Goal: Information Seeking & Learning: Get advice/opinions

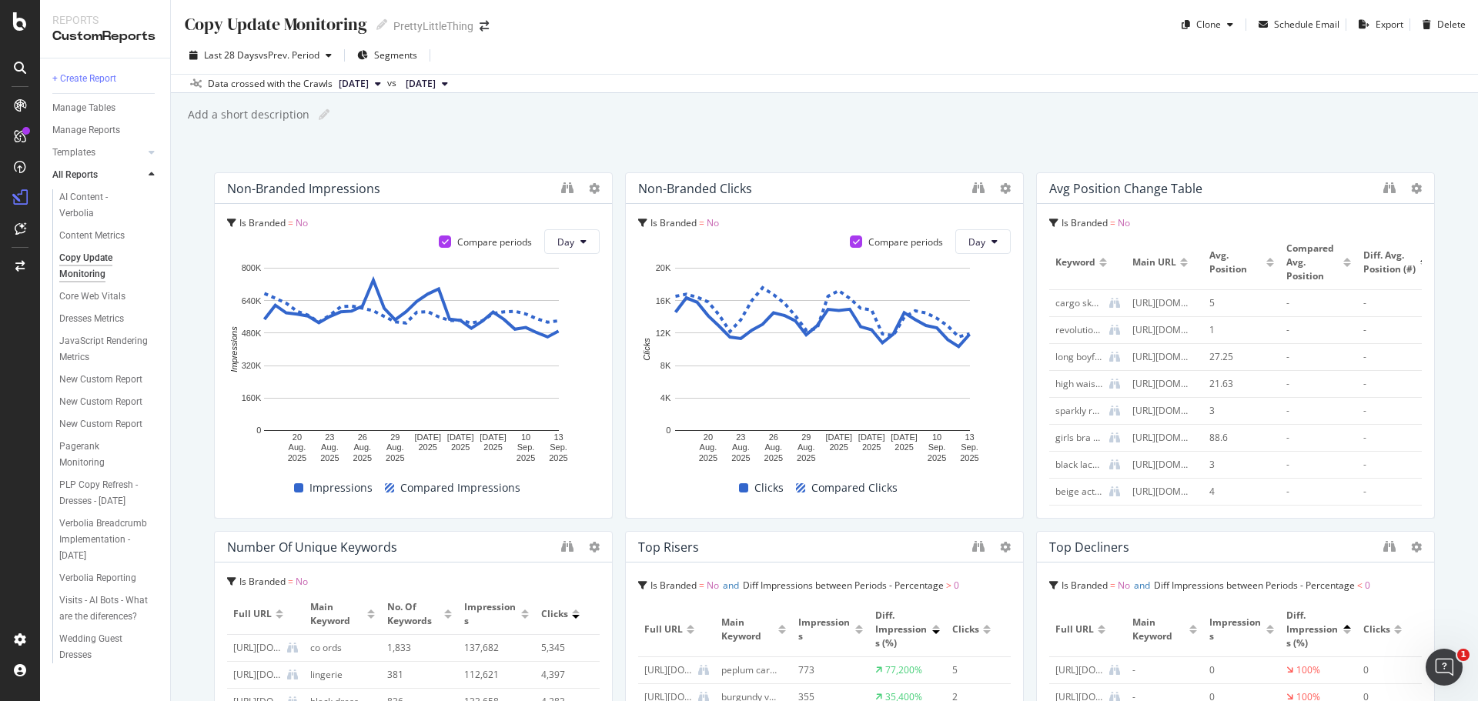
scroll to position [616, 0]
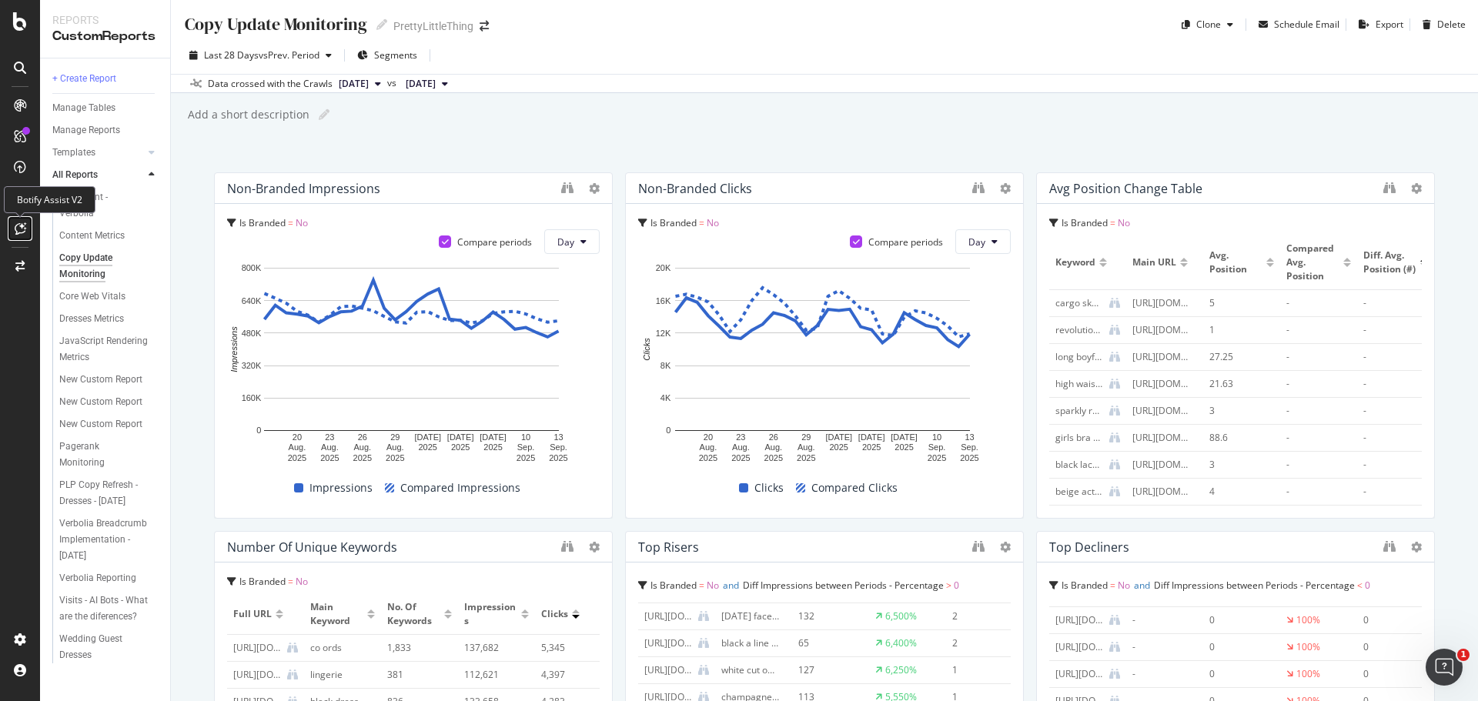
click at [11, 228] on div at bounding box center [20, 228] width 25 height 25
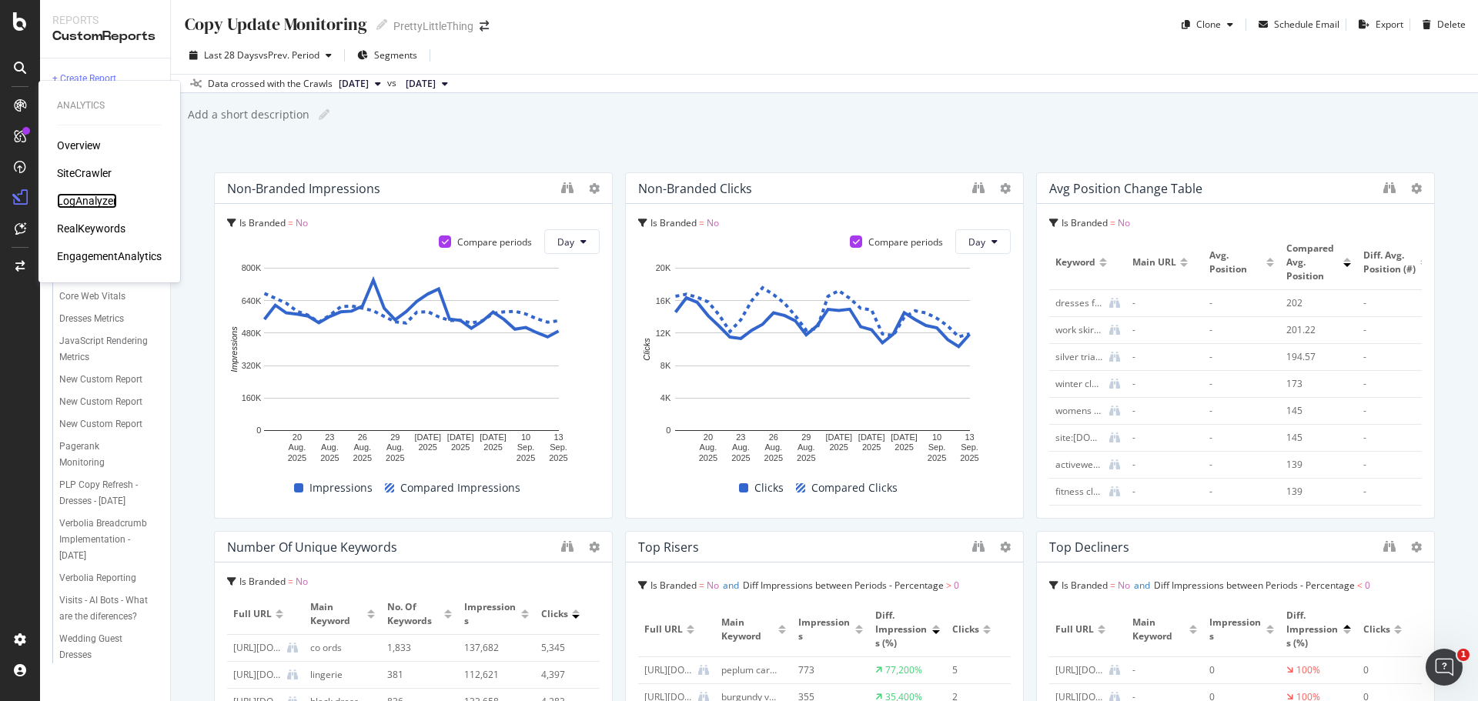
click at [96, 195] on div "LogAnalyzer" at bounding box center [87, 200] width 60 height 15
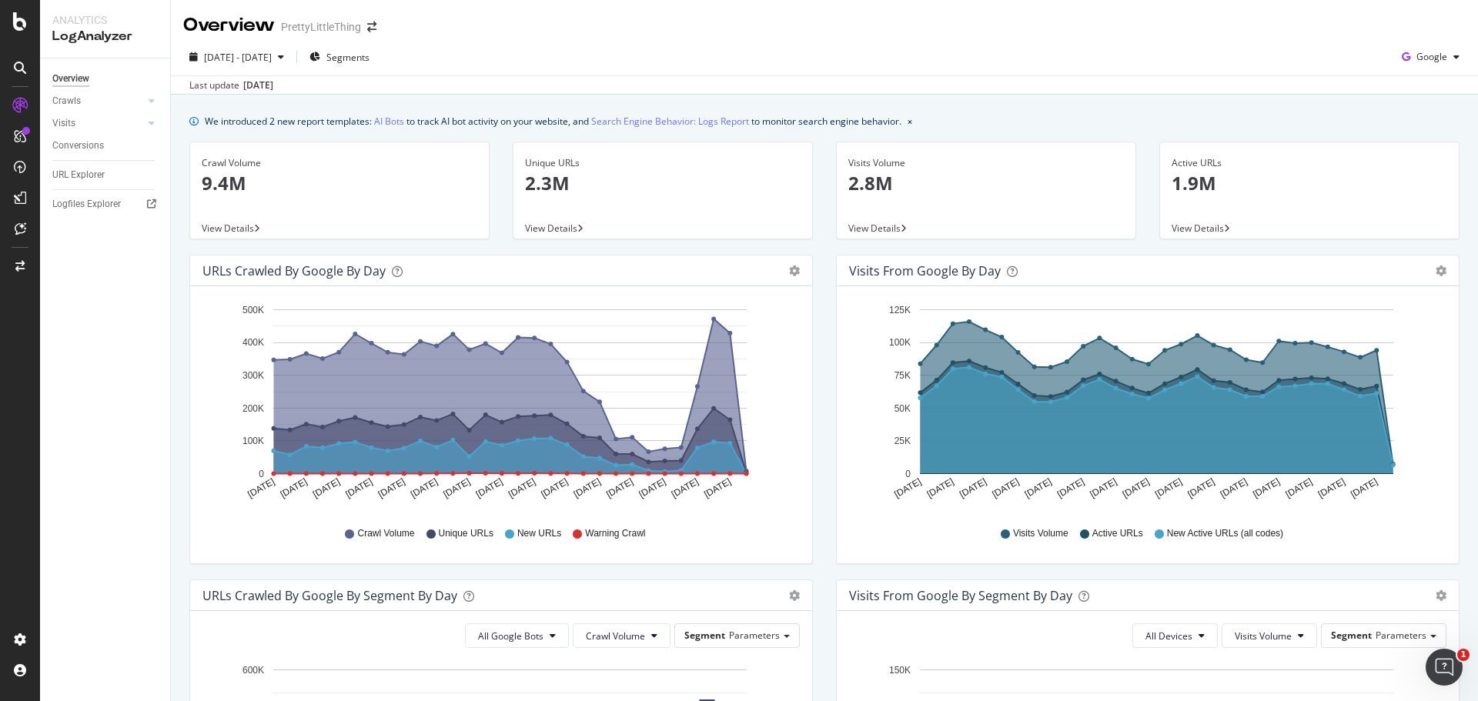
click at [291, 126] on div "We introduced 2 new report templates: AI Bots to track AI bot activity on your …" at bounding box center [553, 121] width 696 height 16
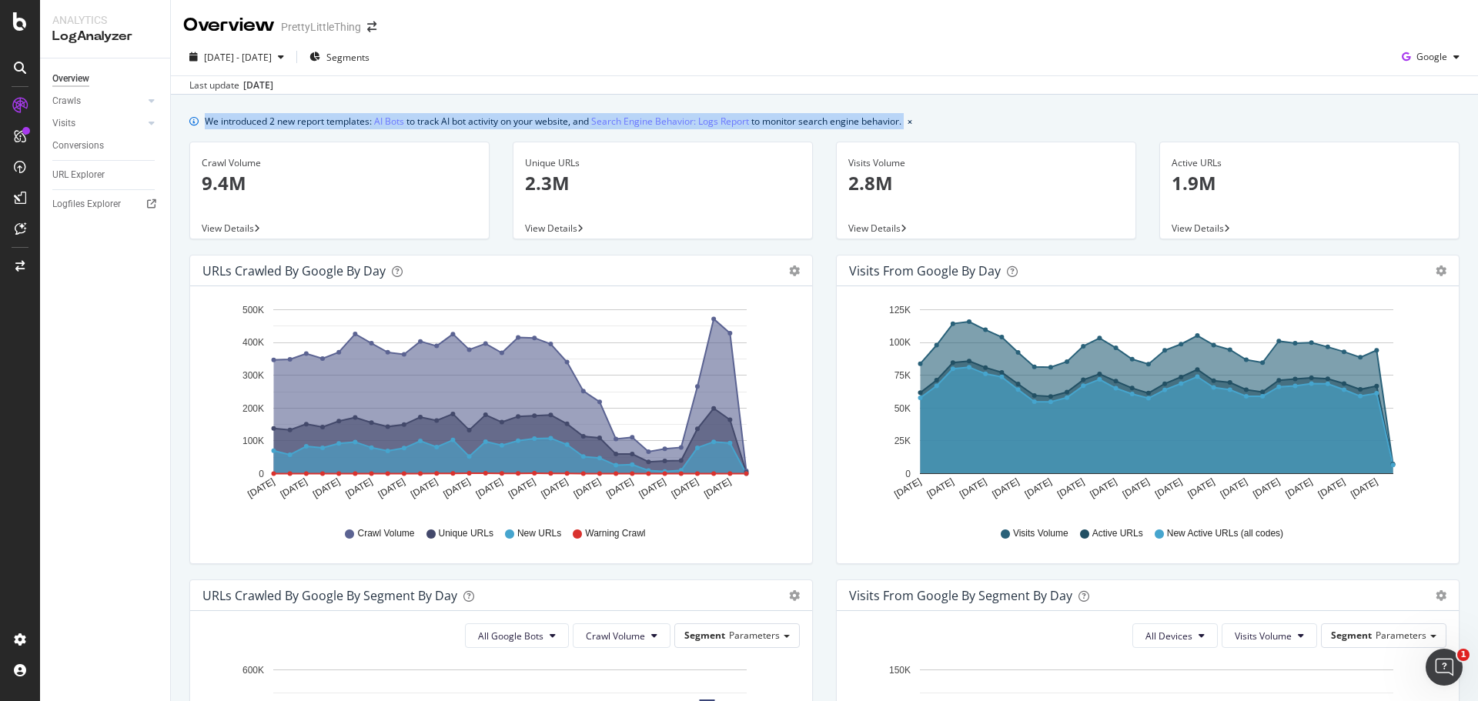
click at [291, 126] on div "We introduced 2 new report templates: AI Bots to track AI bot activity on your …" at bounding box center [553, 121] width 696 height 16
click at [316, 107] on div "We introduced 2 new report templates: AI Bots to track AI bot activity on your …" at bounding box center [824, 689] width 1307 height 1188
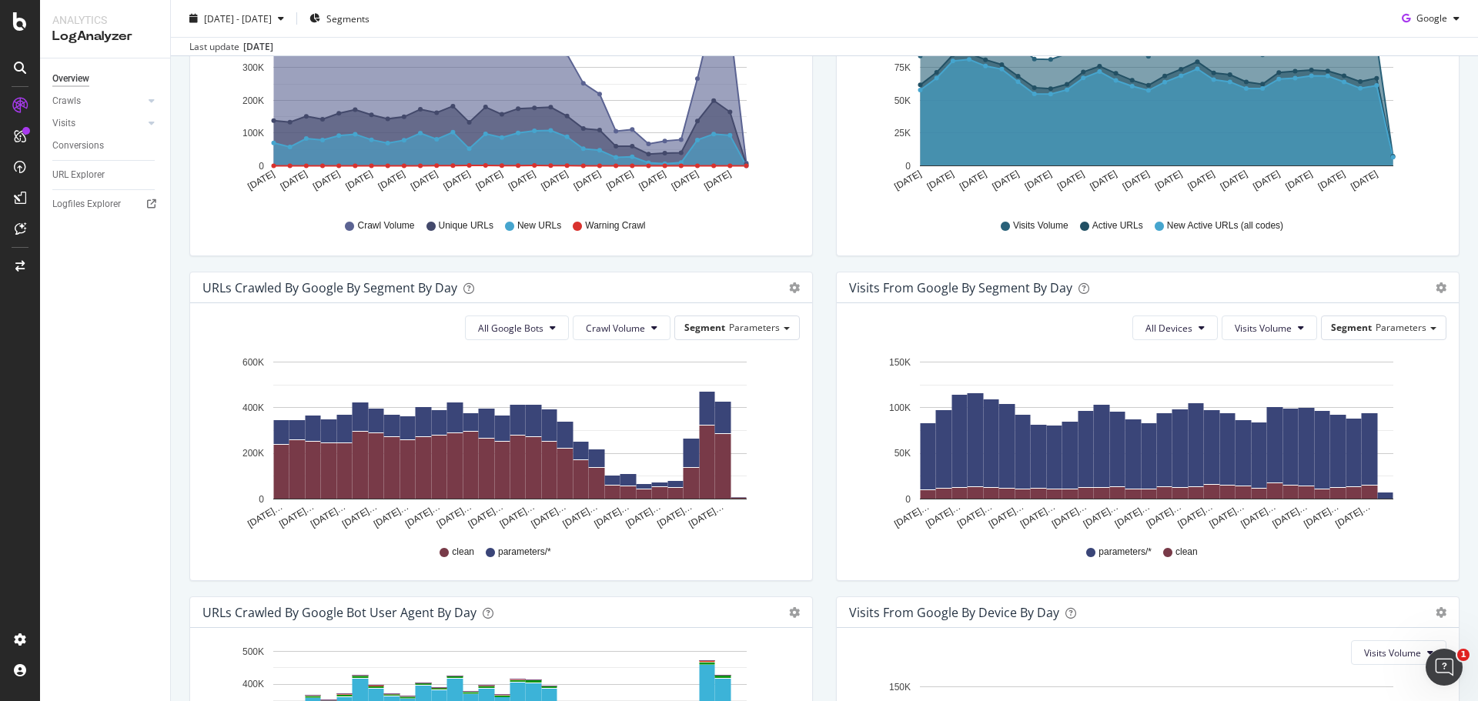
scroll to position [582, 0]
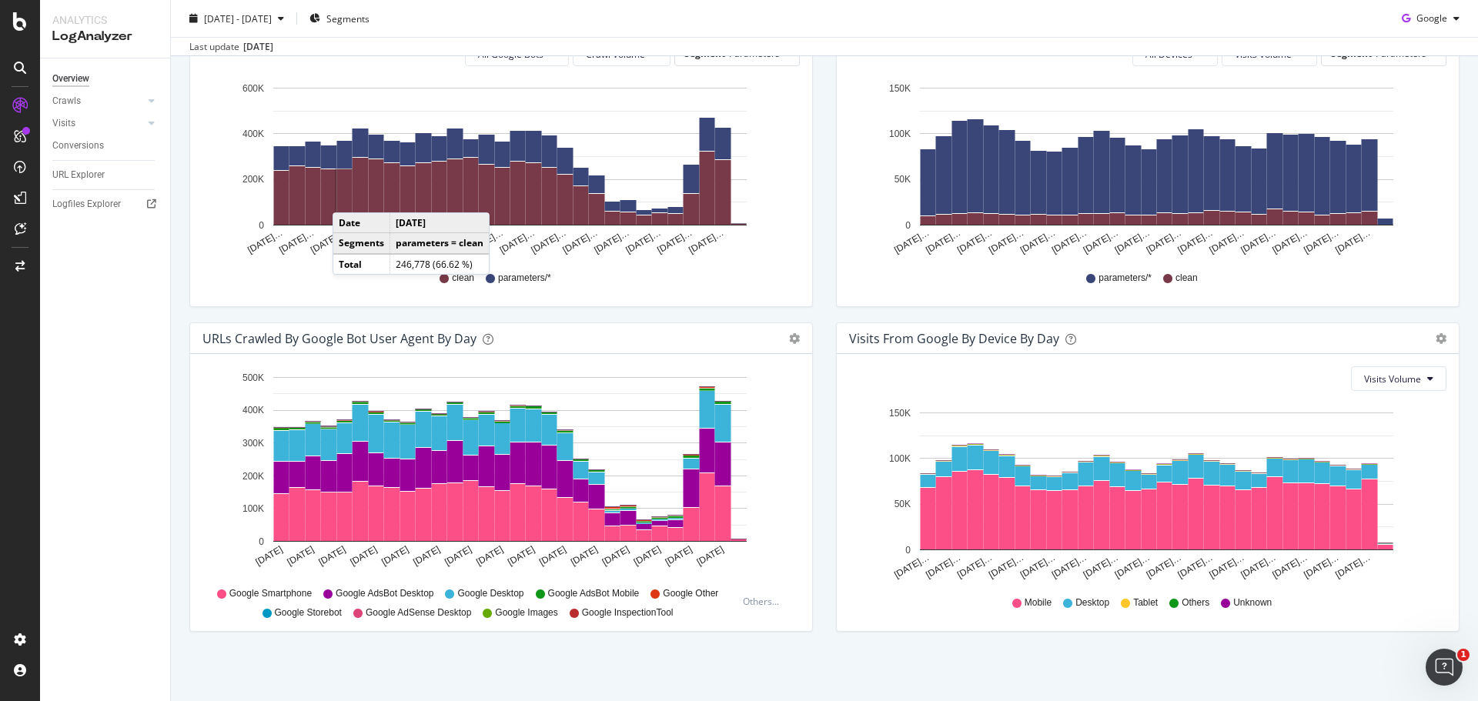
click at [786, 485] on icon "Aug 16 2025 Aug 18 2025 Aug 20 2025 Aug 22 2025 Aug 24 2025 Aug 26 2025 Aug 28 …" at bounding box center [498, 473] width 592 height 214
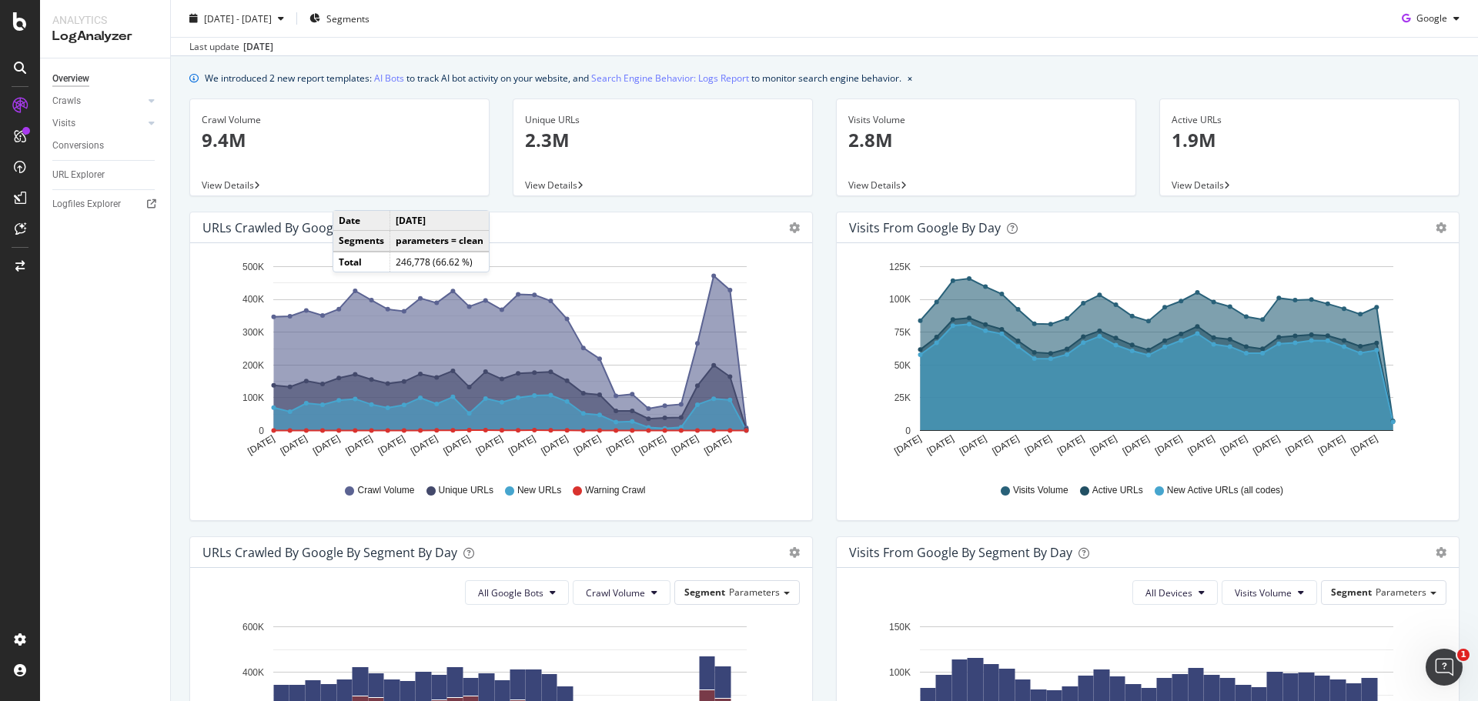
scroll to position [0, 0]
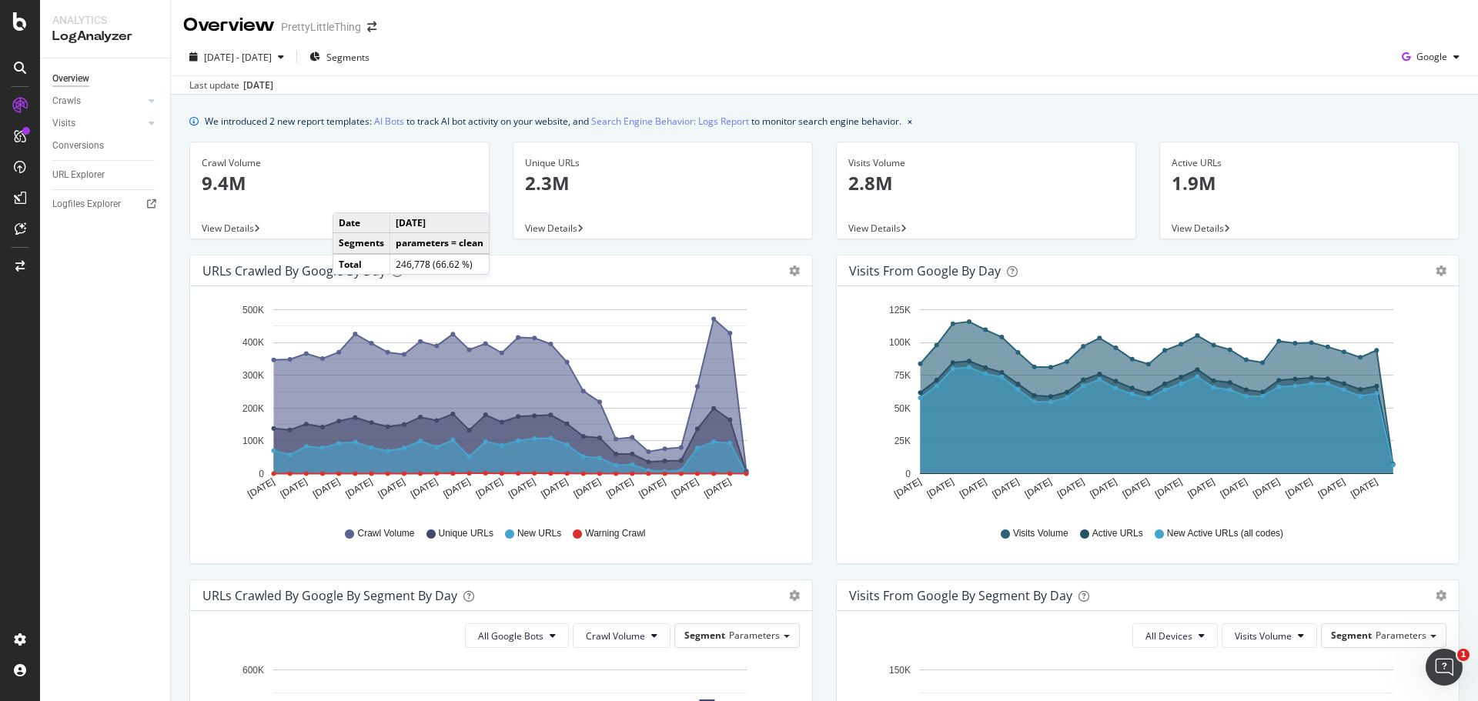
click at [413, 162] on div "Crawl Volume" at bounding box center [340, 163] width 276 height 14
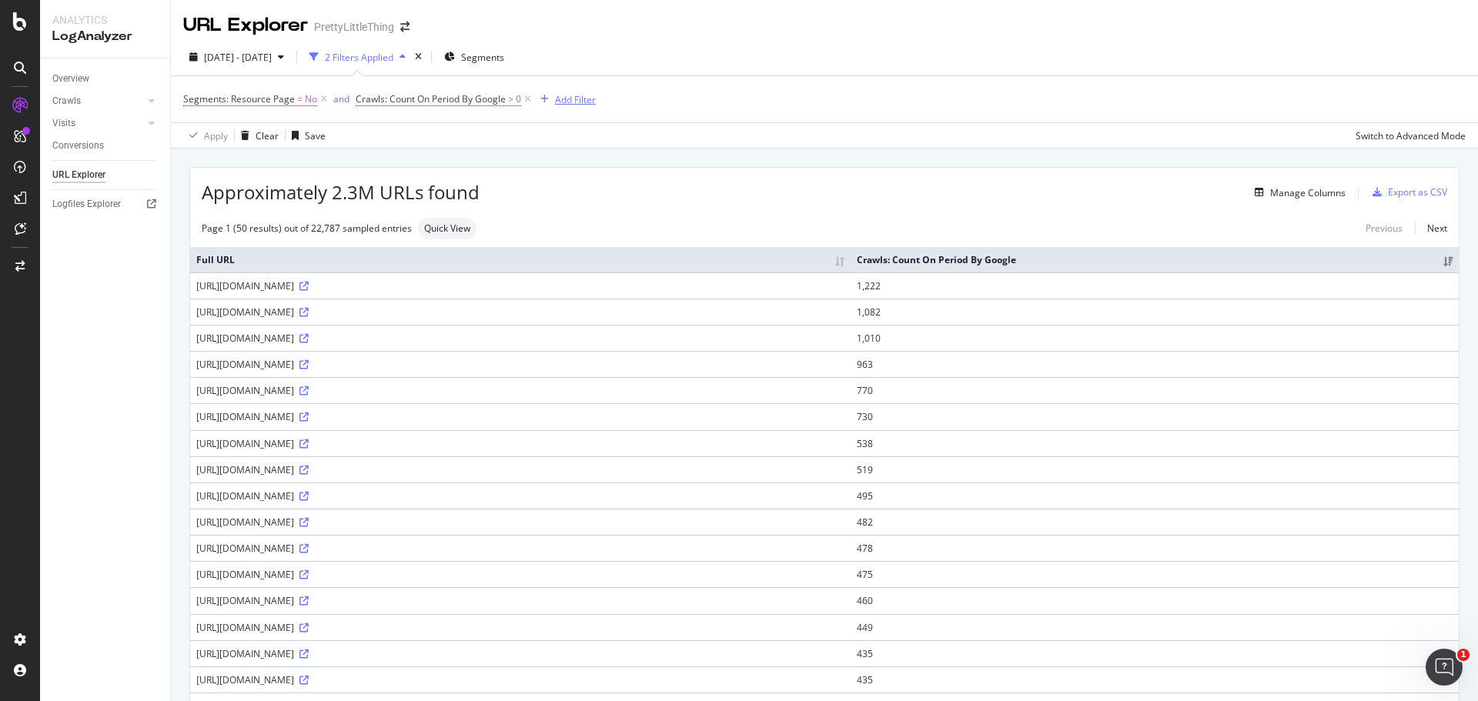
click at [567, 98] on div "Add Filter" at bounding box center [575, 99] width 41 height 13
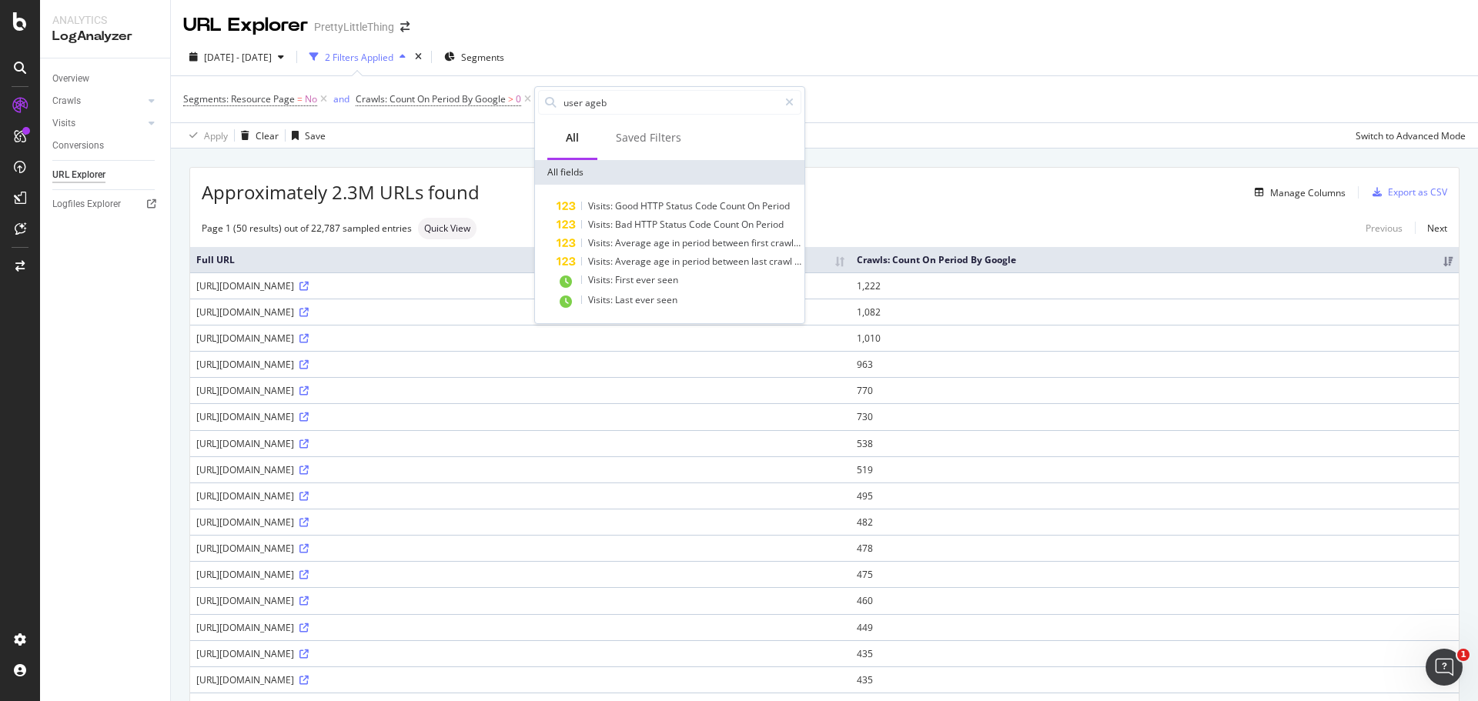
type input "user age"
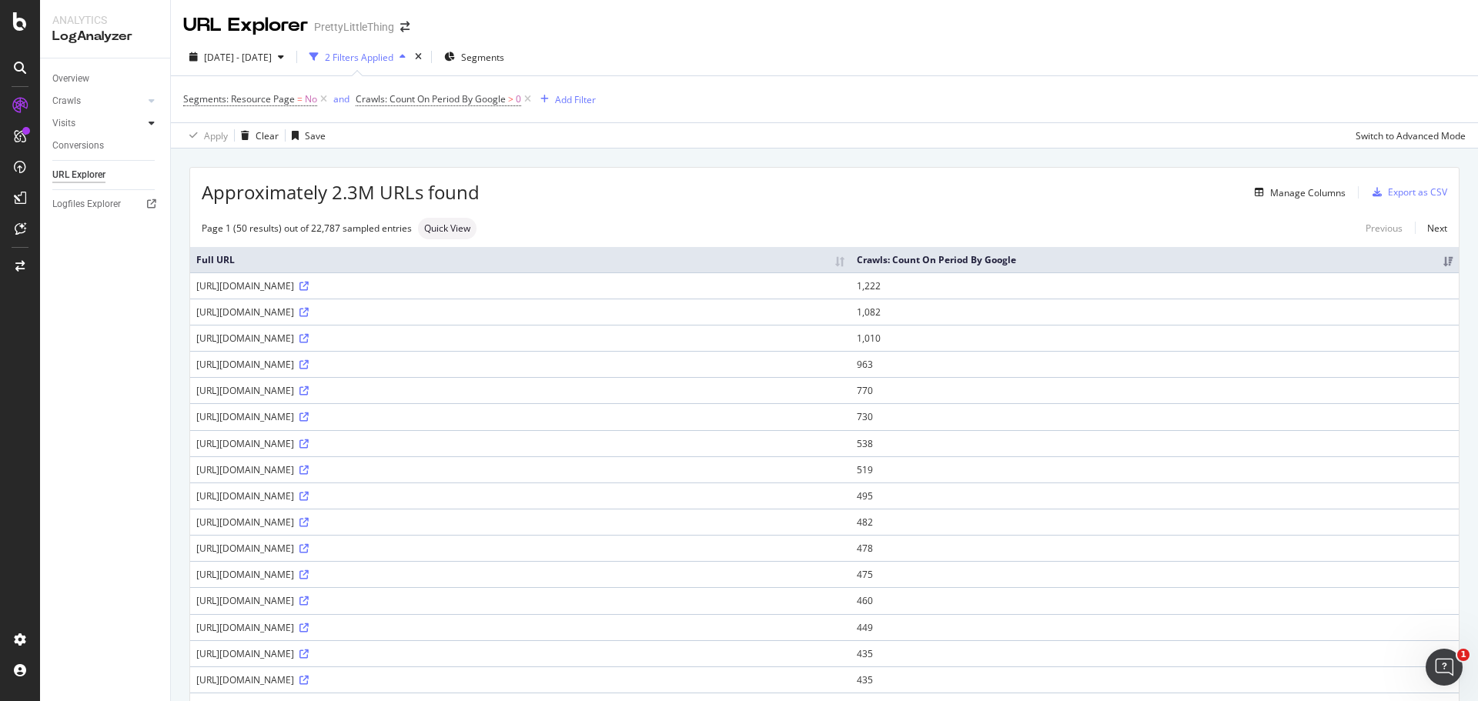
click at [153, 120] on icon at bounding box center [152, 123] width 6 height 9
click at [153, 99] on icon at bounding box center [152, 100] width 6 height 9
click at [109, 115] on div "Daily Distribution" at bounding box center [95, 123] width 72 height 16
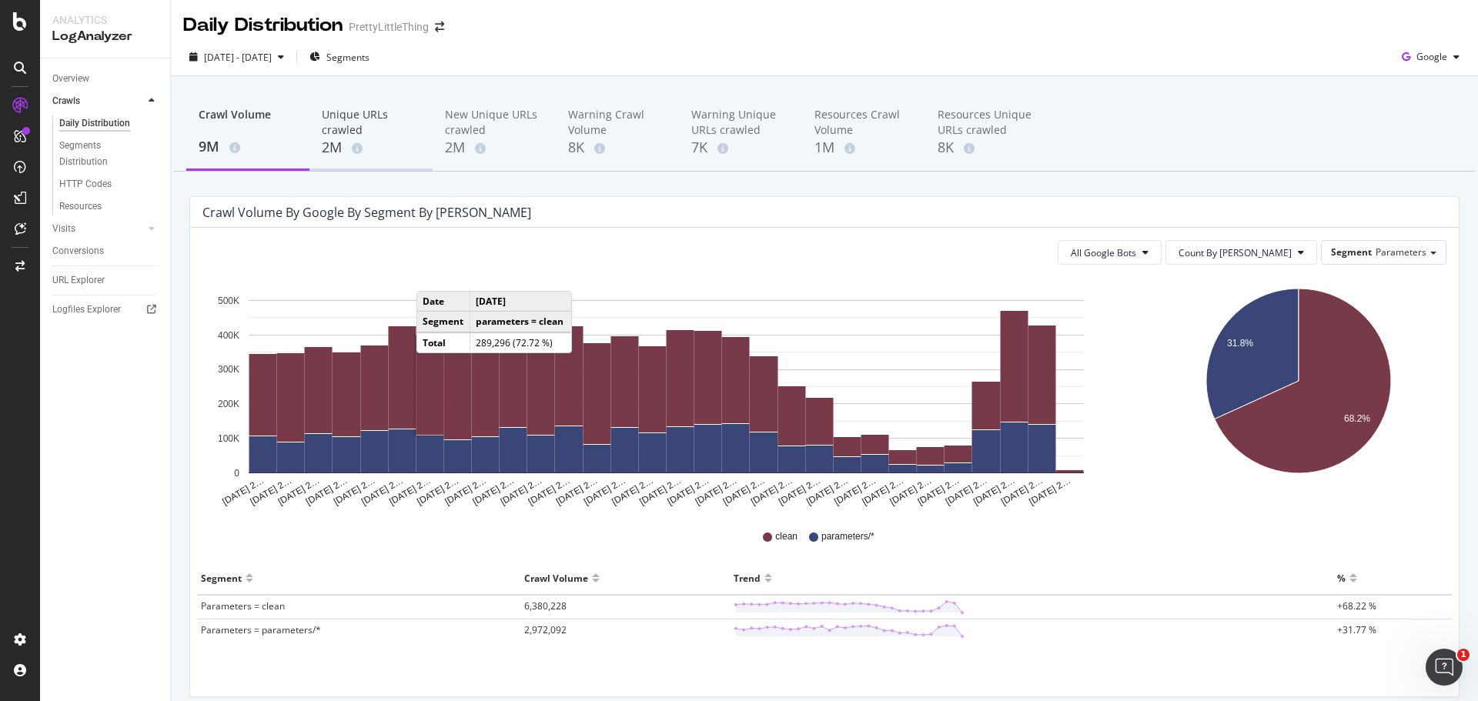
click at [343, 128] on div "Unique URLs crawled" at bounding box center [371, 122] width 99 height 31
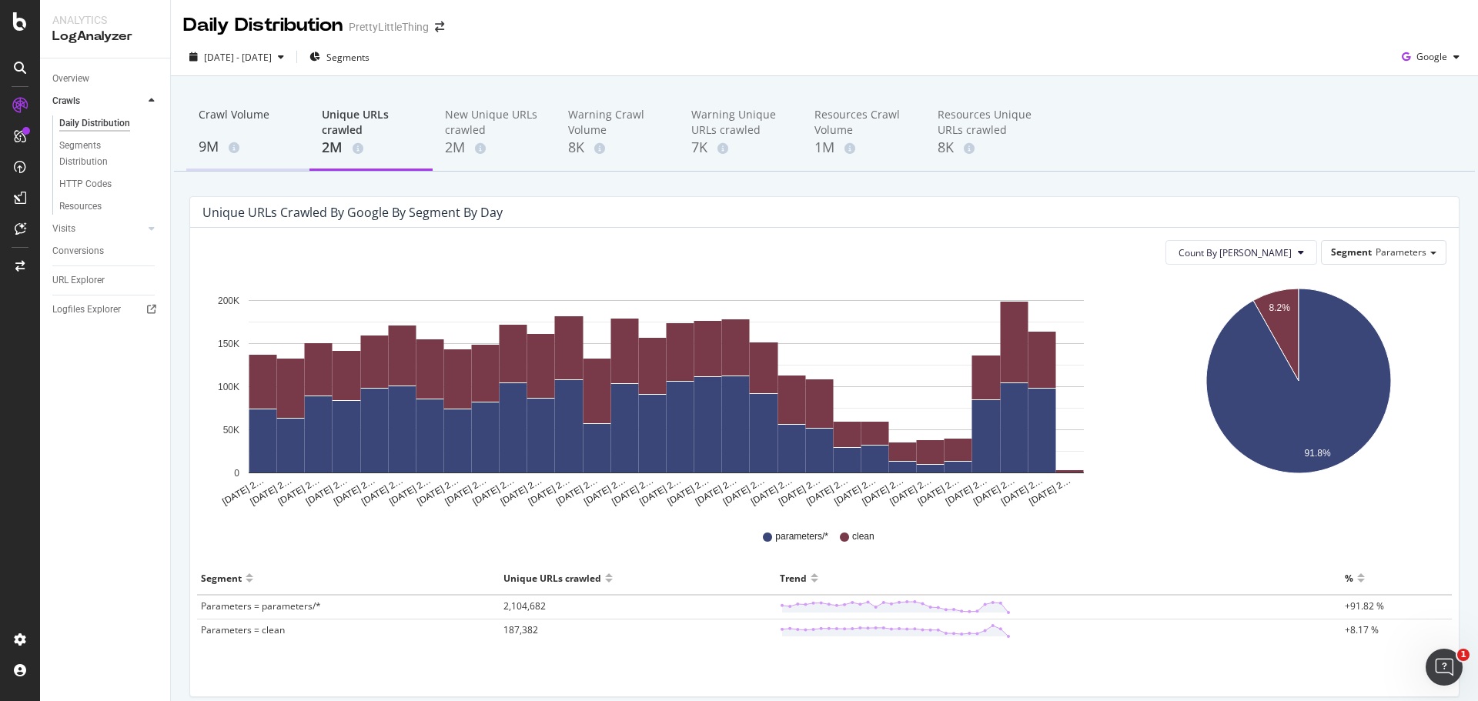
click at [234, 112] on div "Crawl Volume" at bounding box center [248, 121] width 99 height 29
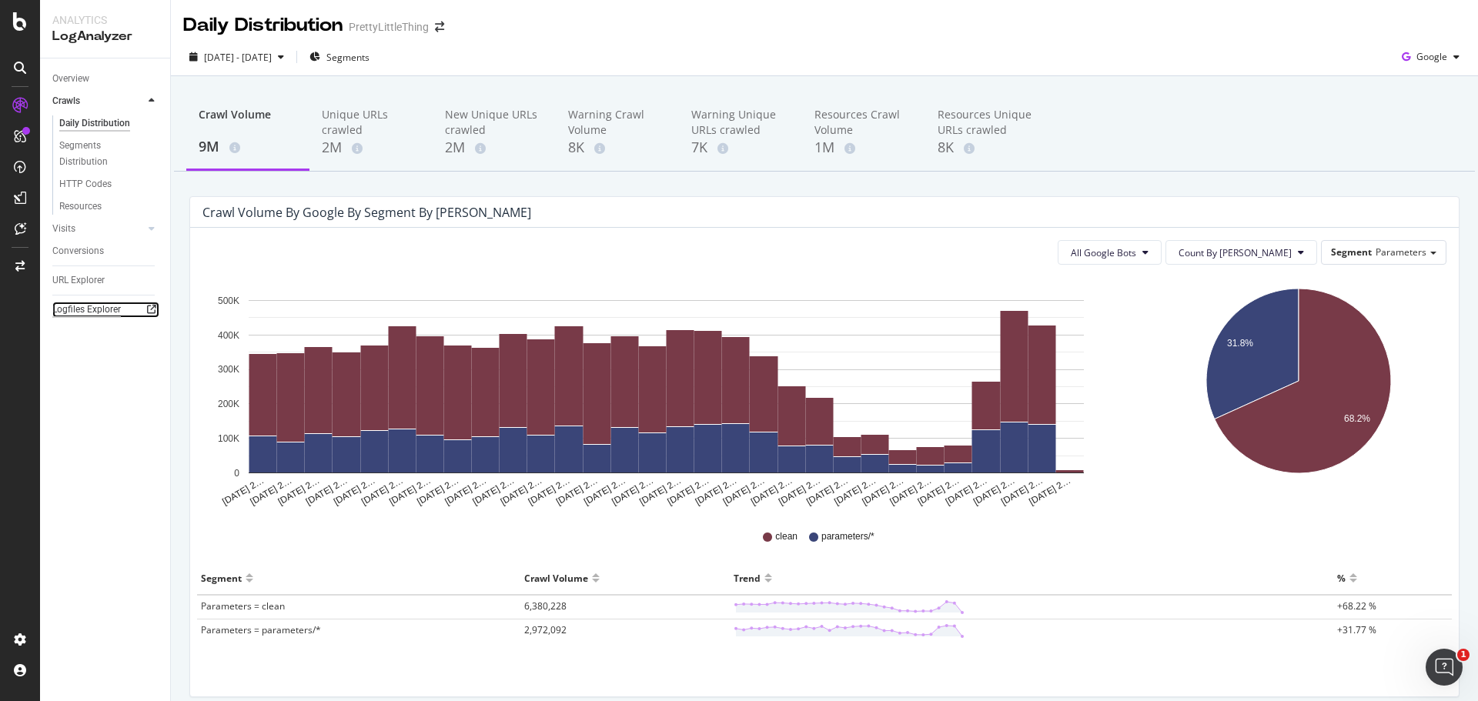
click at [82, 302] on div "Logfiles Explorer" at bounding box center [86, 310] width 68 height 16
click at [104, 160] on div "Segments Distribution" at bounding box center [101, 154] width 85 height 32
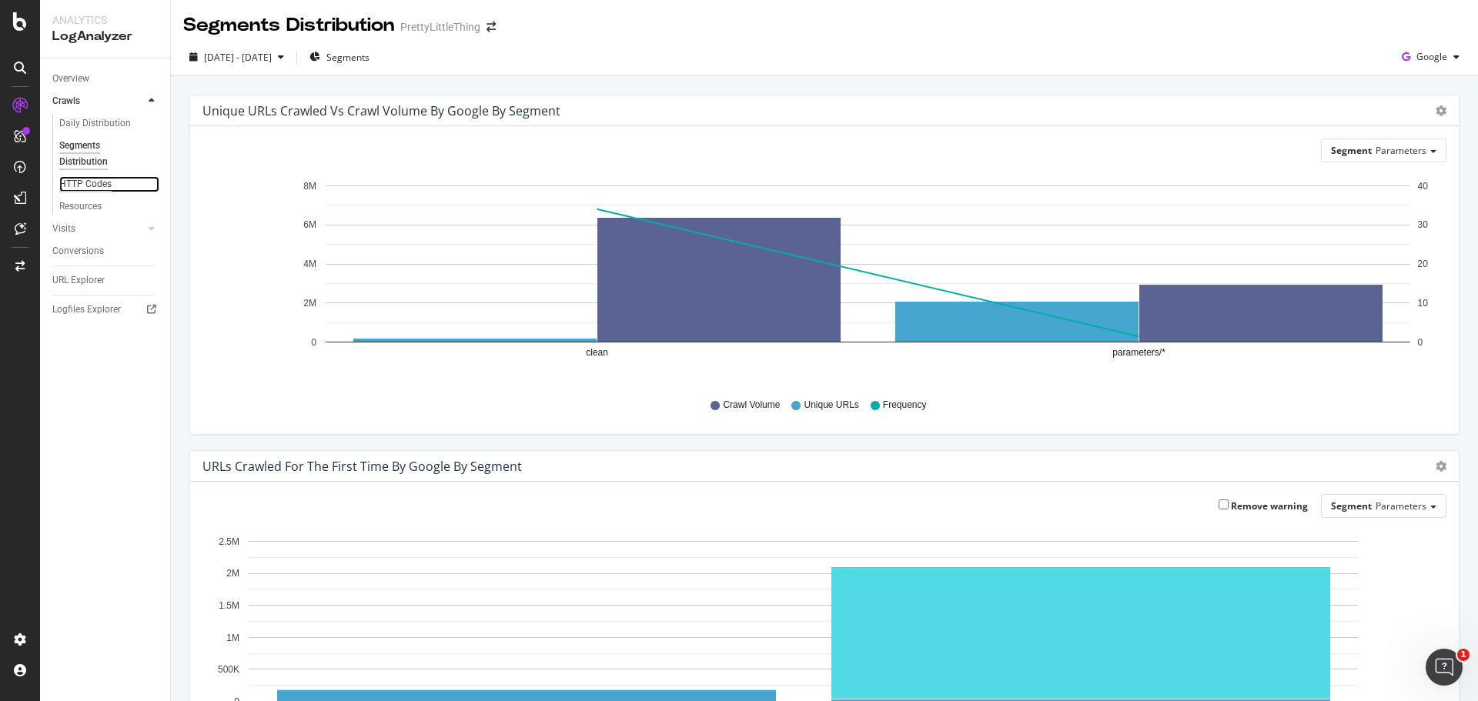
click at [102, 178] on div "HTTP Codes" at bounding box center [85, 184] width 52 height 16
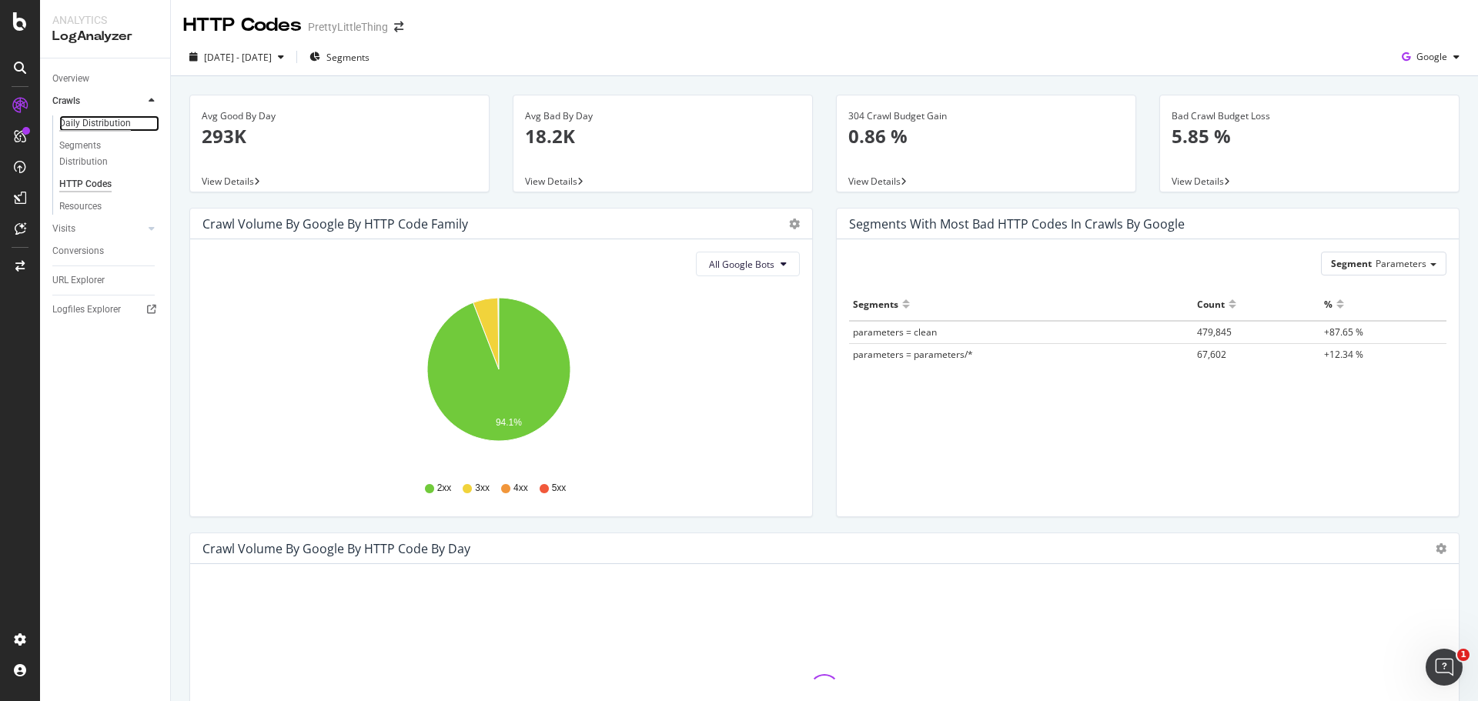
click at [79, 124] on div "Daily Distribution" at bounding box center [95, 123] width 72 height 16
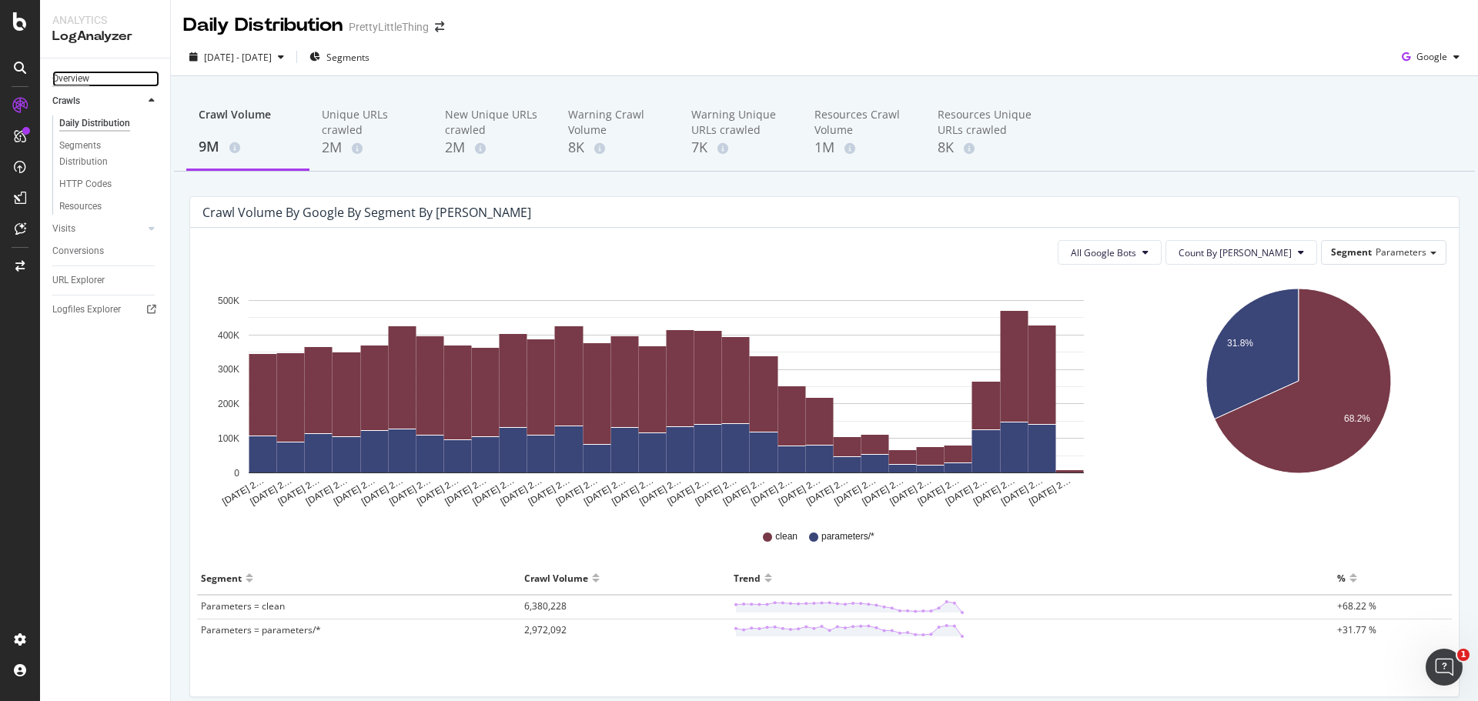
click at [71, 85] on div "Overview" at bounding box center [70, 79] width 37 height 16
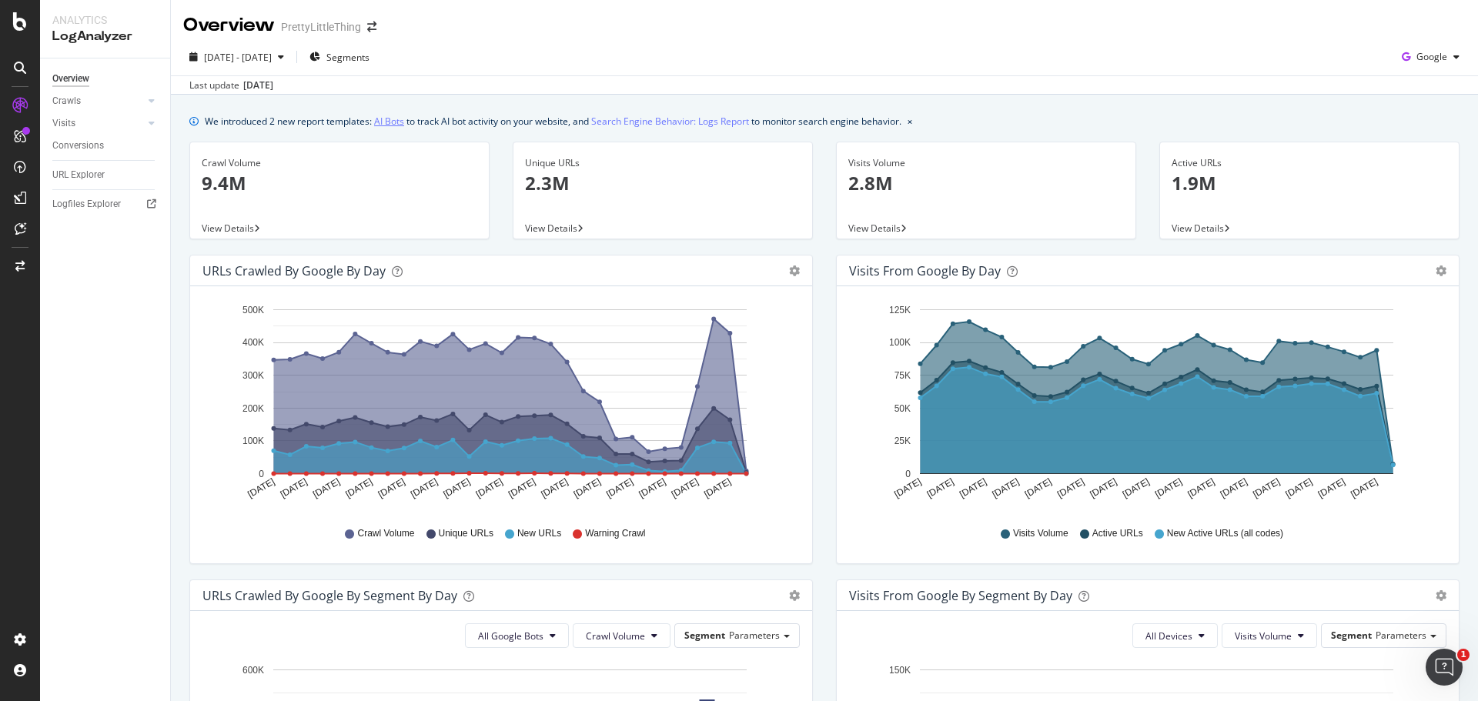
click at [402, 123] on link "AI Bots" at bounding box center [389, 121] width 30 height 16
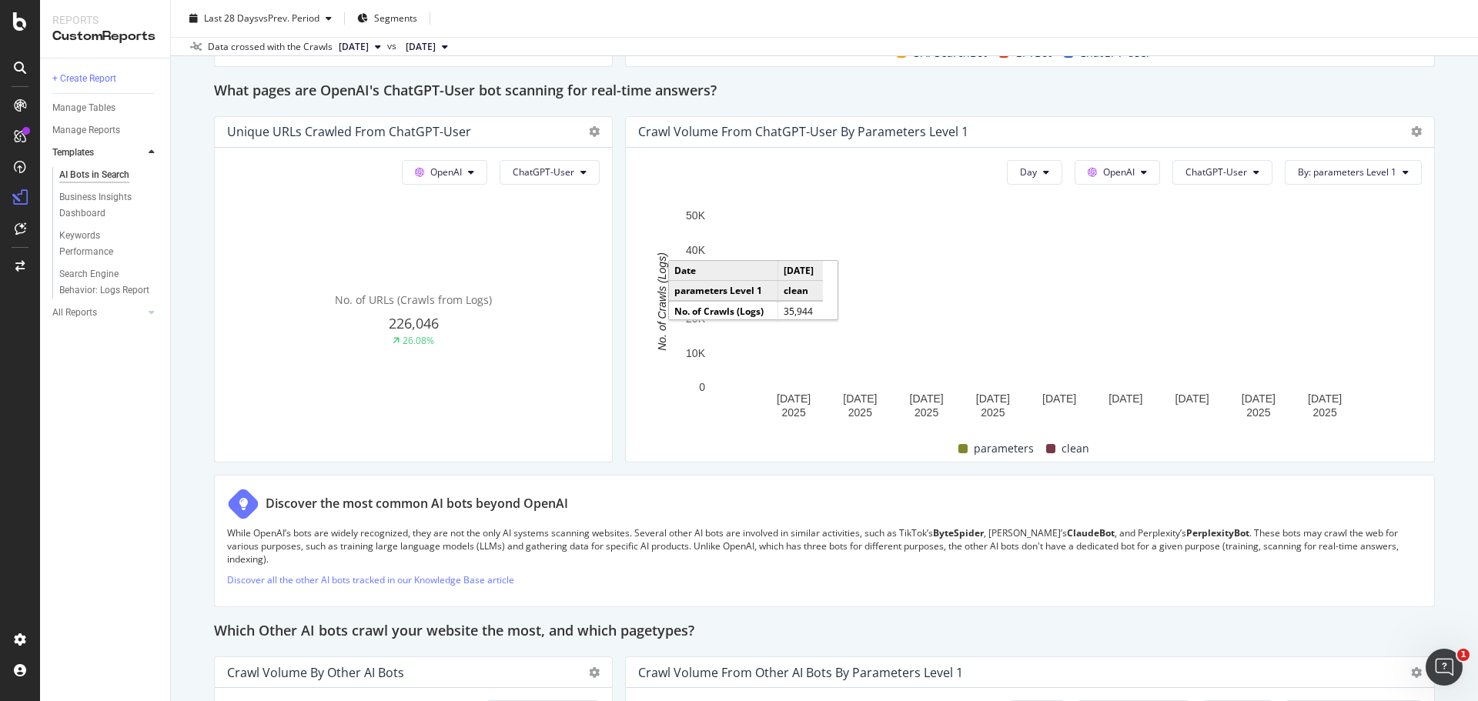
scroll to position [1770, 0]
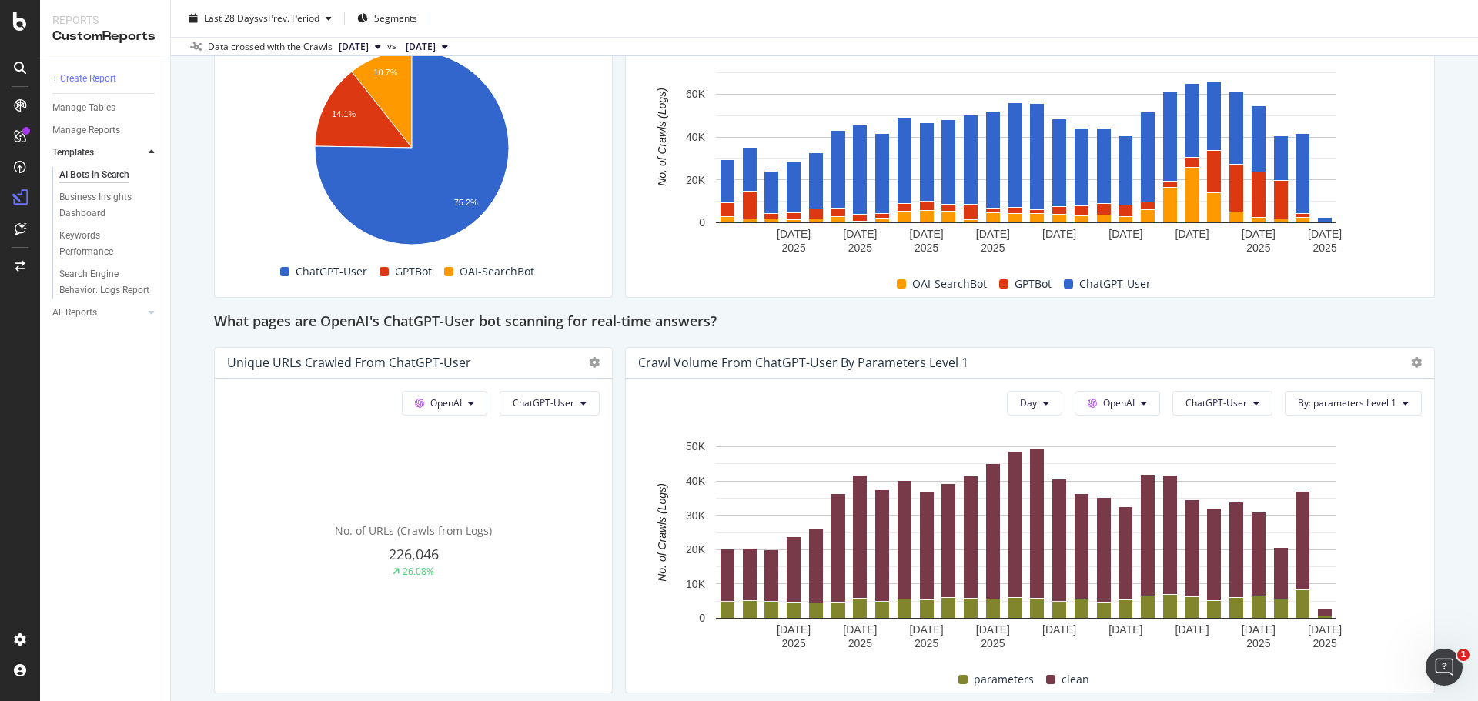
click at [612, 336] on div "This report shows AI bot interaction with your website and its impact on your o…" at bounding box center [824, 207] width 1221 height 2994
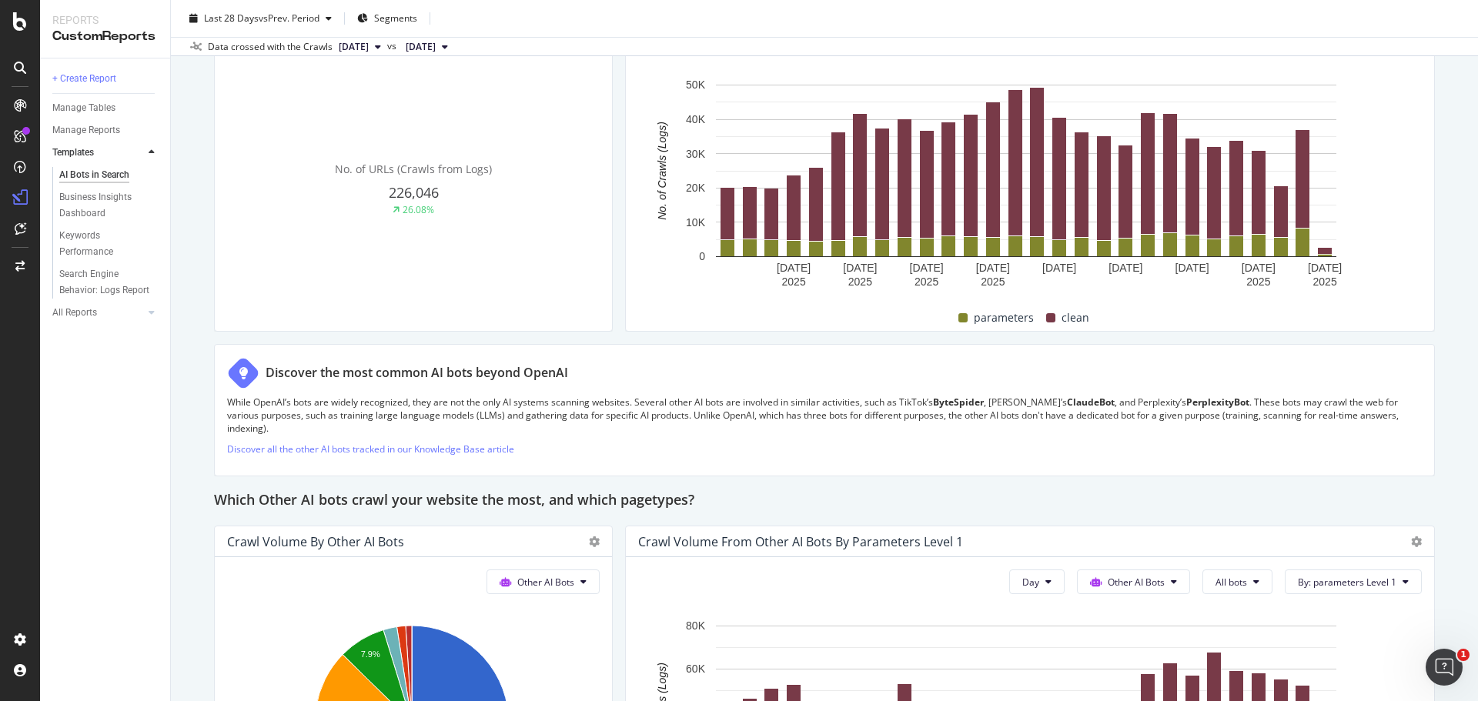
scroll to position [1847, 0]
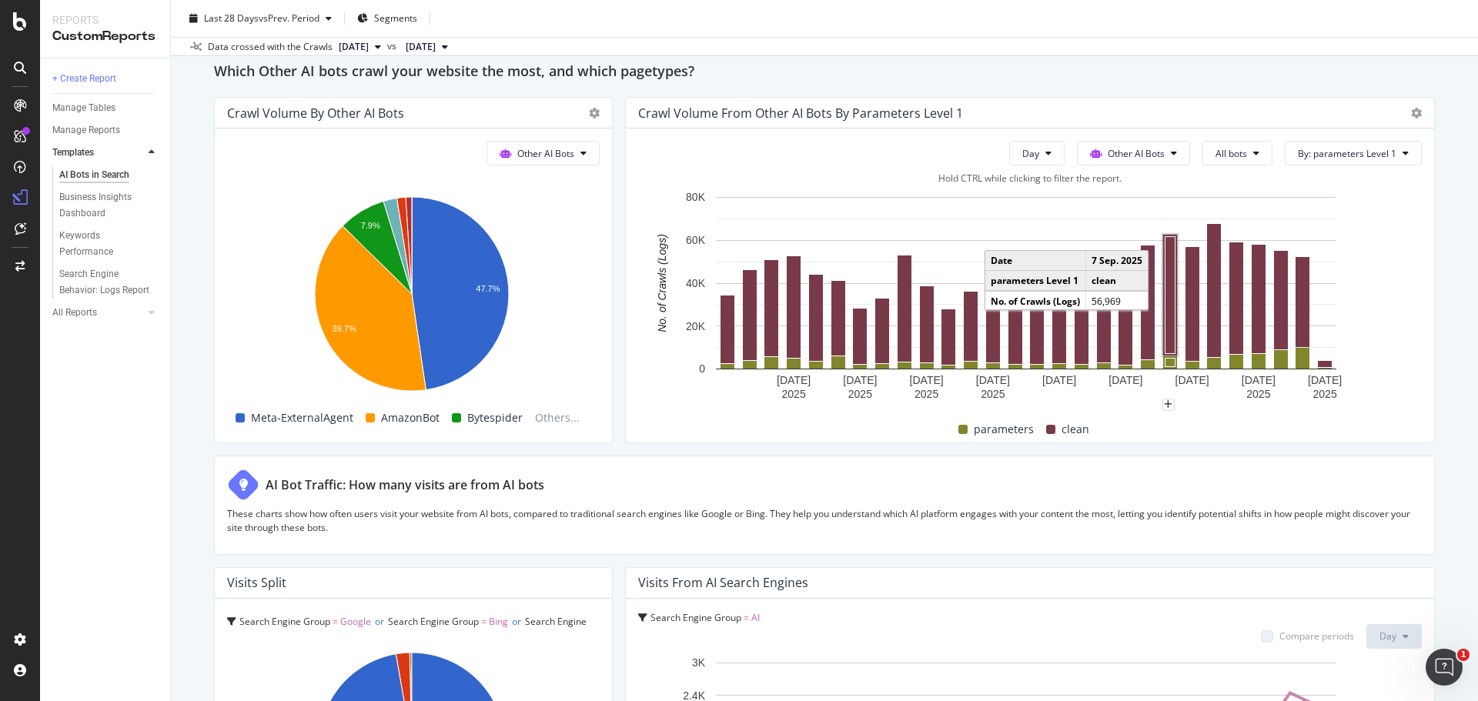
scroll to position [2254, 0]
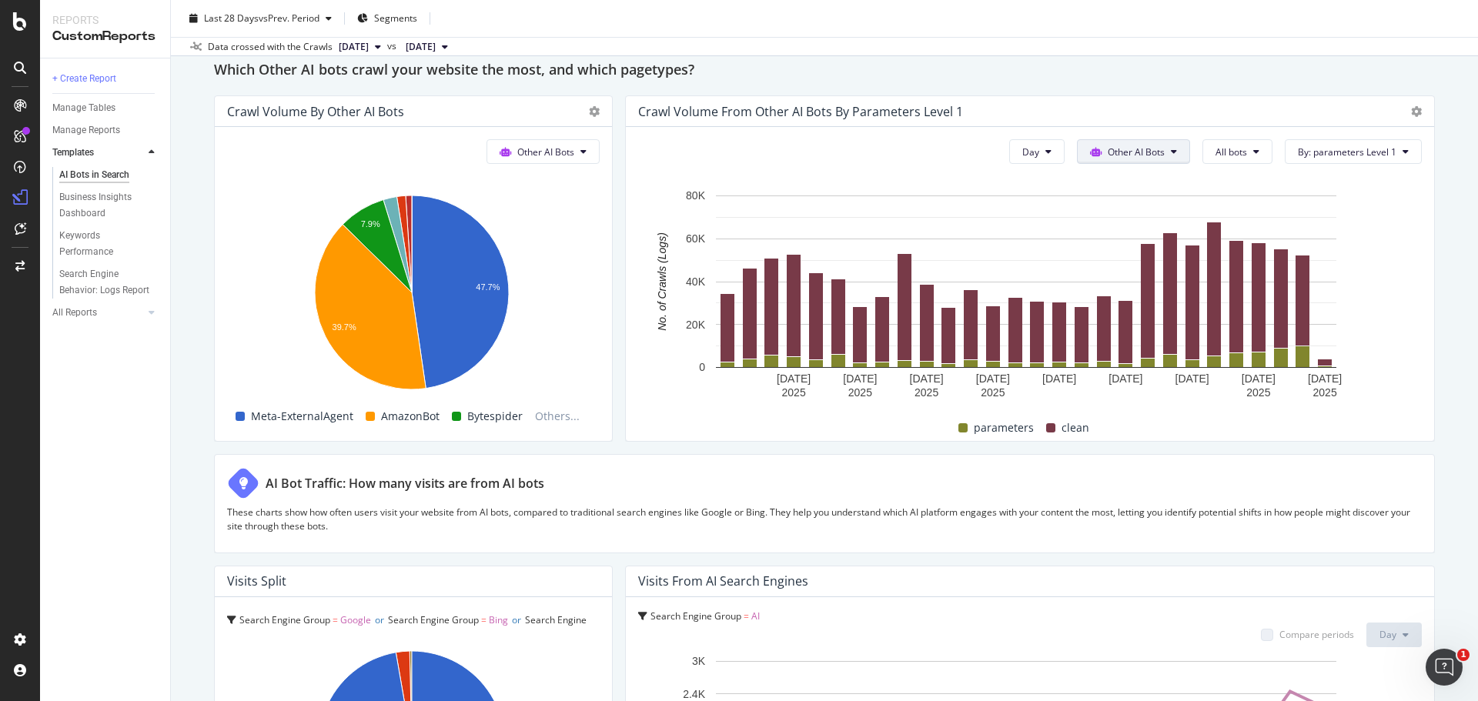
click at [1122, 156] on span "Other AI Bots" at bounding box center [1135, 151] width 57 height 13
click at [1108, 201] on div "Bing" at bounding box center [1121, 210] width 109 height 22
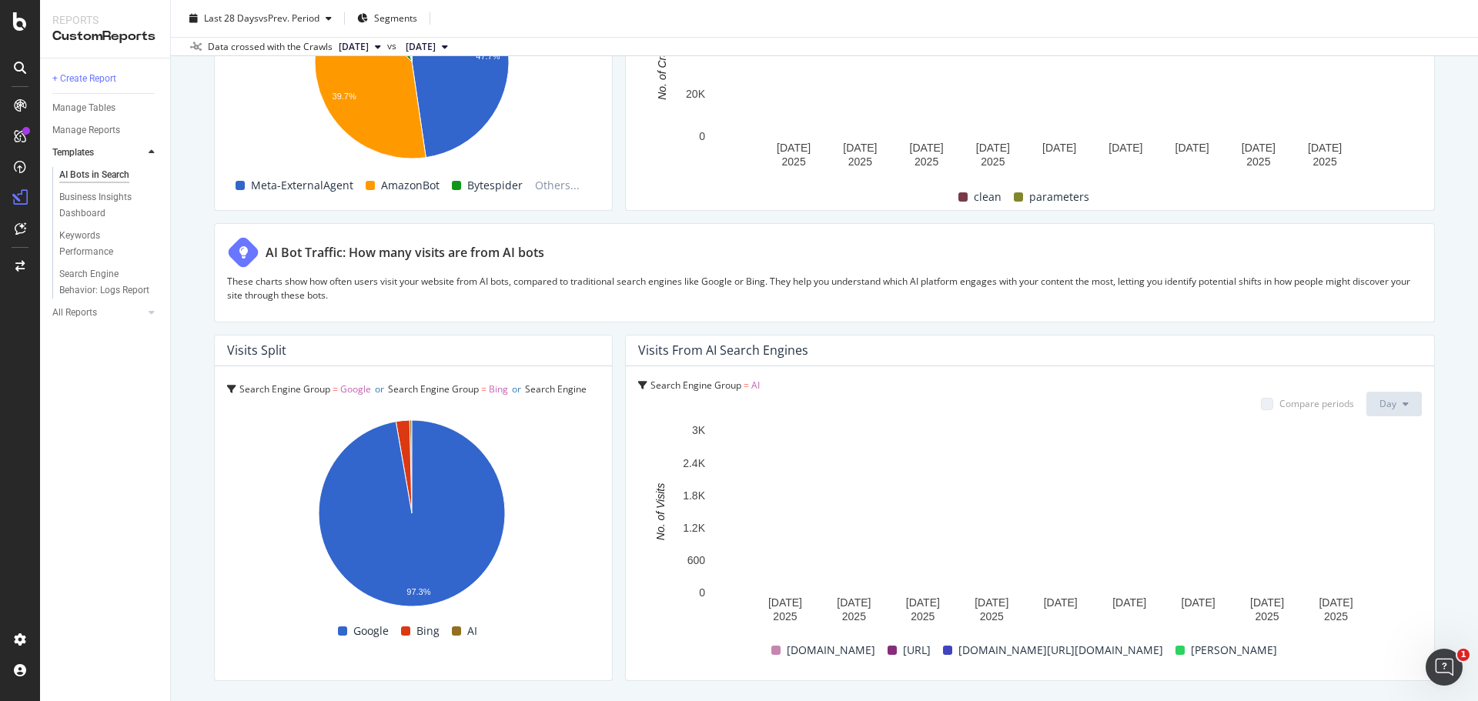
scroll to position [2562, 0]
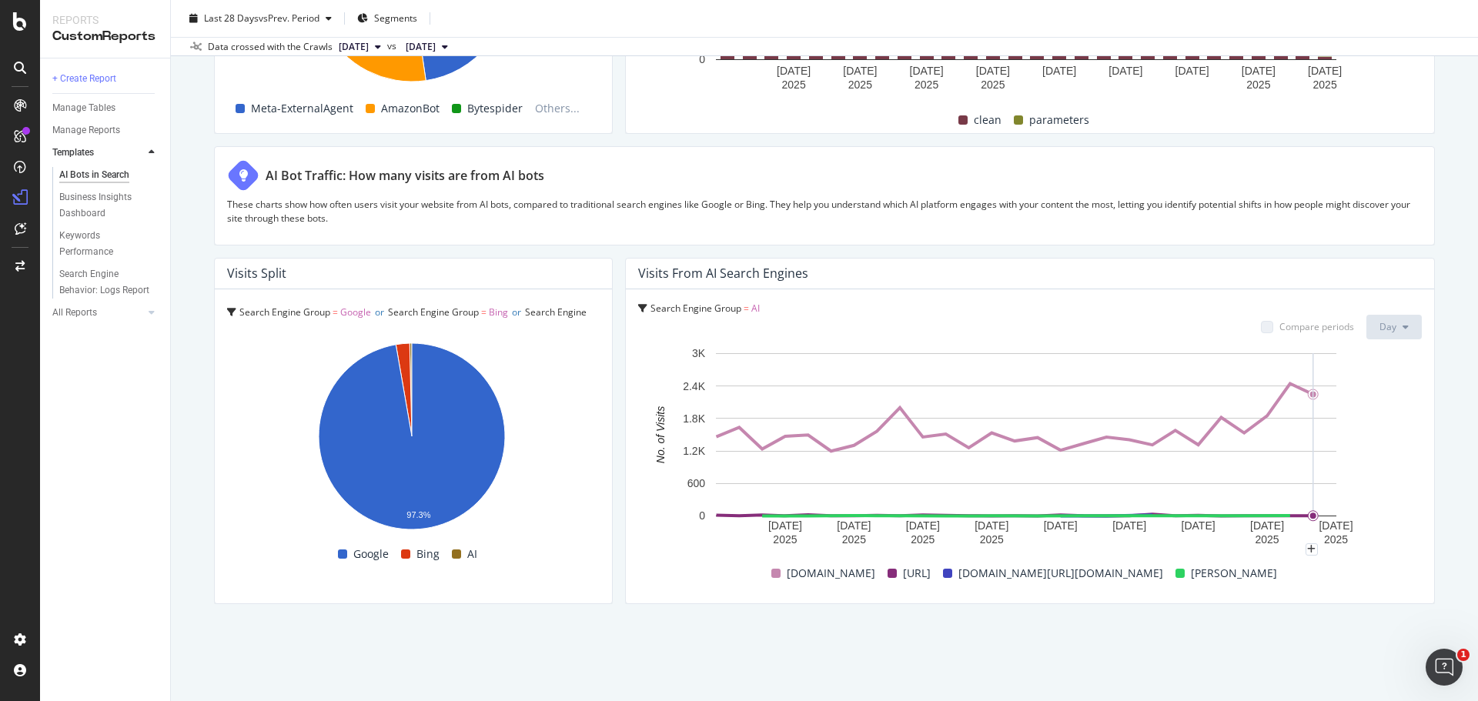
click at [1301, 438] on rect "A chart." at bounding box center [1026, 434] width 620 height 163
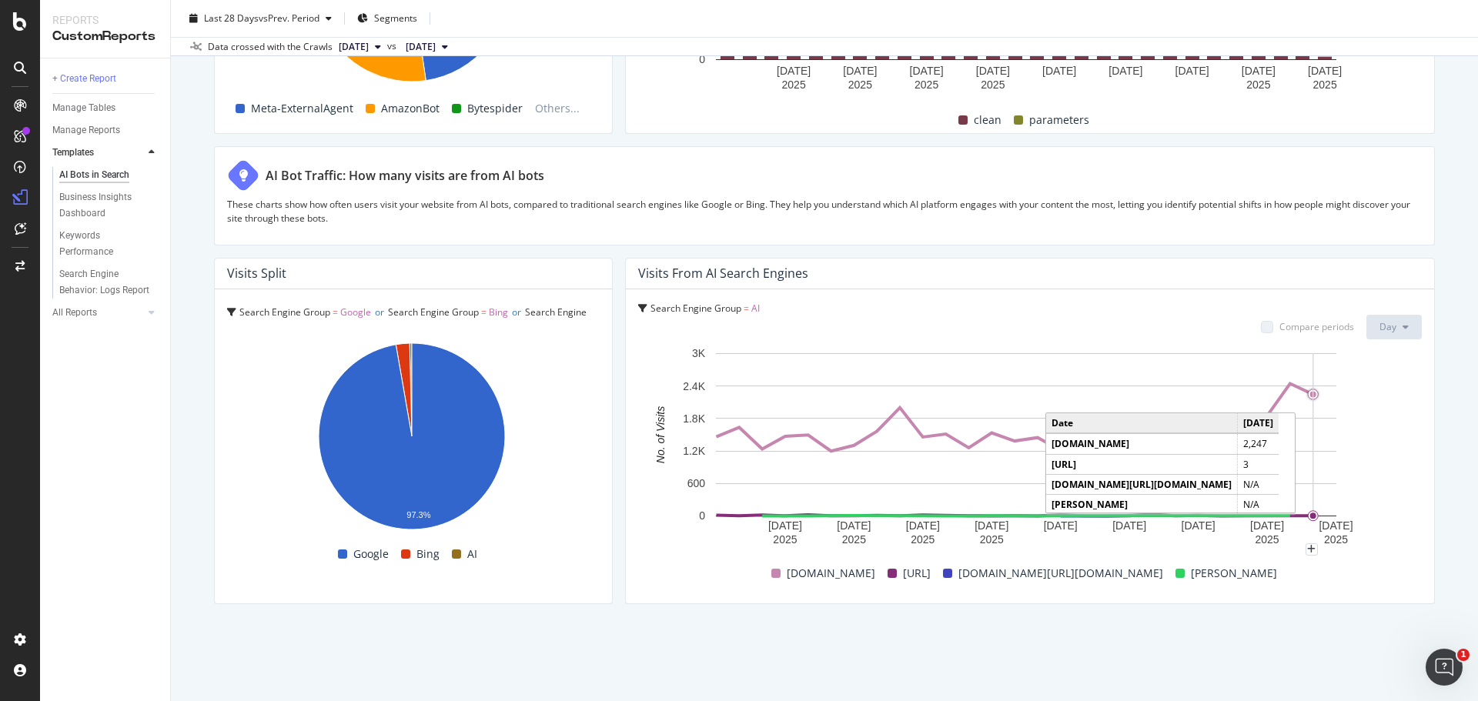
click at [1311, 392] on circle "A chart." at bounding box center [1312, 394] width 10 height 10
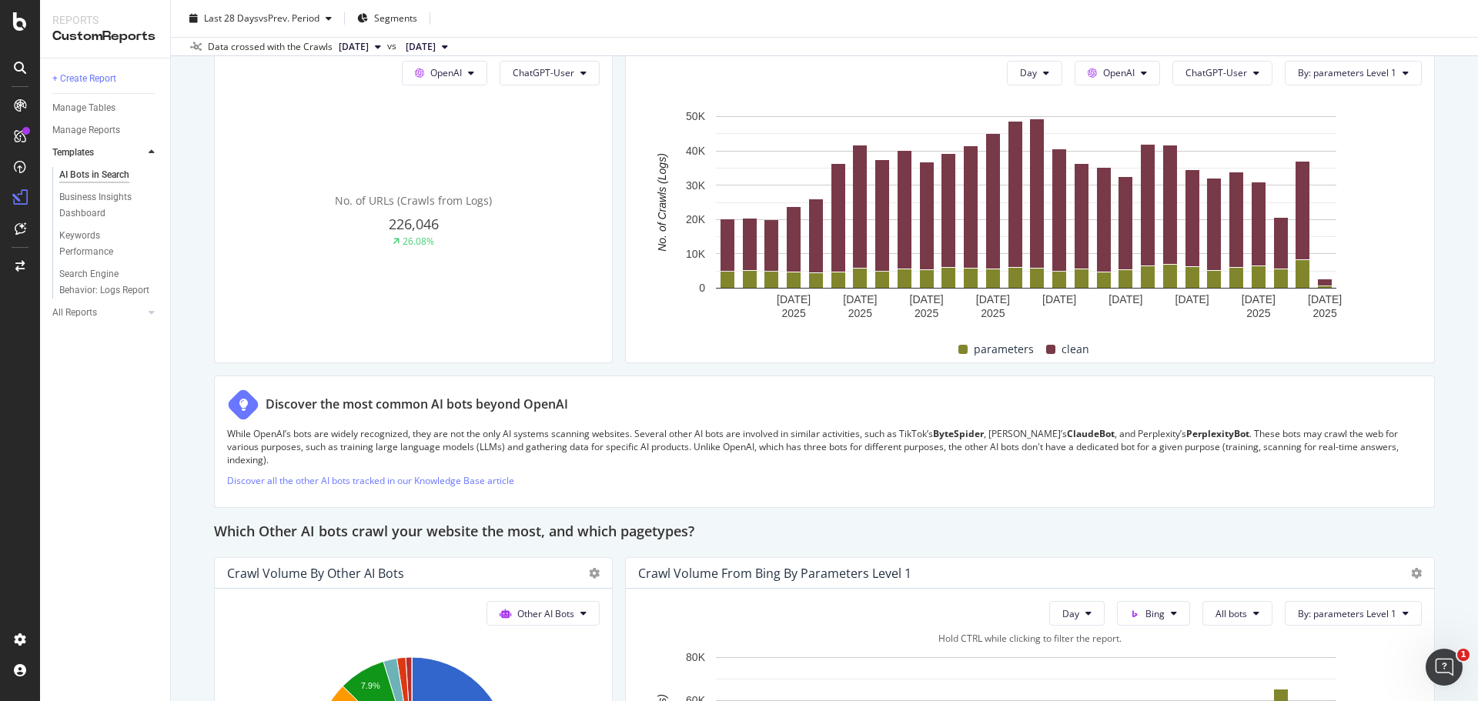
scroll to position [1638, 0]
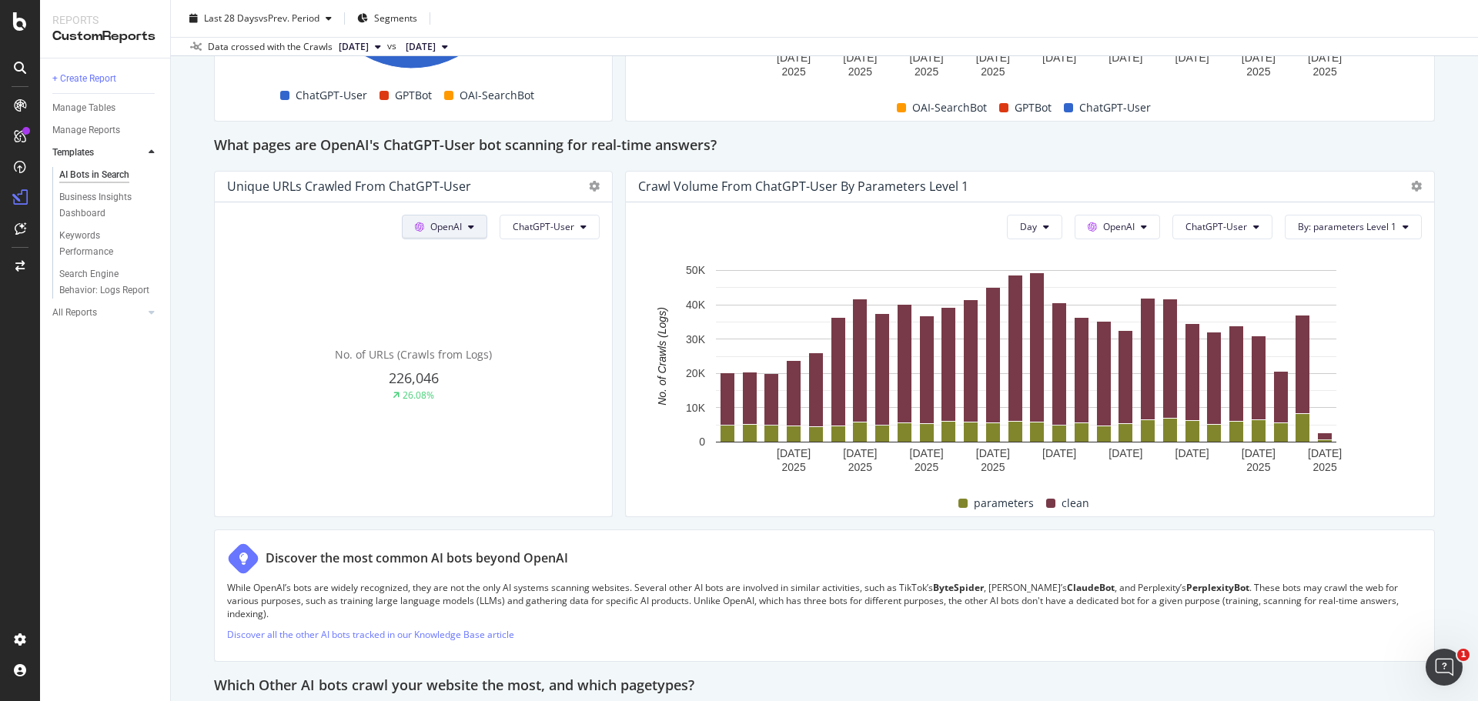
click at [471, 225] on icon at bounding box center [471, 226] width 6 height 9
click at [453, 333] on div "No. of URLs (Crawls from Logs) 226,046 26.08%" at bounding box center [413, 374] width 372 height 259
click at [365, 412] on div "No. of URLs (Crawls from Logs) 226,046 26.08%" at bounding box center [413, 374] width 372 height 259
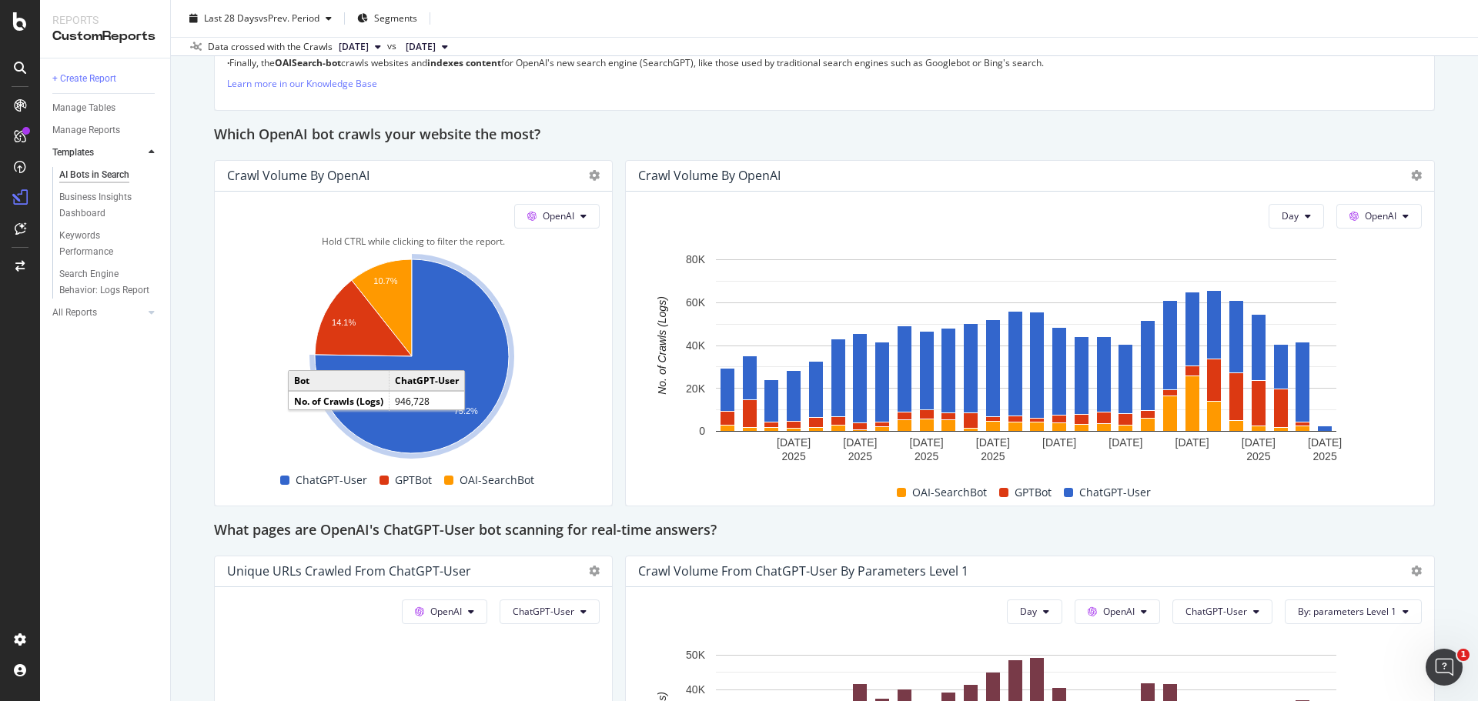
click at [453, 354] on icon "A chart." at bounding box center [412, 356] width 194 height 194
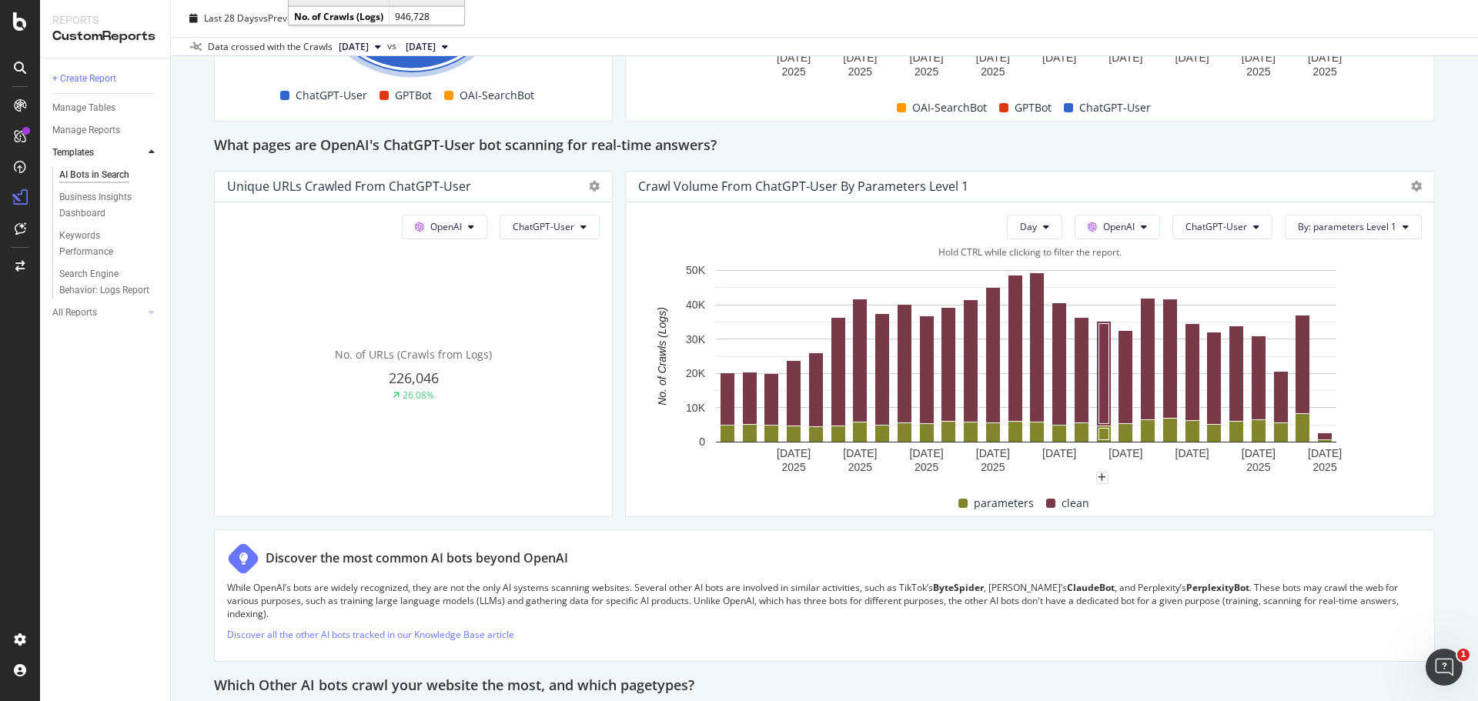
scroll to position [1177, 0]
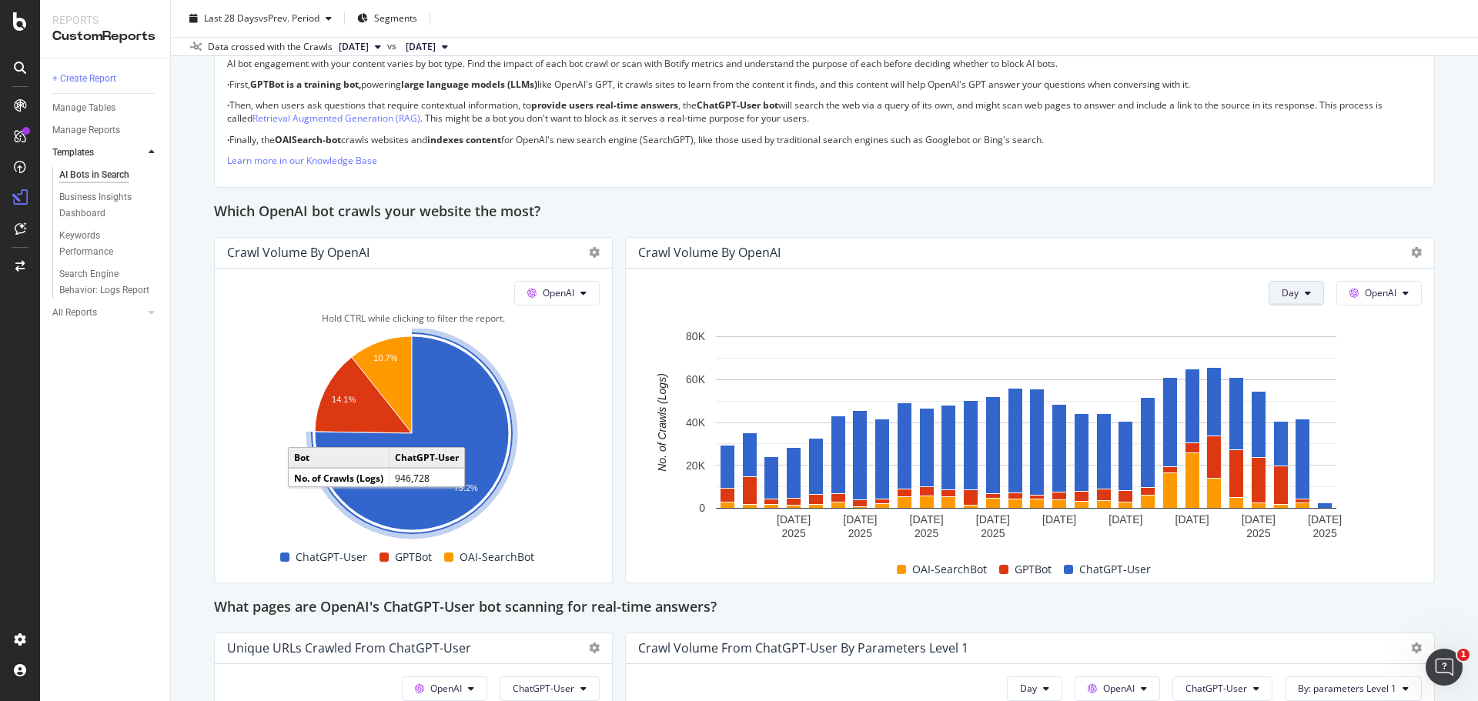
click at [1281, 290] on span "Day" at bounding box center [1289, 292] width 17 height 13
click at [1276, 374] on span "Month" at bounding box center [1285, 381] width 28 height 14
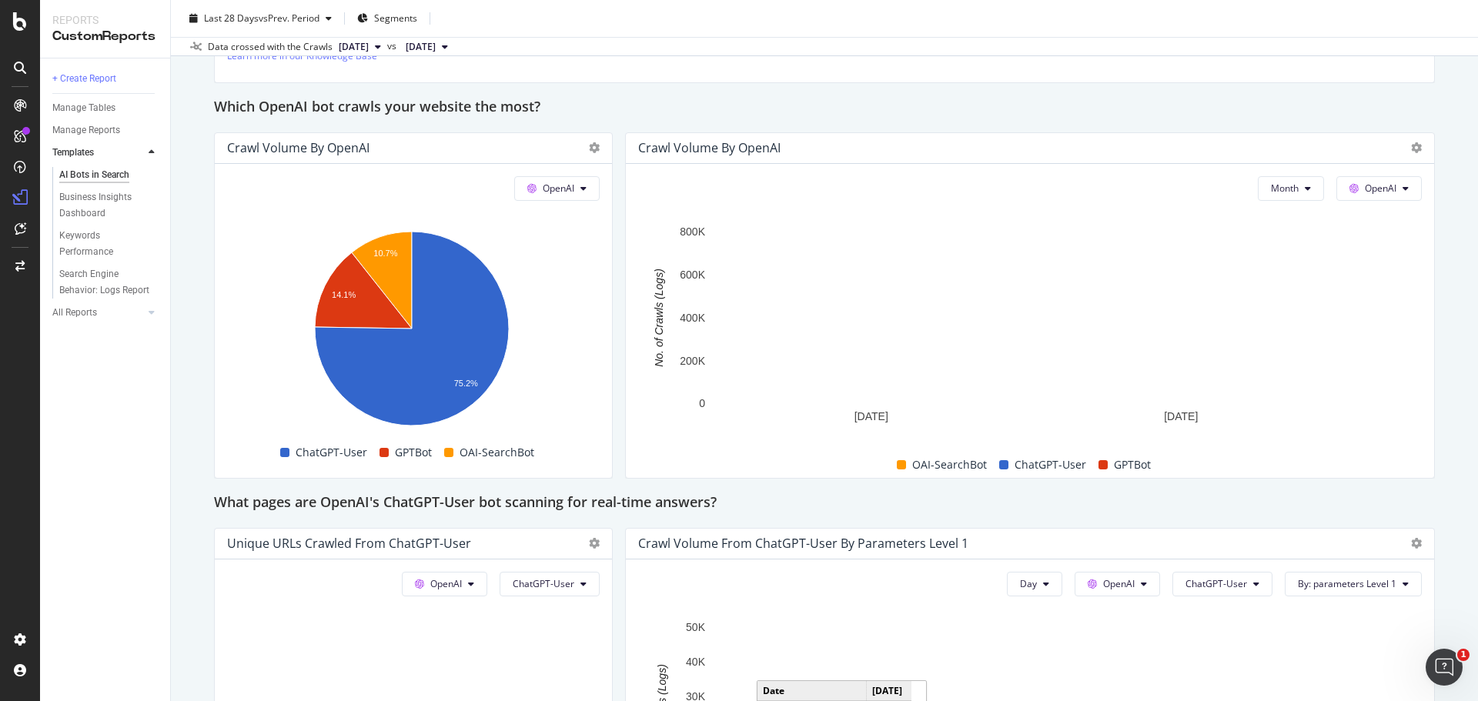
scroll to position [1023, 0]
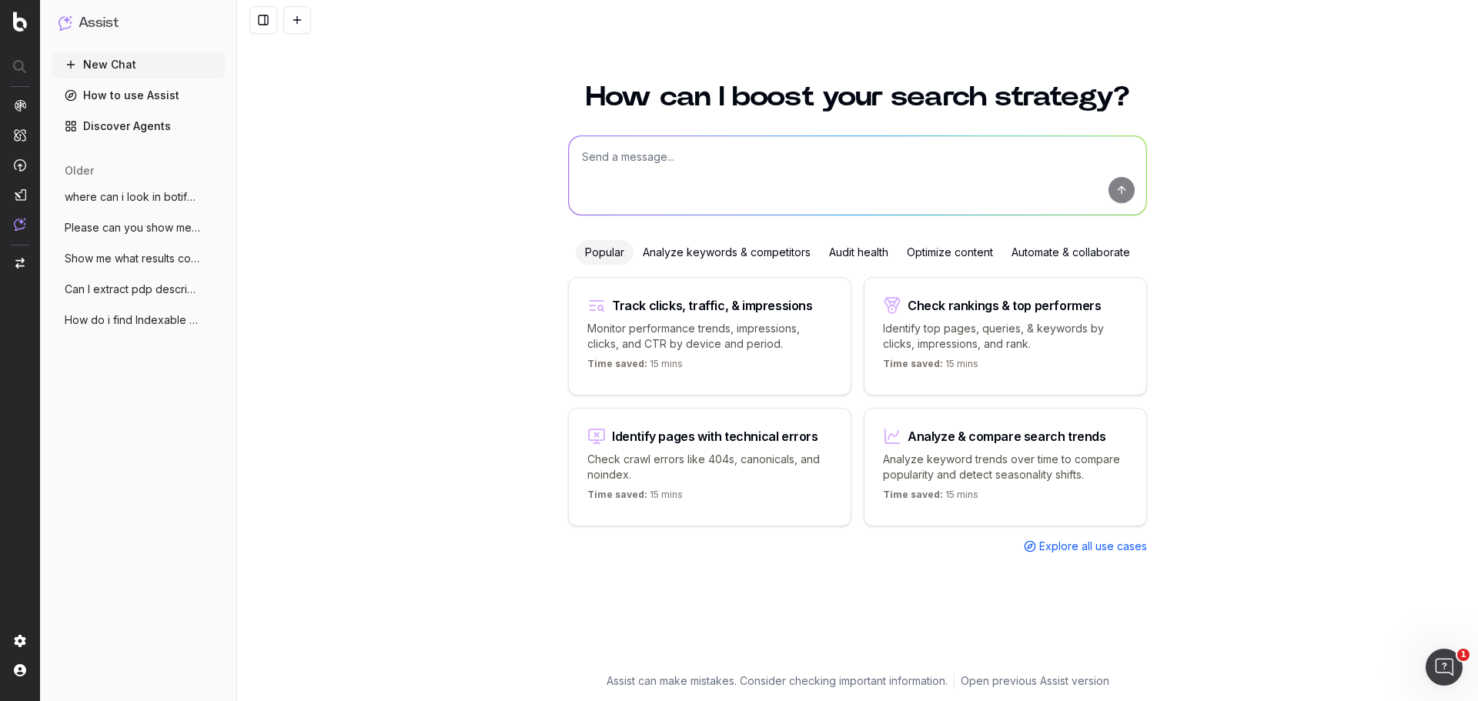
click at [648, 158] on textarea at bounding box center [857, 175] width 577 height 78
type textarea "best way to confirm if llms are crawling your website"
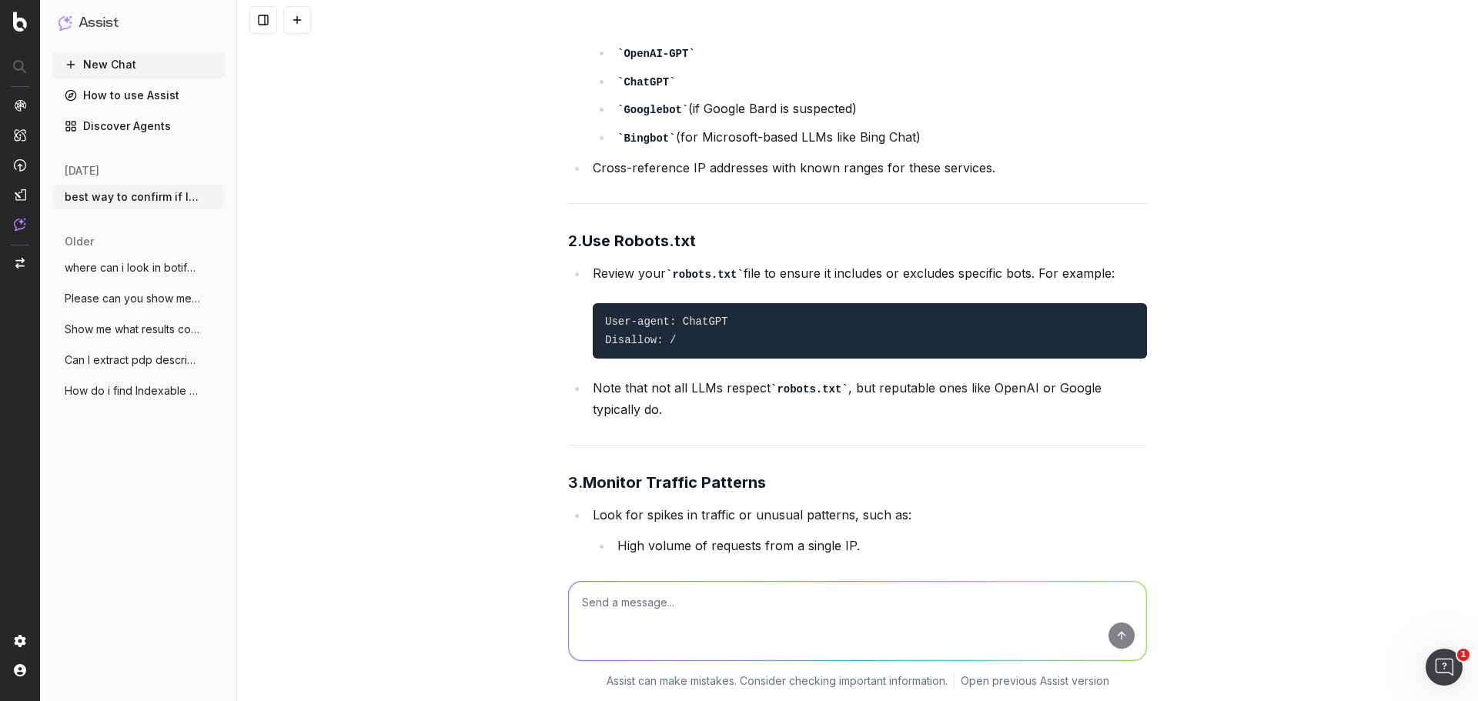
scroll to position [187, 0]
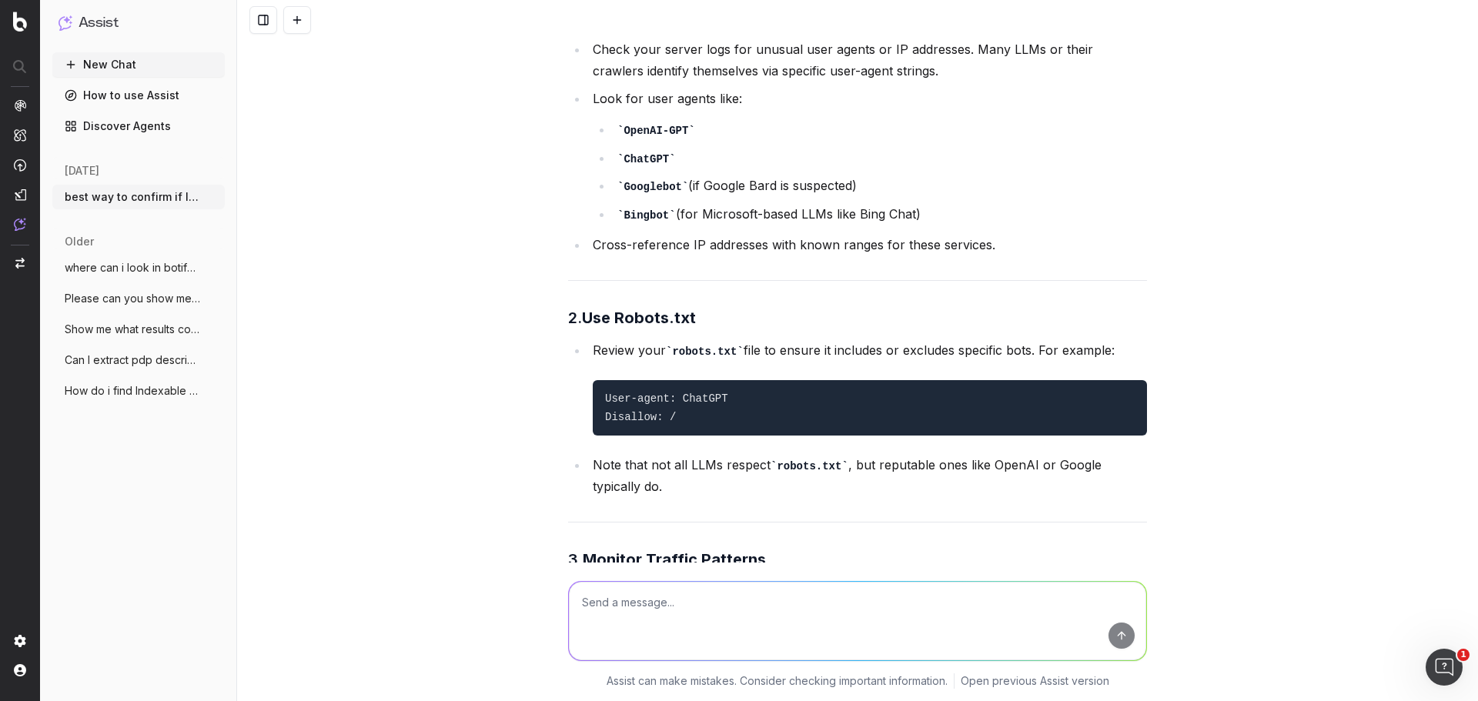
click at [932, 606] on textarea at bounding box center [857, 621] width 577 height 78
type textarea "please review prettylittlething.com robots.txt and check nothing is blocked"
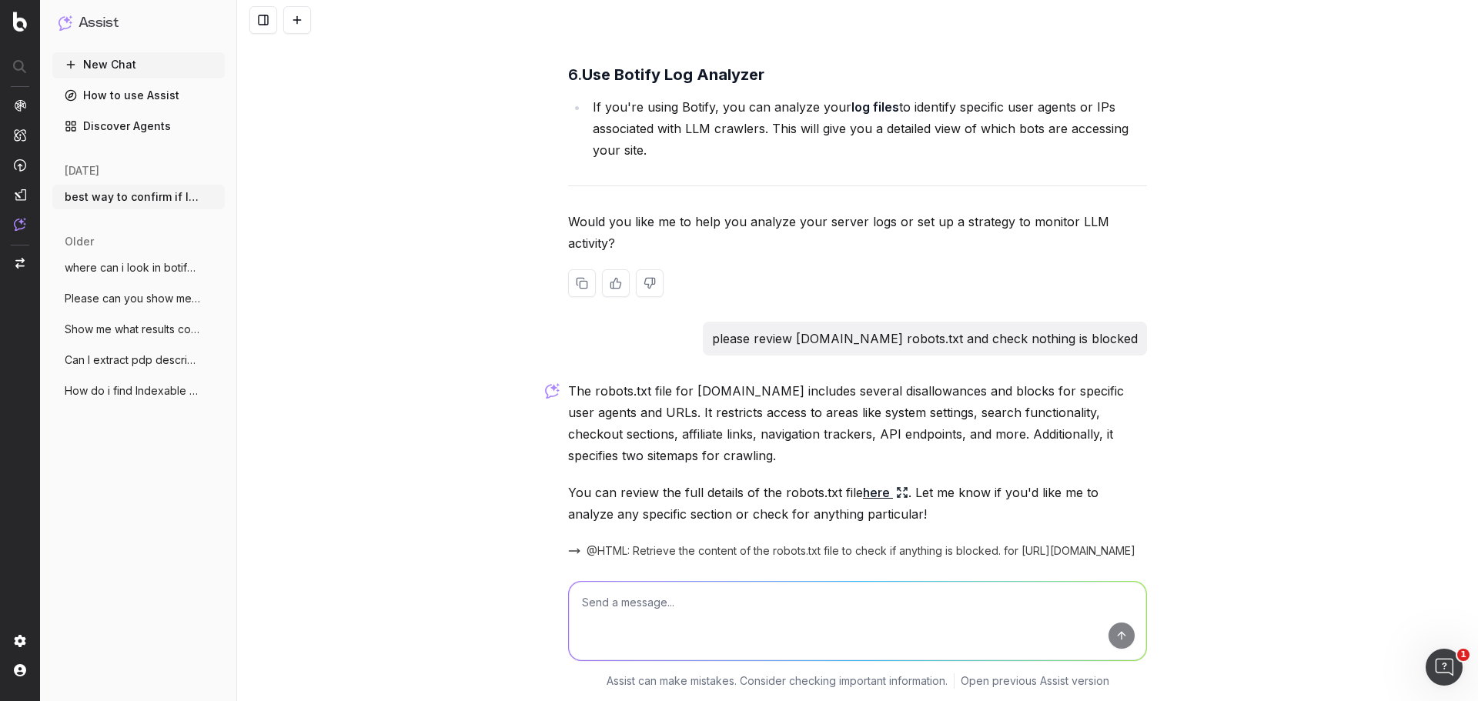
scroll to position [1184, 0]
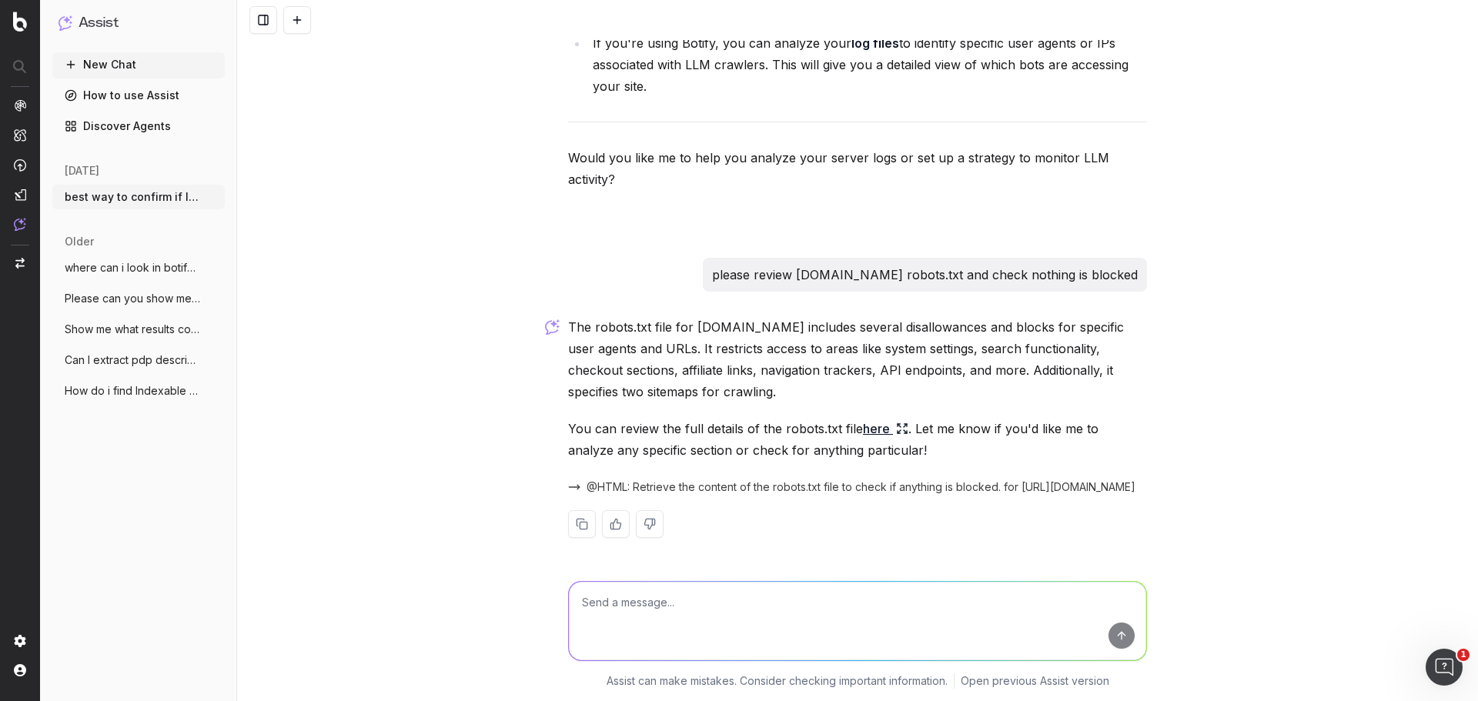
click at [872, 428] on link "here" at bounding box center [885, 429] width 45 height 22
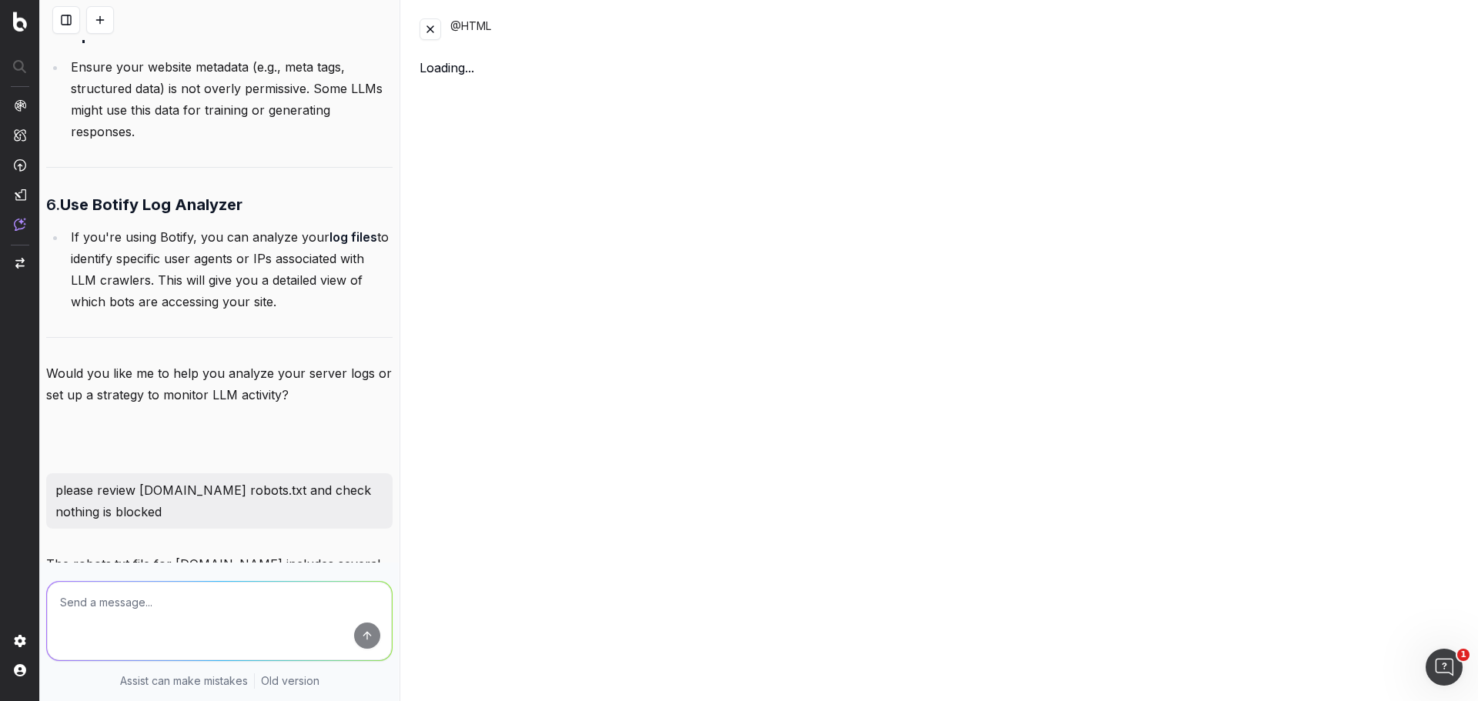
scroll to position [1400, 0]
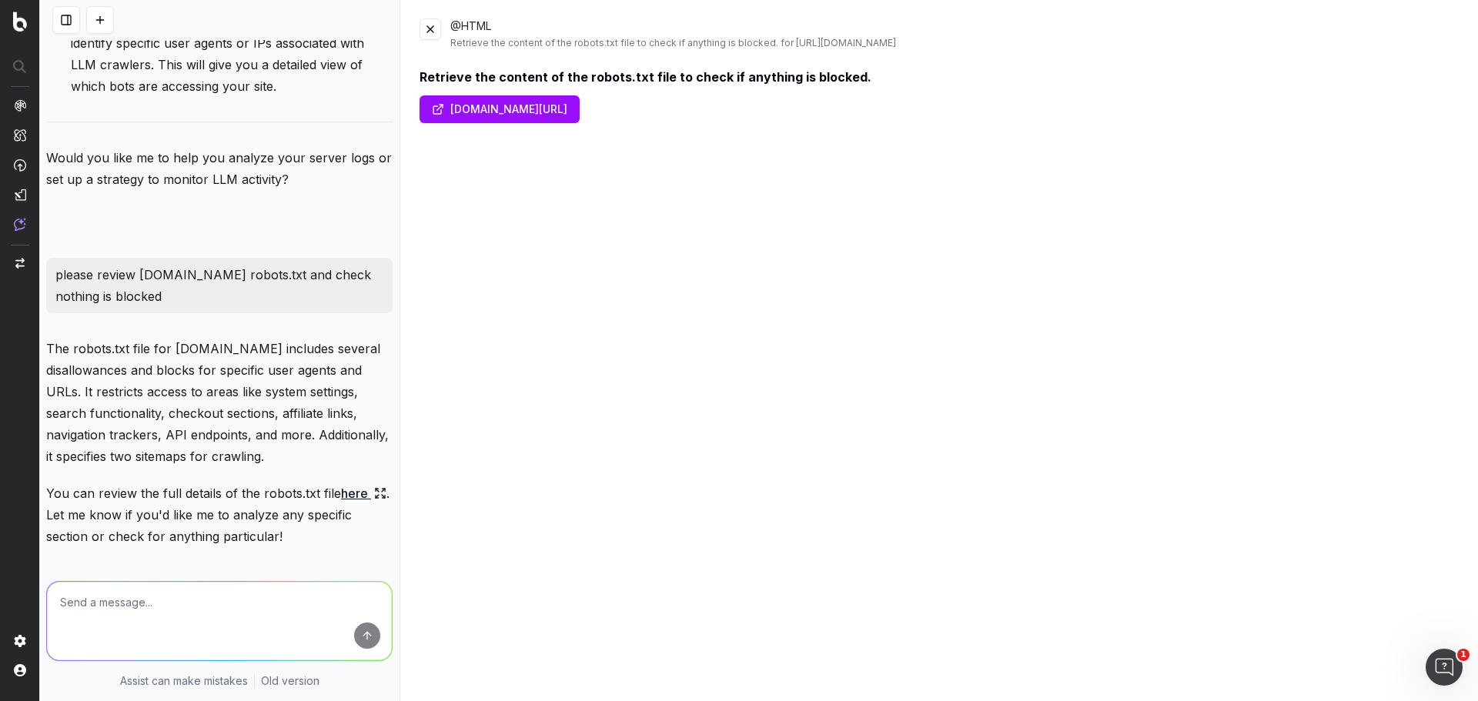
click at [522, 102] on link "www.prettylittlething.com/robots.txt" at bounding box center [499, 109] width 160 height 28
click at [426, 34] on button at bounding box center [430, 29] width 22 height 22
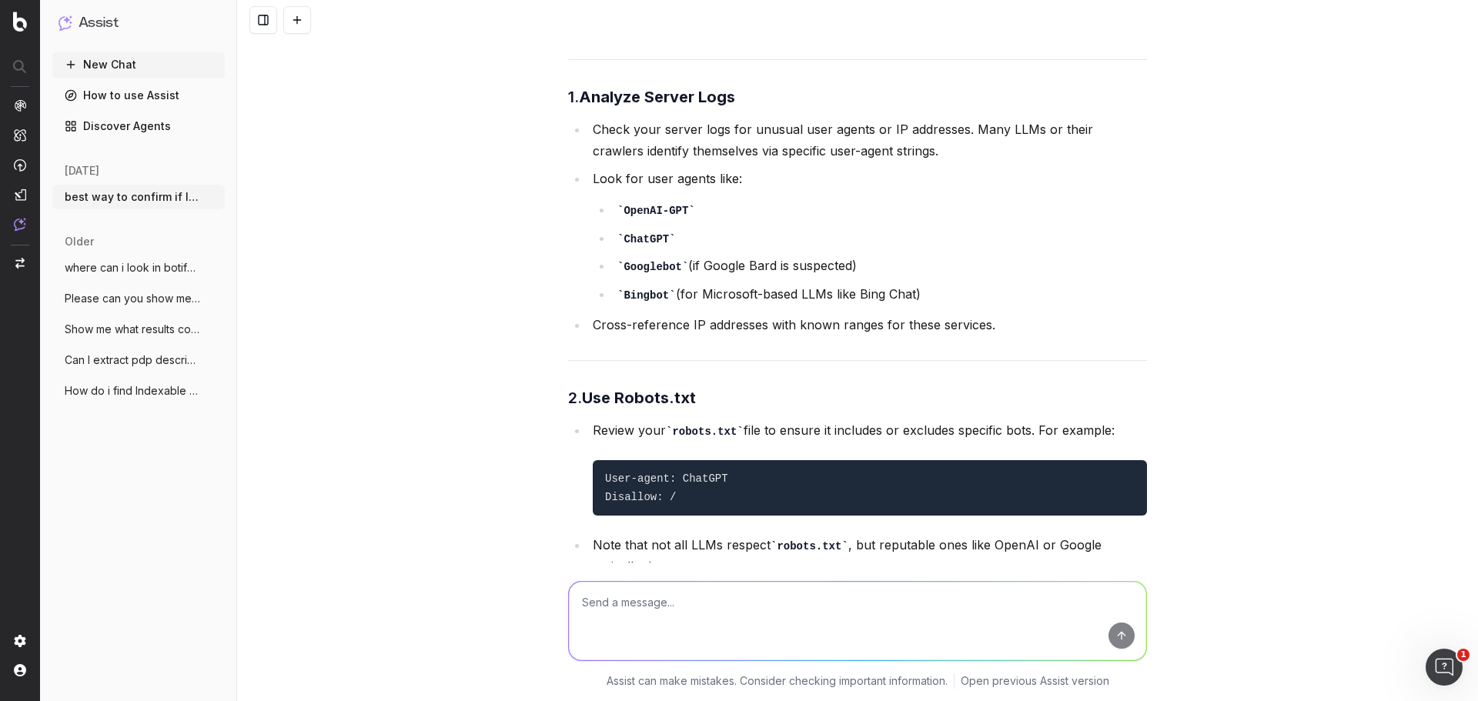
scroll to position [30, 0]
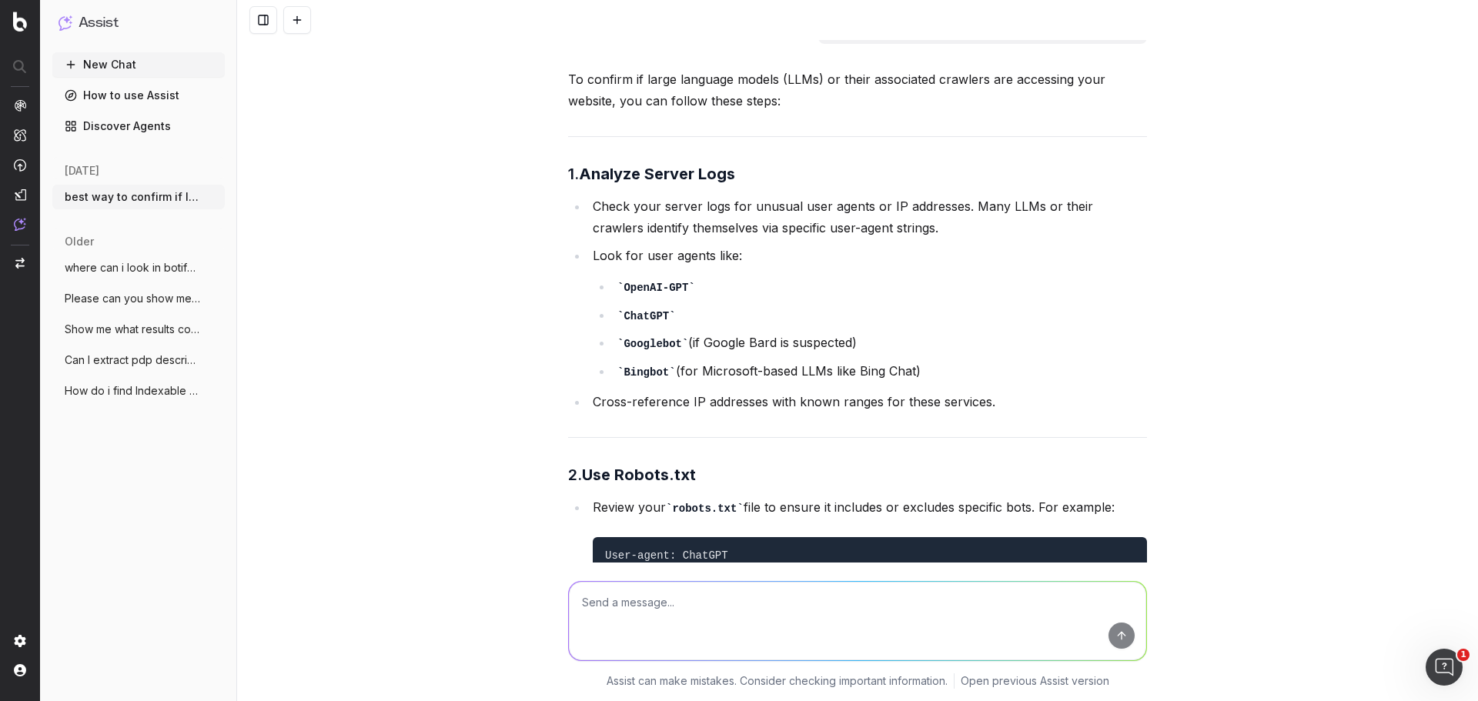
click at [758, 611] on textarea at bounding box center [857, 621] width 577 height 78
type textarea "does it need to have a specific line which allows chat gpt bots or are all othe…"
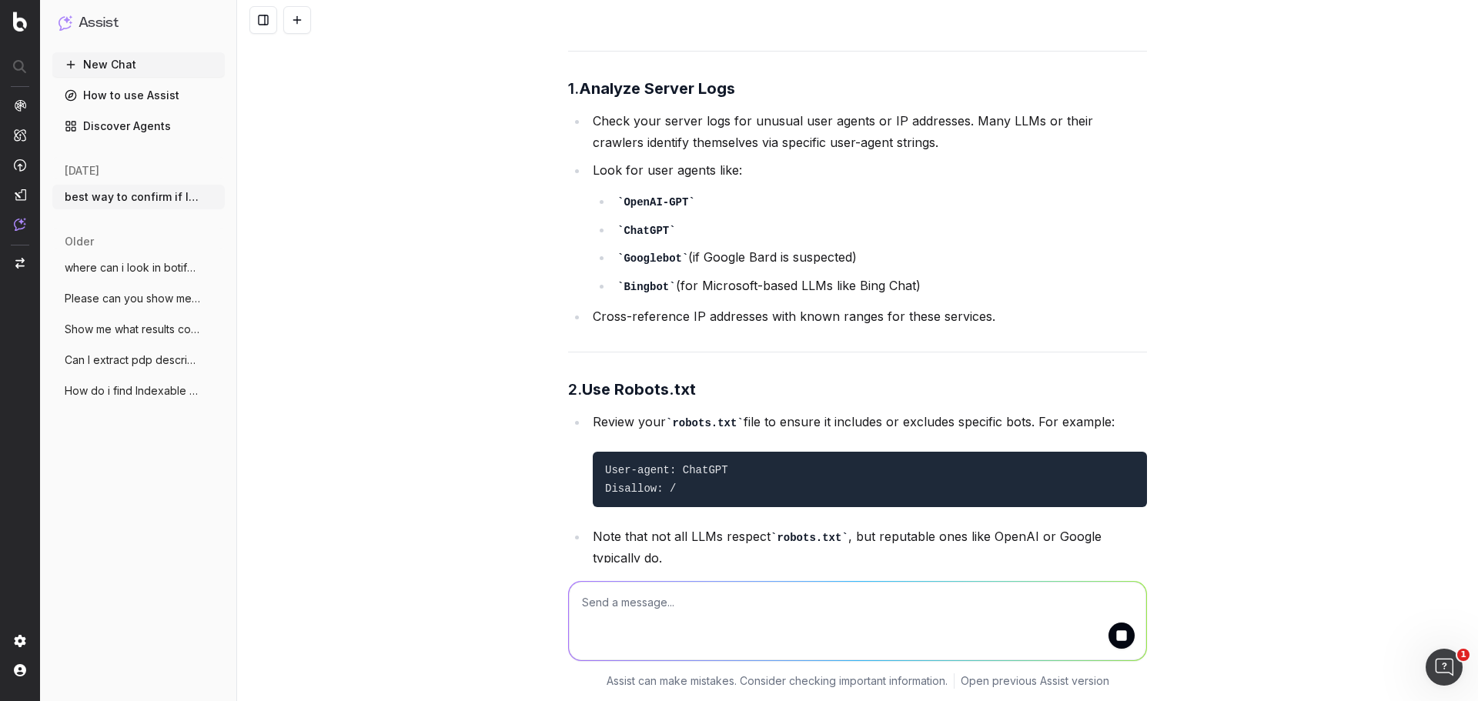
scroll to position [0, 0]
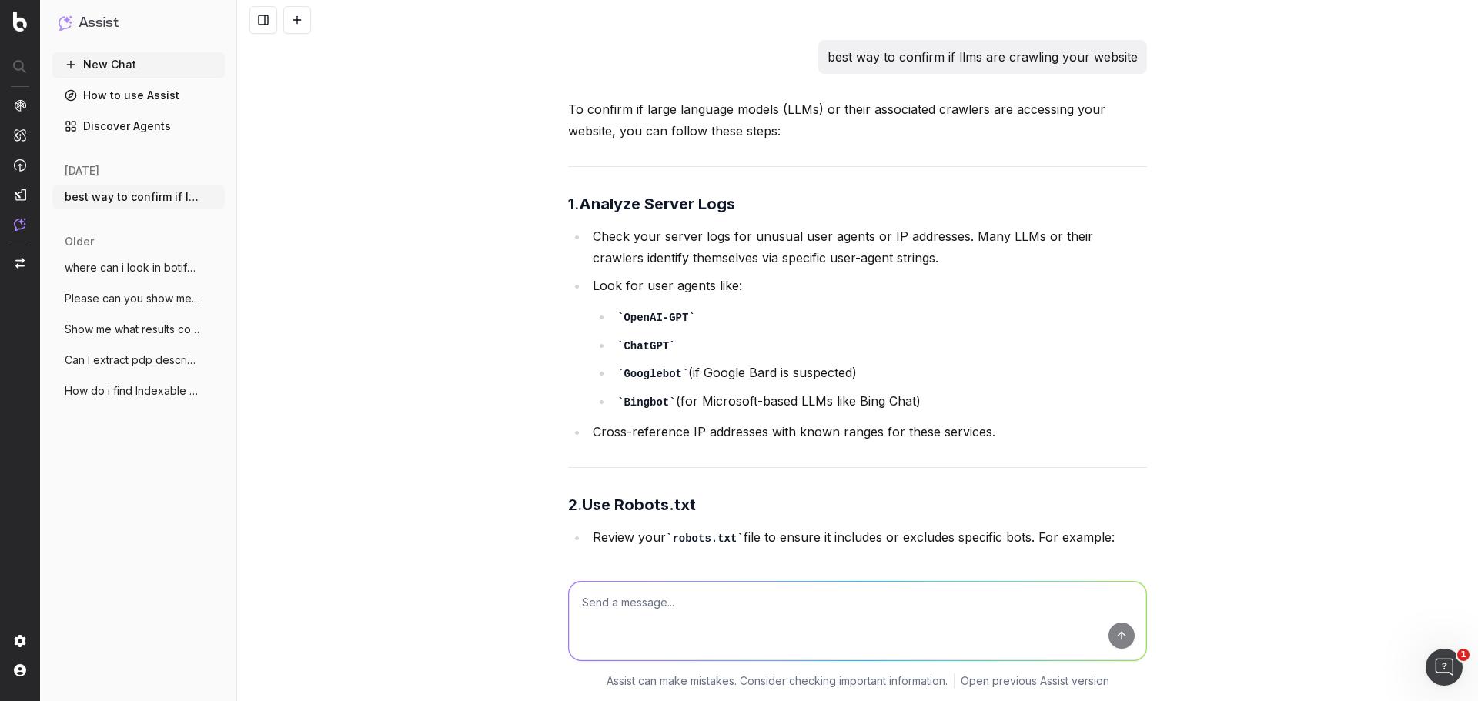
click at [707, 237] on li "Check your server logs for unusual user agents or IP addresses. Many LLMs or th…" at bounding box center [867, 246] width 559 height 43
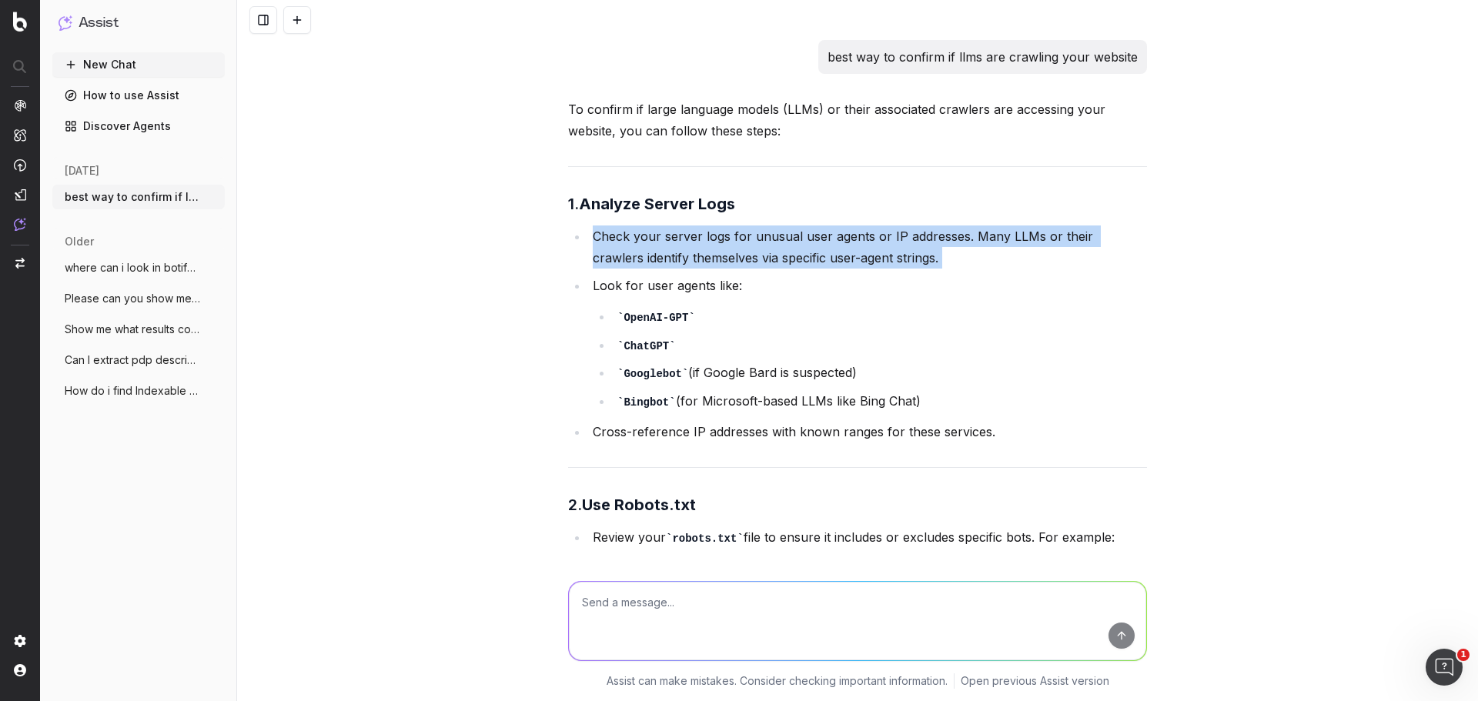
click at [707, 237] on li "Check your server logs for unusual user agents or IP addresses. Many LLMs or th…" at bounding box center [867, 246] width 559 height 43
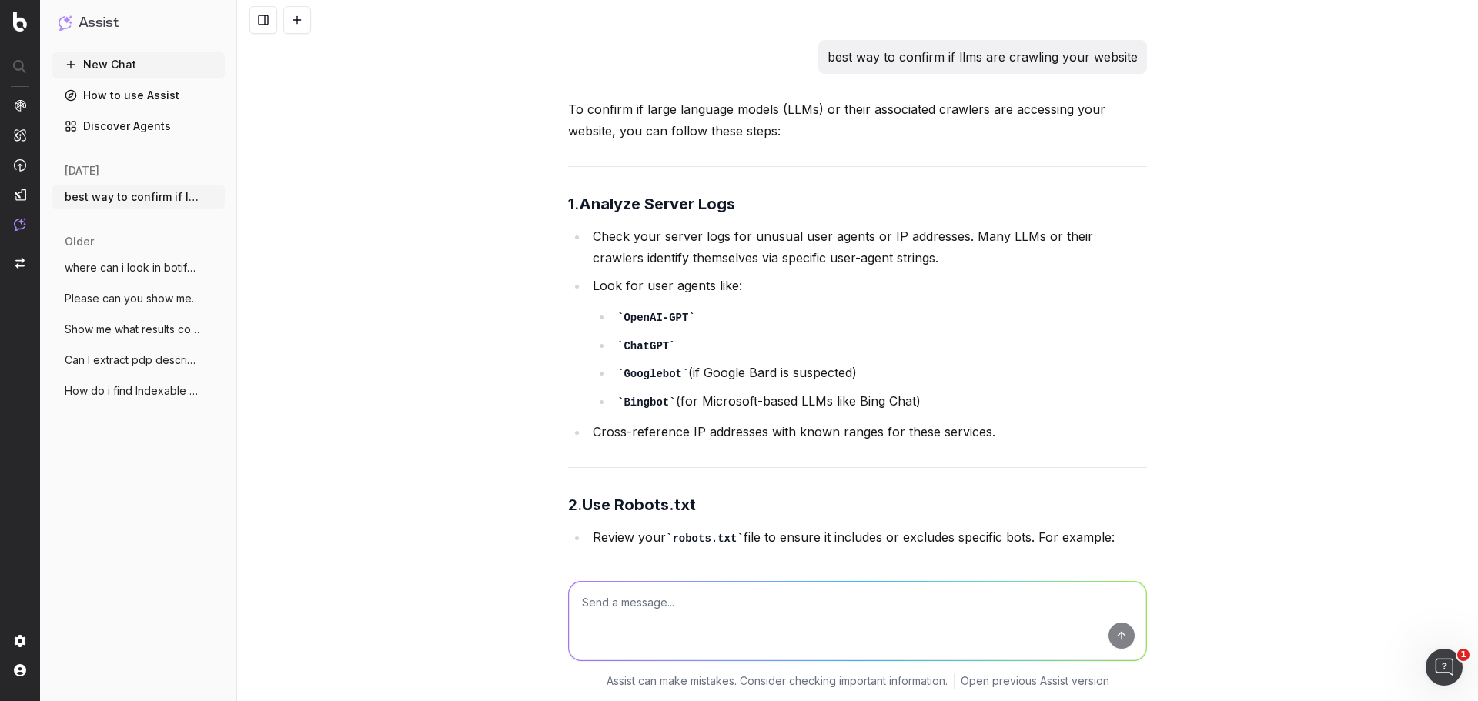
click at [1029, 329] on ul "OpenAI-GPT ChatGPT Googlebot (if Google Bard is suspected) Bingbot (for Microso…" at bounding box center [870, 359] width 554 height 106
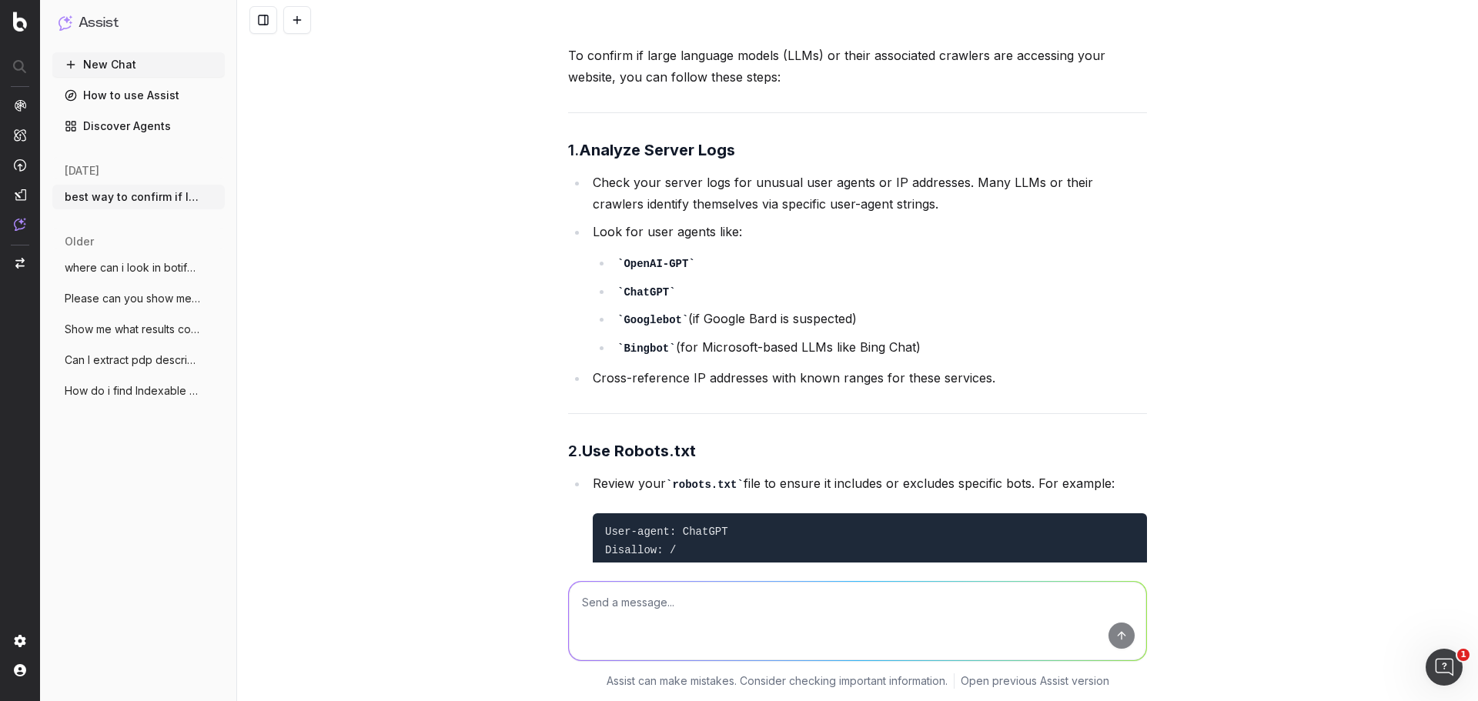
scroll to position [77, 0]
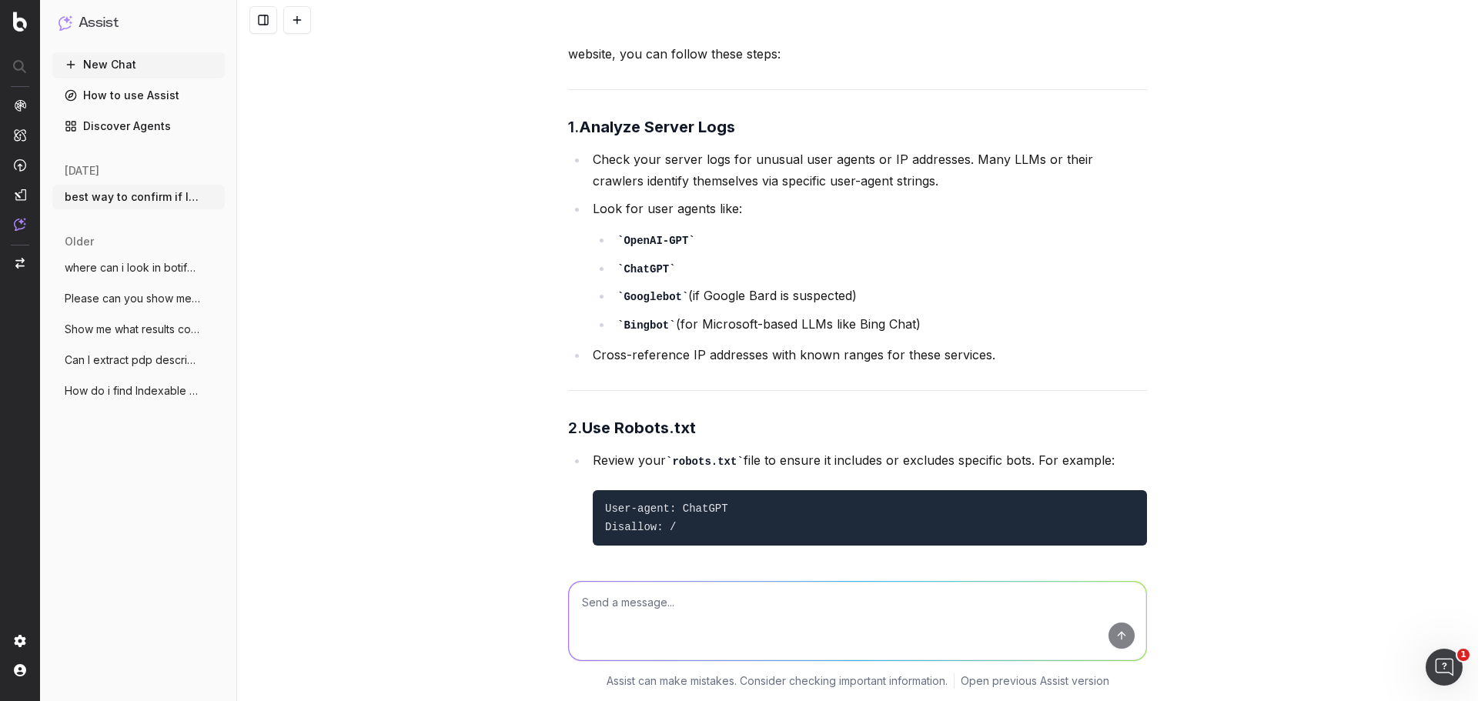
click at [662, 131] on strong "Analyze Server Logs" at bounding box center [657, 127] width 156 height 18
click at [762, 194] on ul "Check your server logs for unusual user agents or IP addresses. Many LLMs or th…" at bounding box center [857, 257] width 579 height 217
click at [588, 155] on li "Check your server logs for unusual user agents or IP addresses. Many LLMs or th…" at bounding box center [867, 170] width 559 height 43
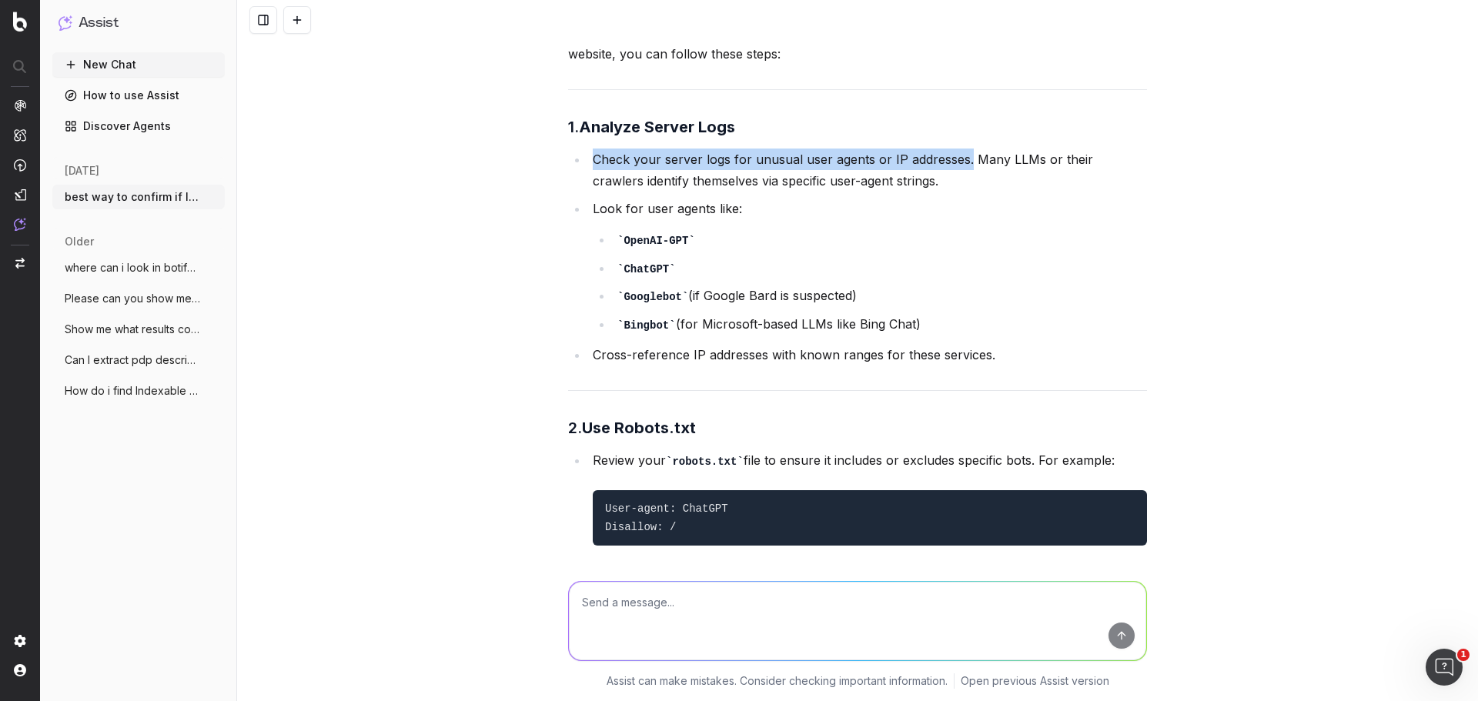
drag, startPoint x: 585, startPoint y: 155, endPoint x: 958, endPoint y: 159, distance: 373.3
click at [958, 159] on li "Check your server logs for unusual user agents or IP addresses. Many LLMs or th…" at bounding box center [867, 170] width 559 height 43
copy li "Check your server logs for unusual user agents or IP addresses."
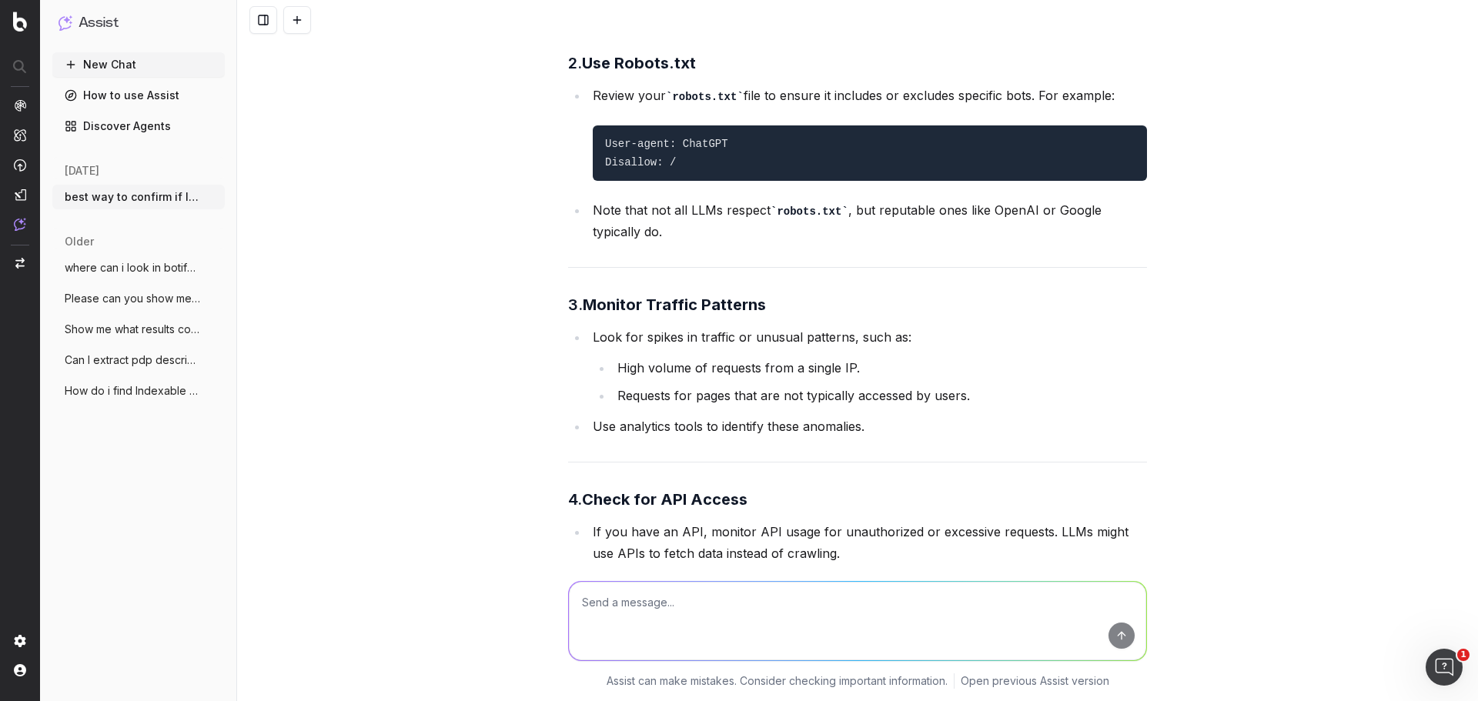
scroll to position [462, 0]
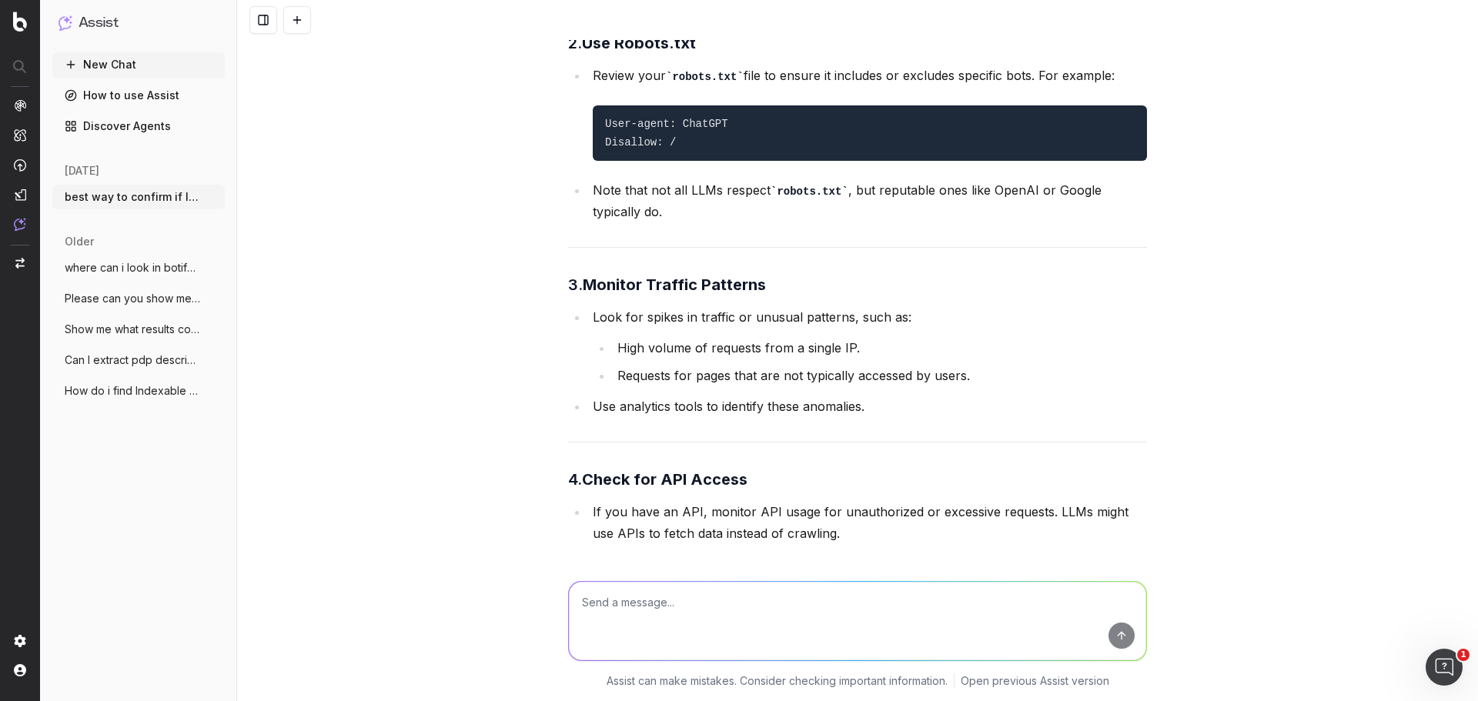
click at [816, 323] on li "Look for spikes in traffic or unusual patterns, such as: High volume of request…" at bounding box center [867, 346] width 559 height 80
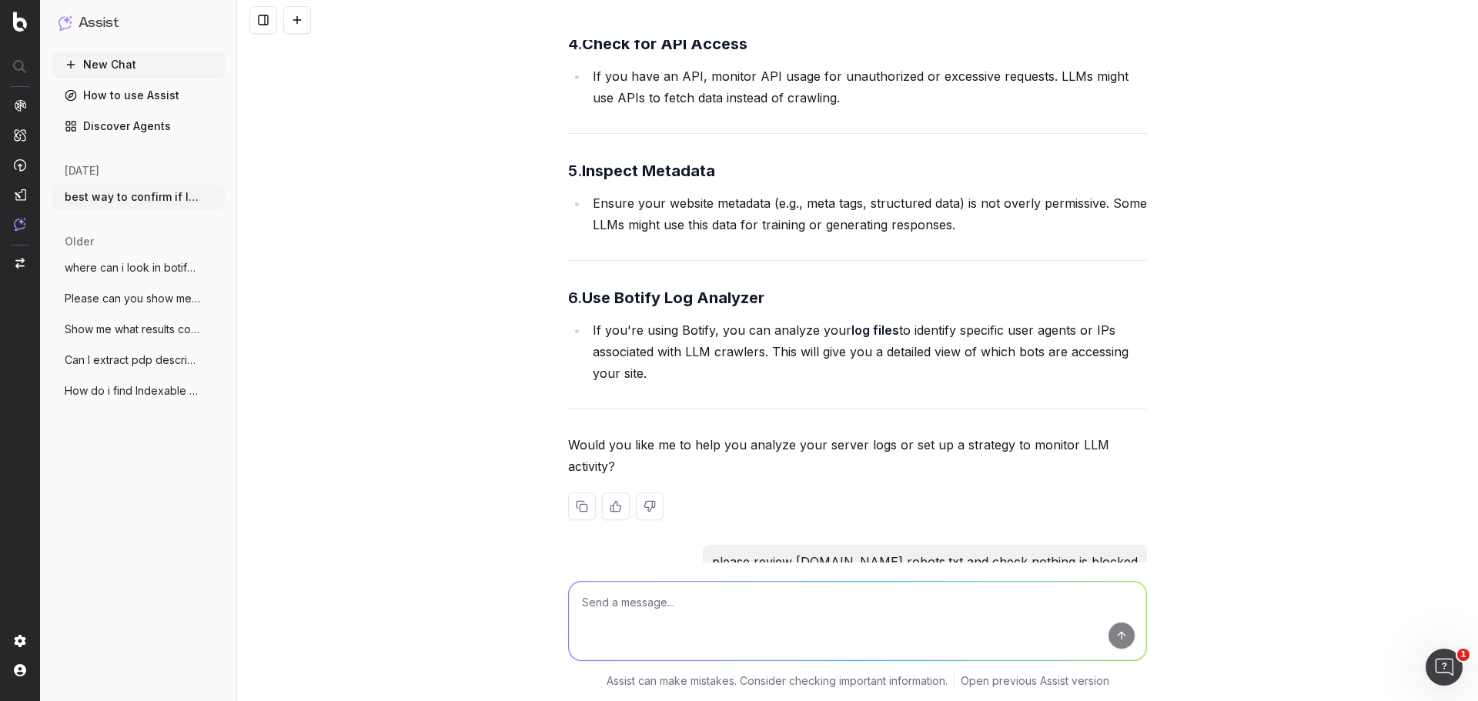
scroll to position [923, 0]
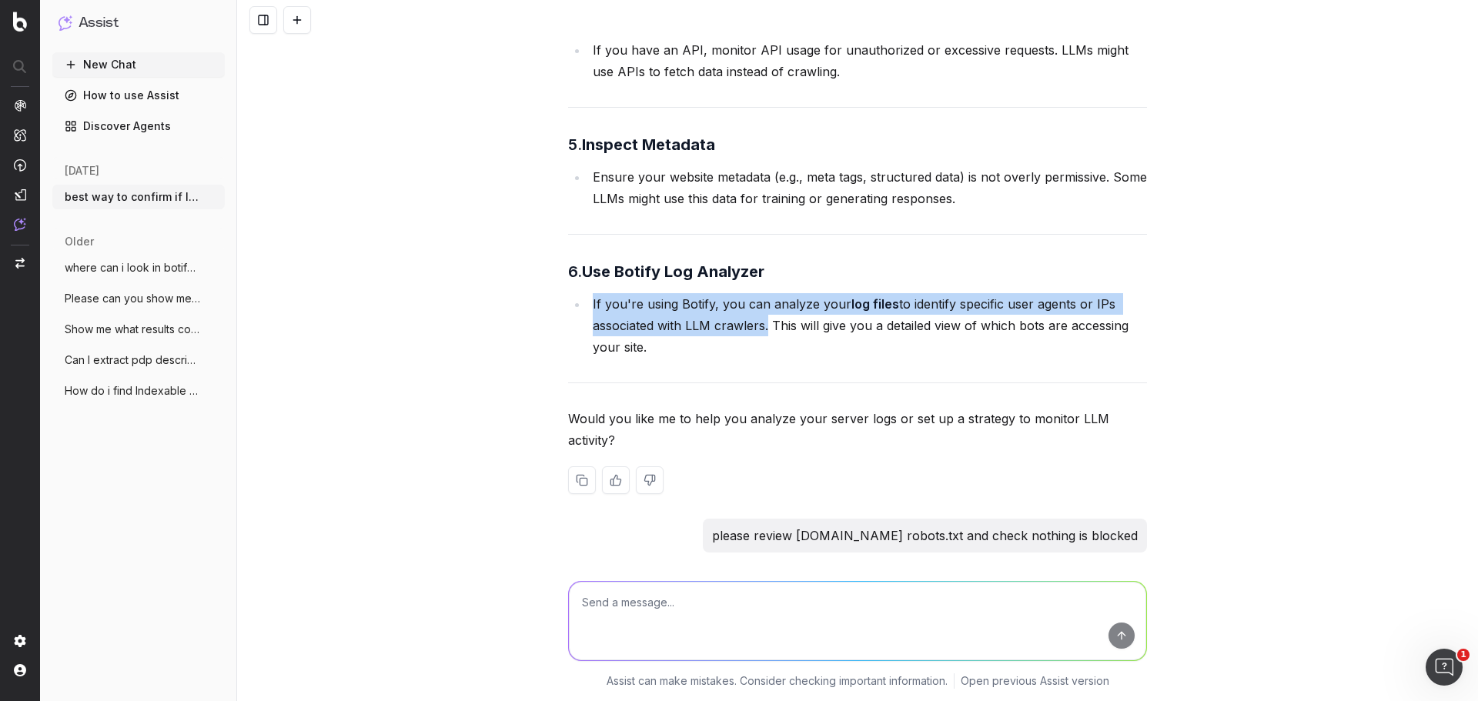
drag, startPoint x: 757, startPoint y: 327, endPoint x: 580, endPoint y: 291, distance: 180.7
copy li "If you're using Botify, you can analyze your log files to identify specific use…"
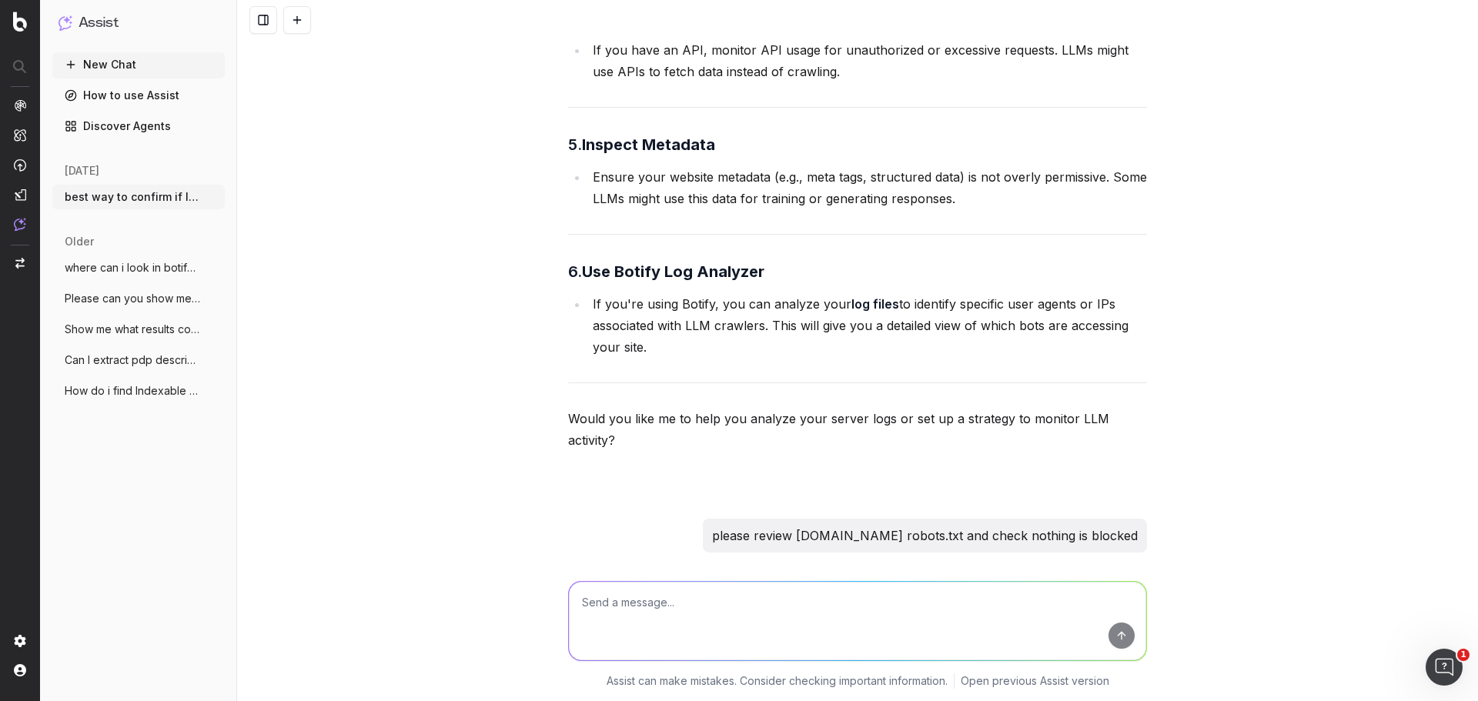
click at [643, 630] on textarea at bounding box center [857, 621] width 577 height 78
type textarea "explain to me how to dig into this using botify log analyzer"
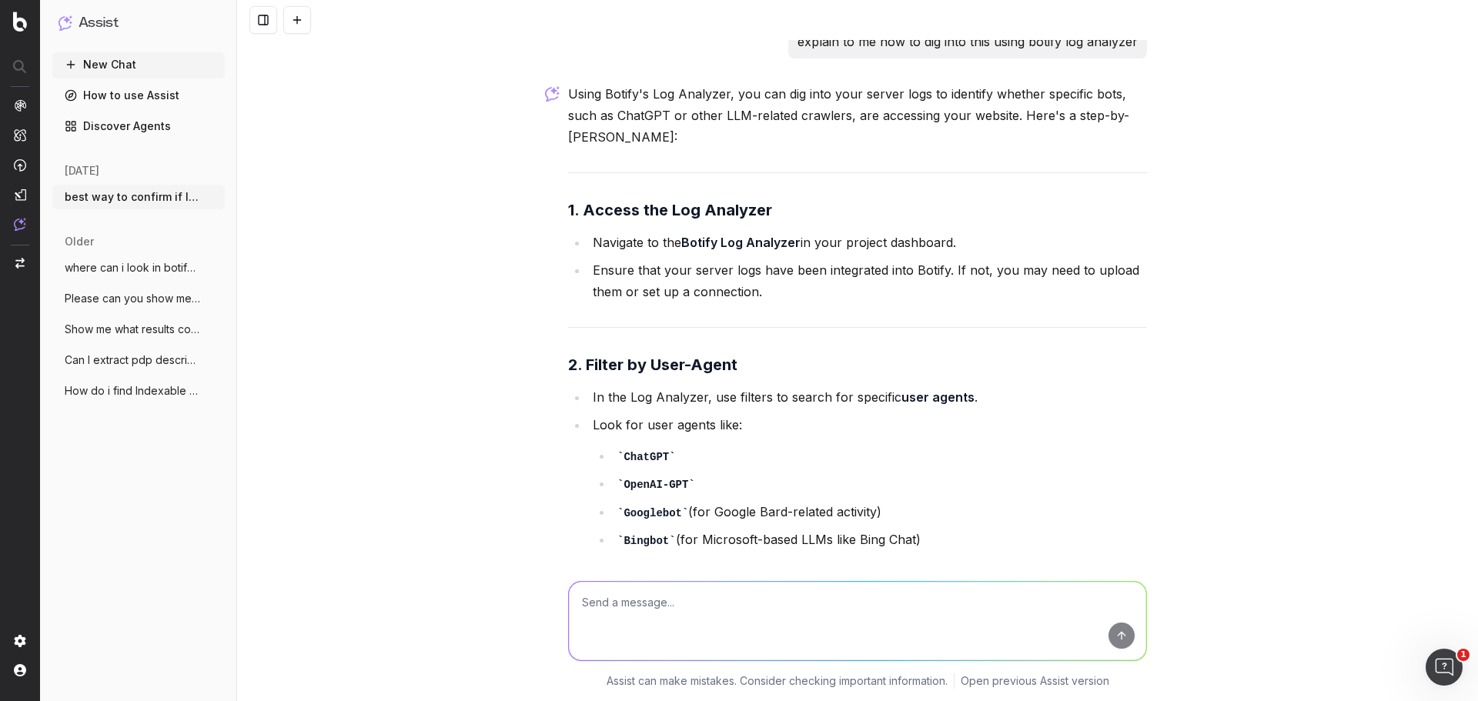
scroll to position [2693, 0]
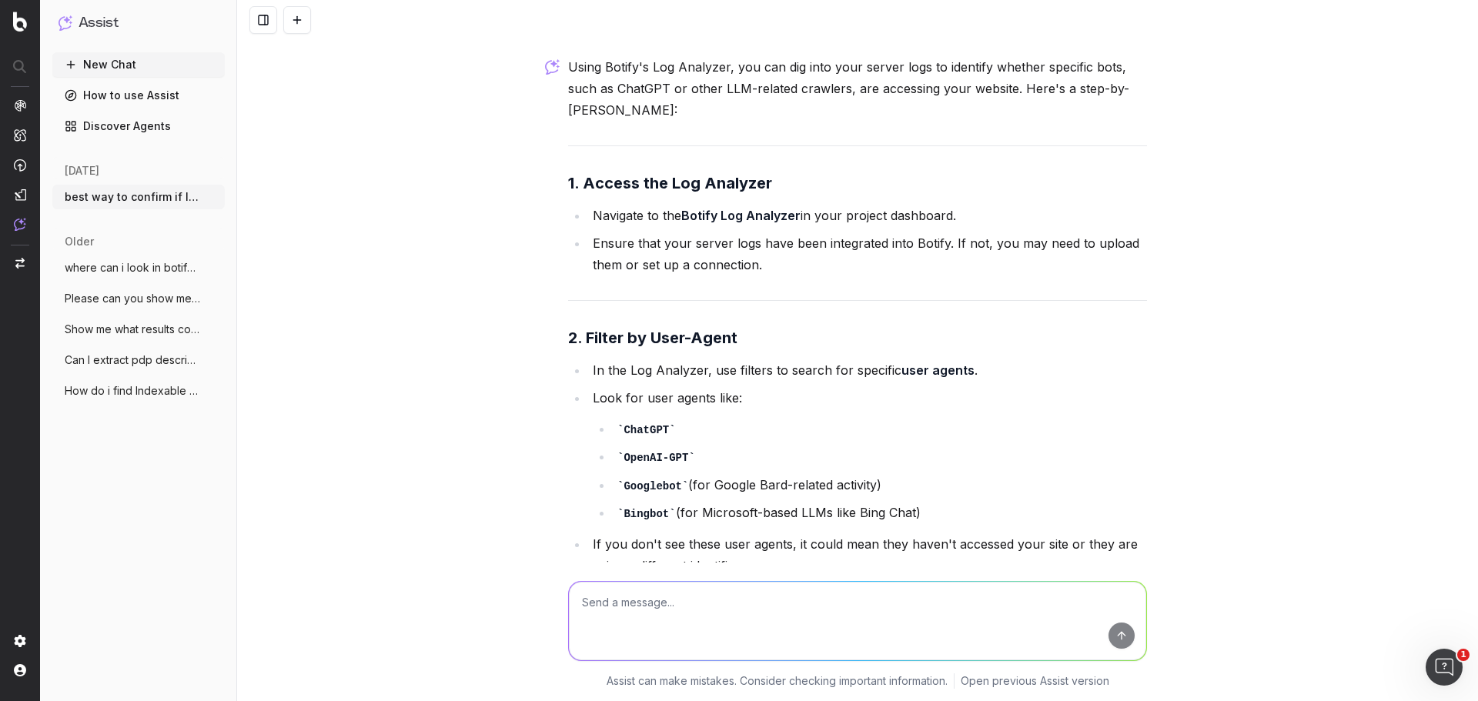
click at [676, 243] on li "Ensure that your server logs have been integrated into Botify. If not, you may …" at bounding box center [867, 253] width 559 height 43
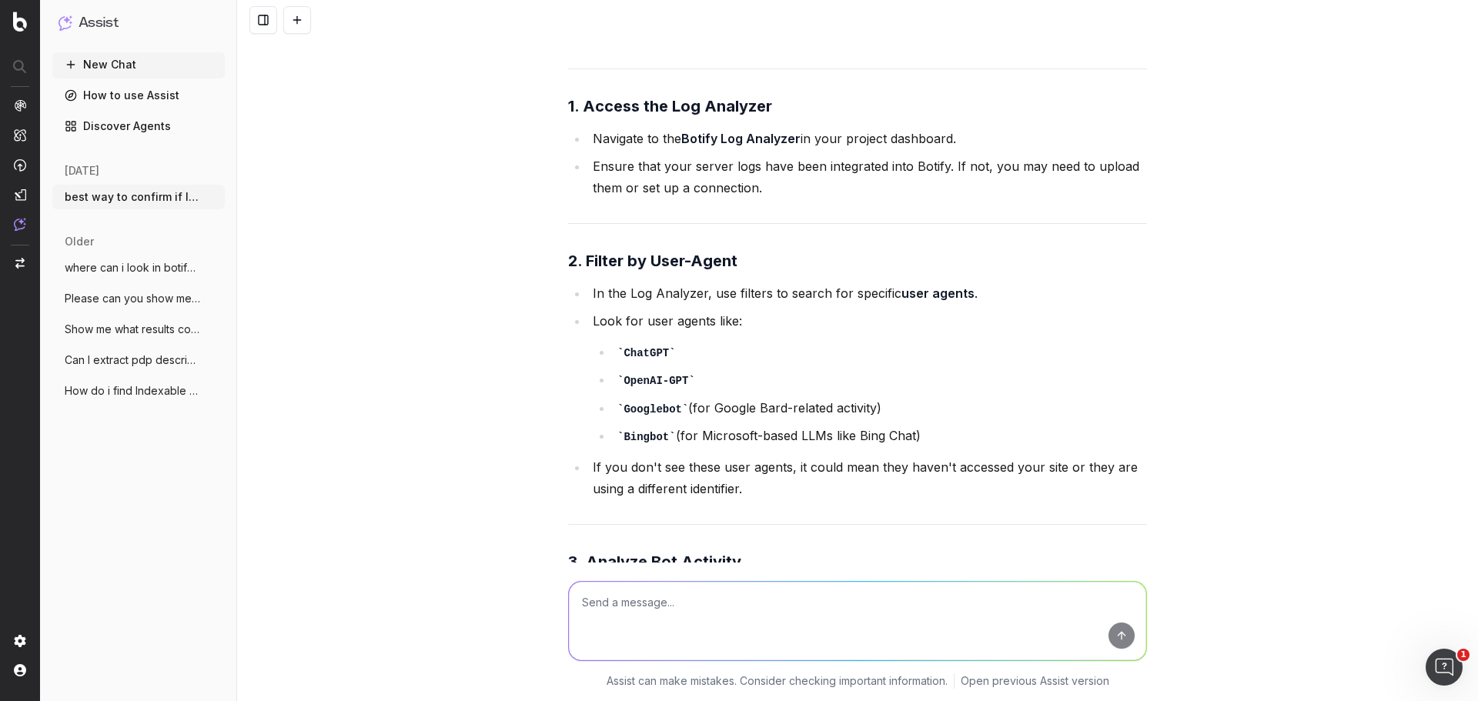
scroll to position [2847, 0]
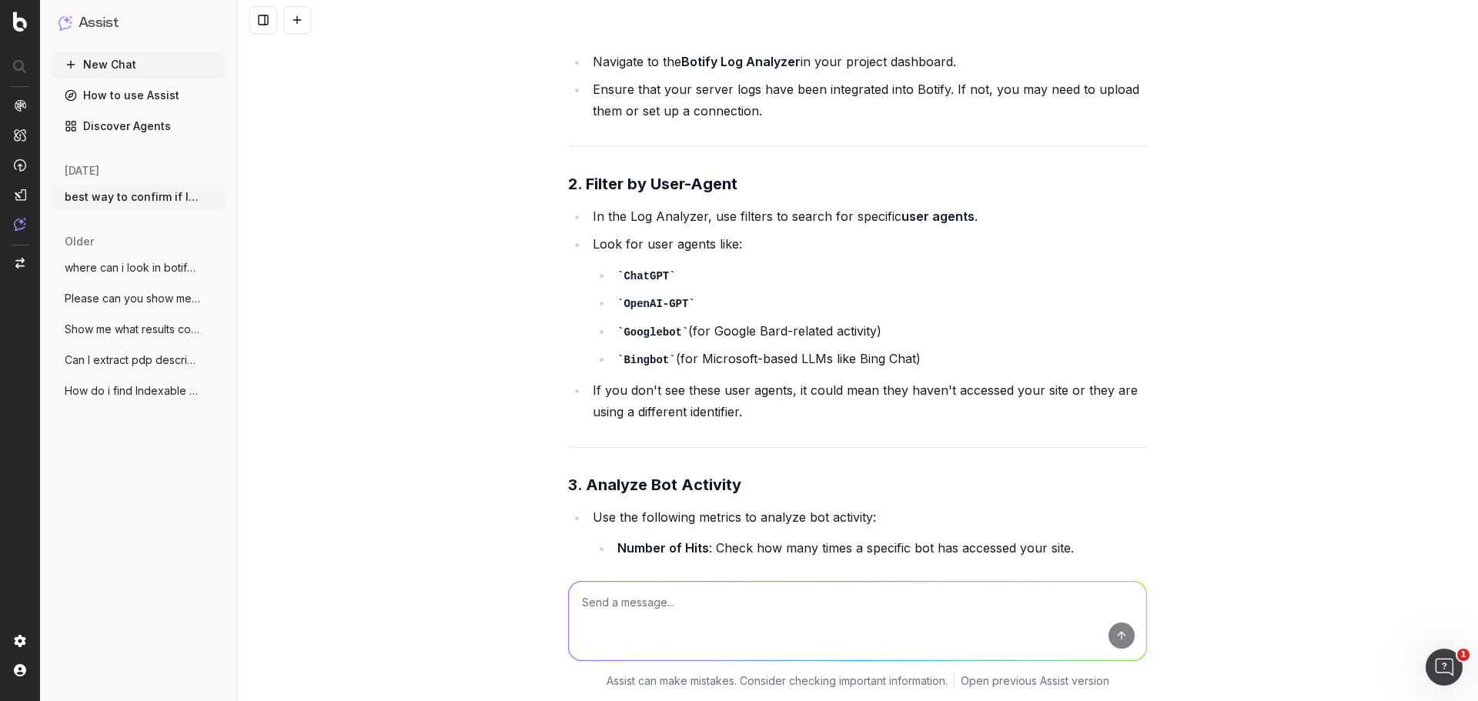
click at [682, 242] on li "Look for user agents like: ChatGPT OpenAI-GPT Googlebot (for Google Bard-relate…" at bounding box center [867, 301] width 559 height 137
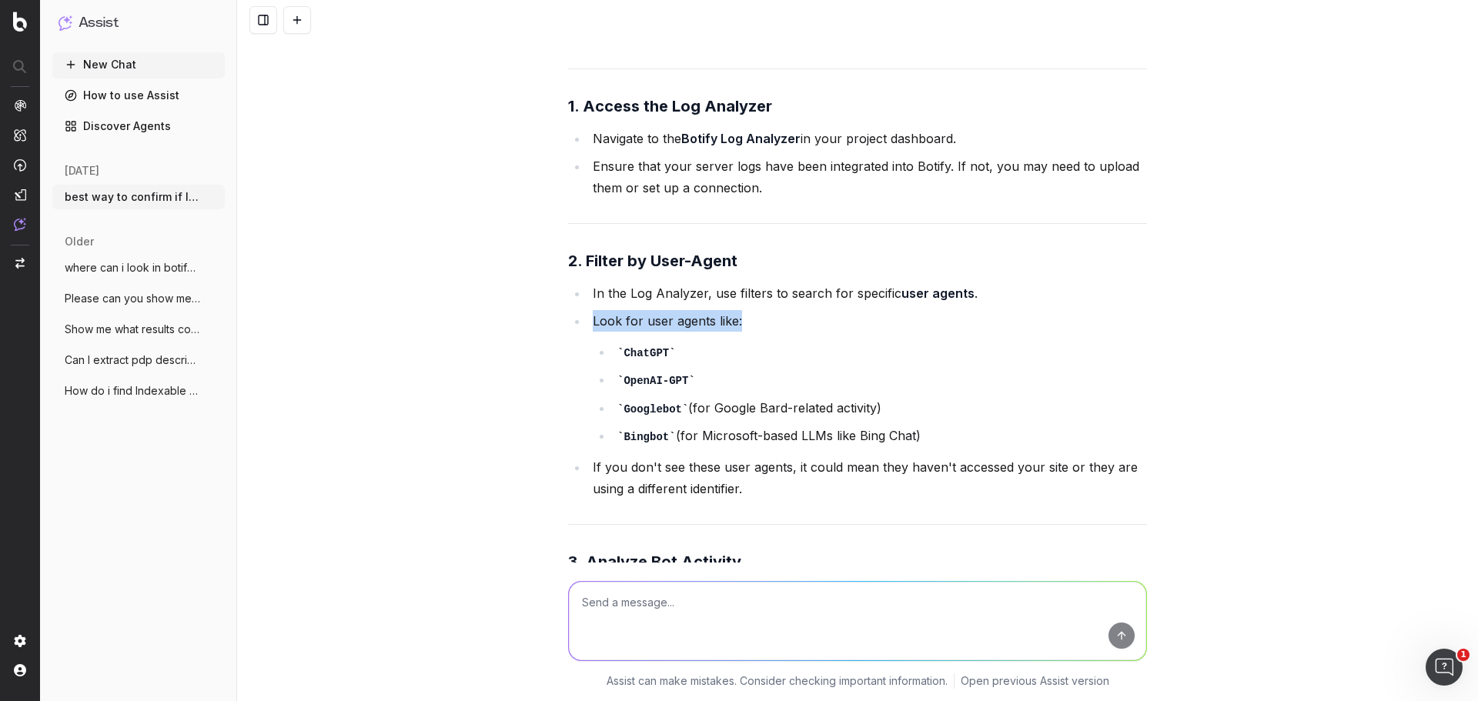
click at [686, 610] on textarea at bounding box center [857, 621] width 577 height 78
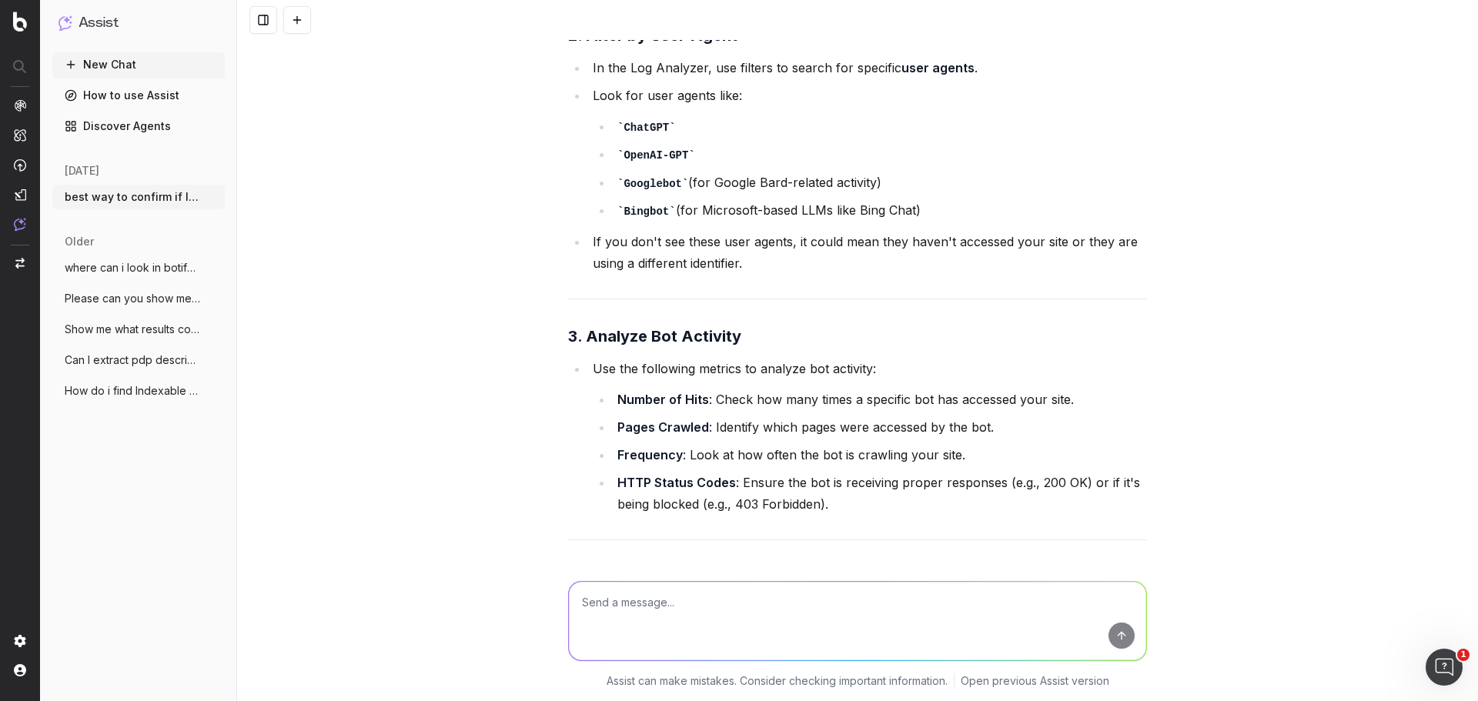
scroll to position [3232, 0]
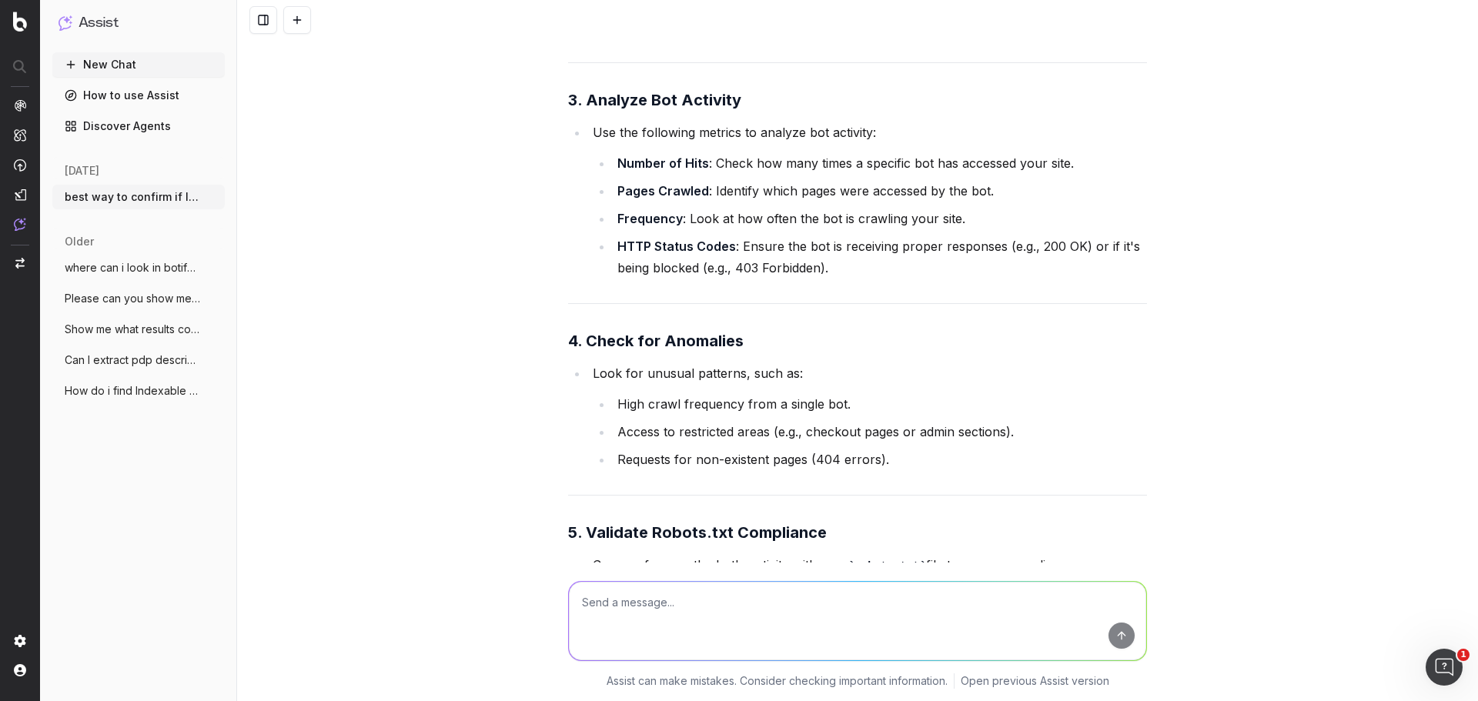
click at [664, 616] on textarea at bounding box center [857, 621] width 577 height 78
paste textarea "By ChatGPT-User"
type textarea "By ChatGPT-User does this mean a bot"
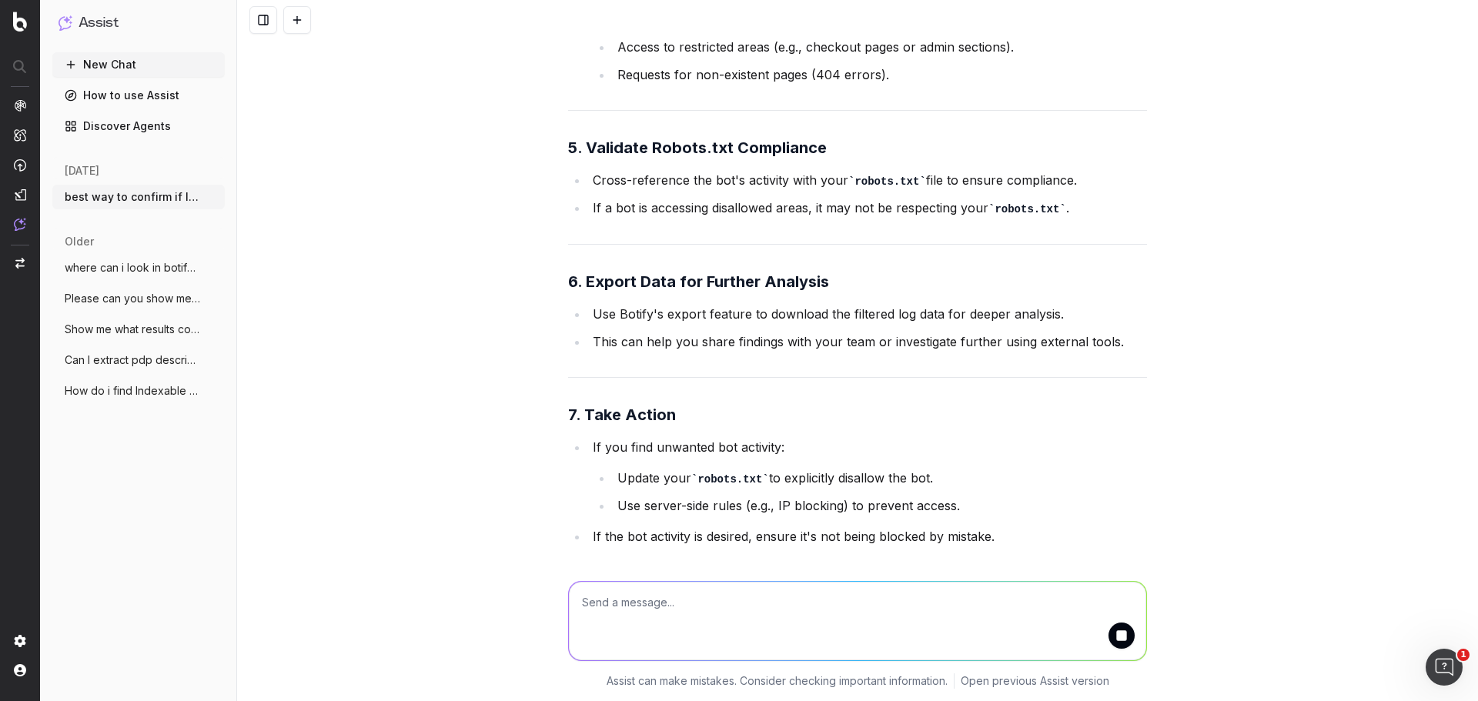
scroll to position [3836, 0]
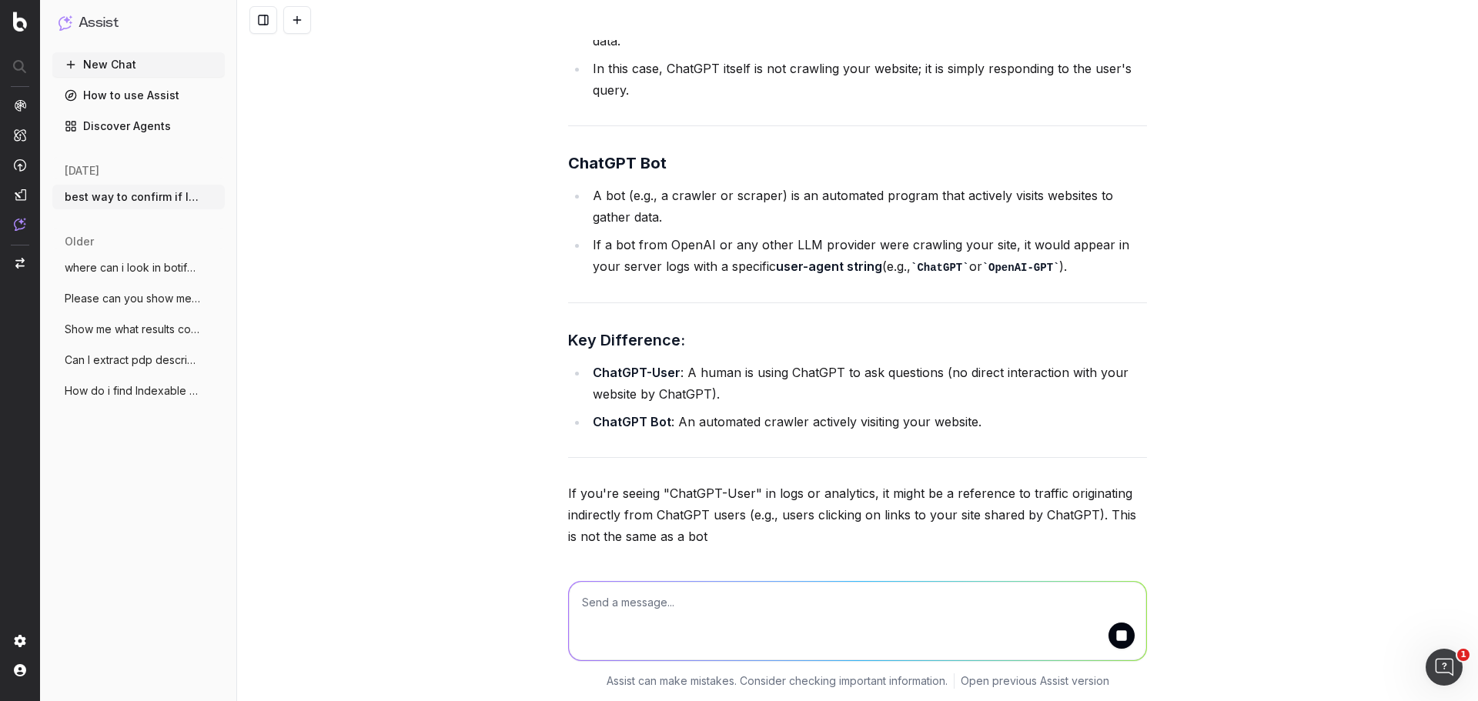
click at [683, 584] on textarea at bounding box center [857, 621] width 577 height 78
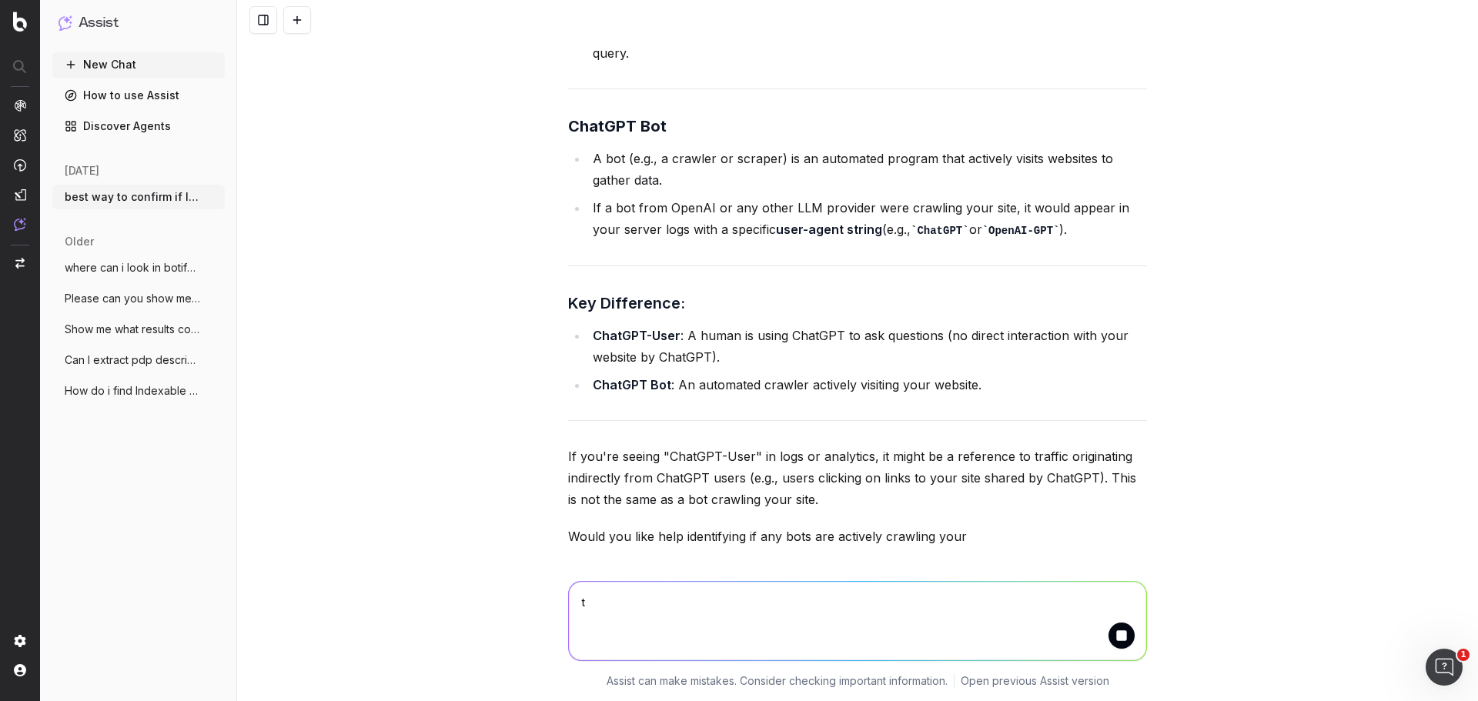
scroll to position [4640, 0]
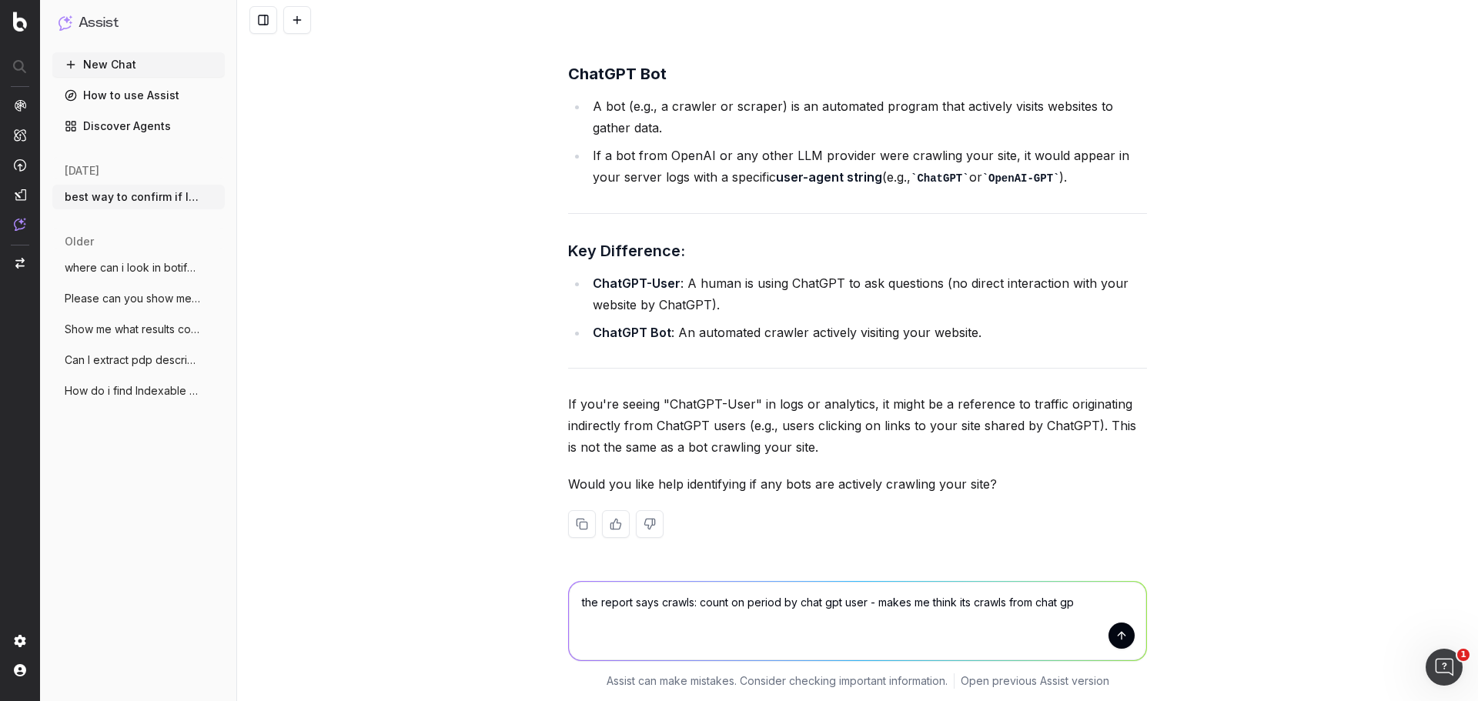
type textarea "the report says crawls: count on period by chat gpt user - makes me think its c…"
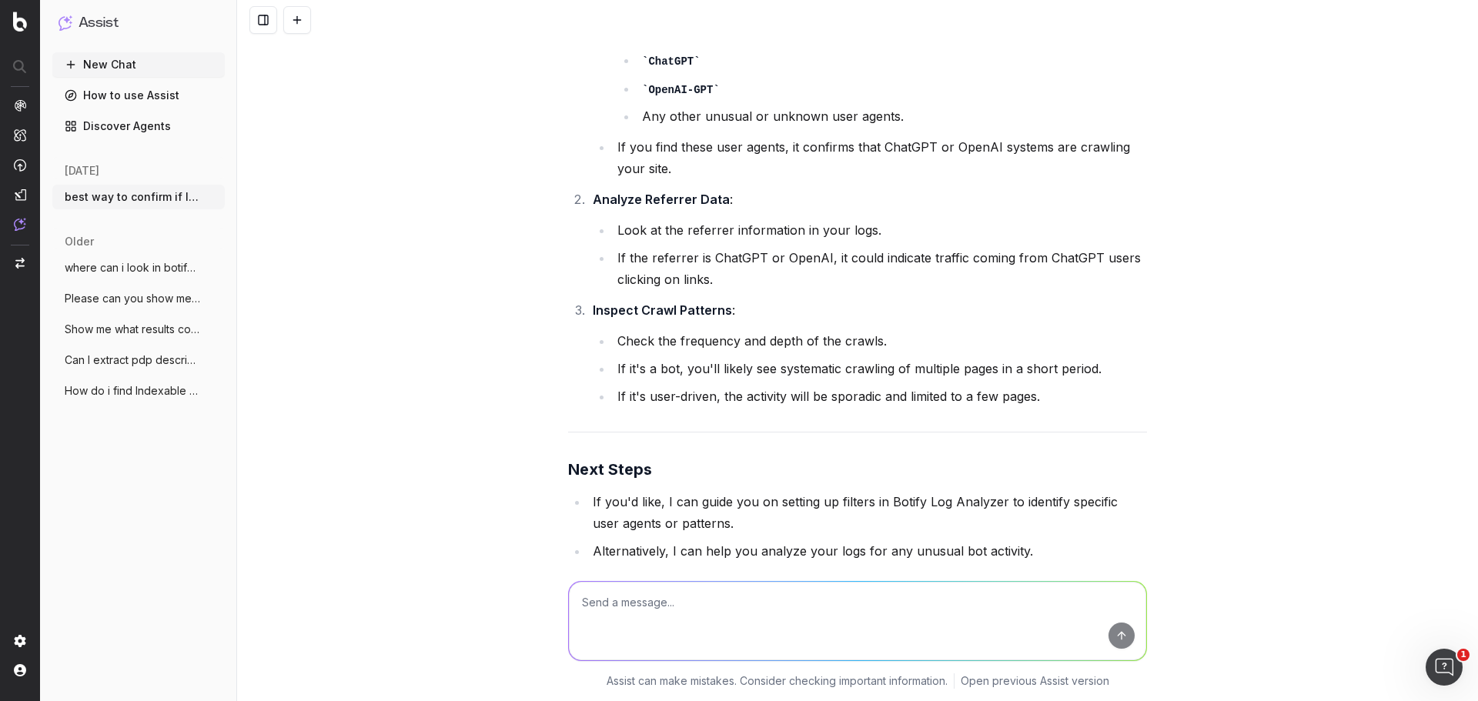
scroll to position [5902, 0]
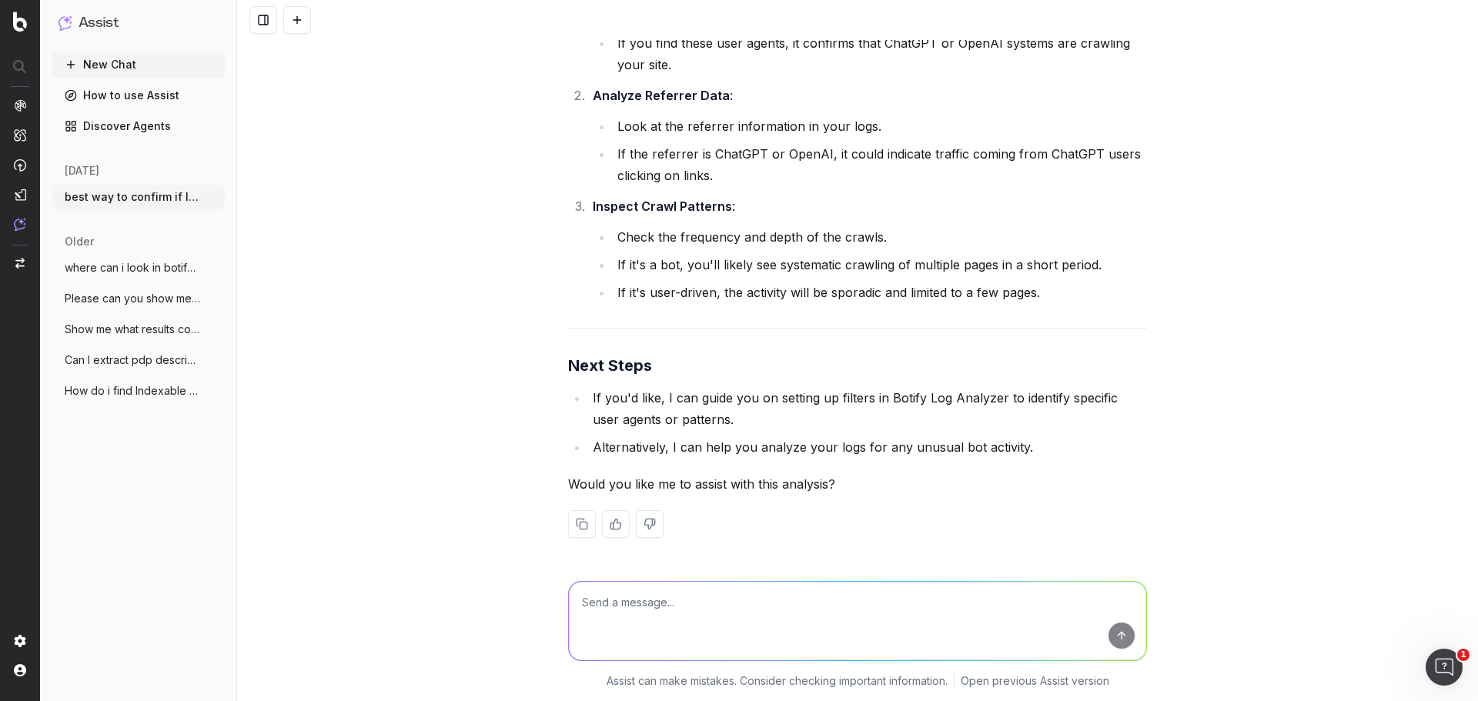
click at [784, 593] on textarea at bounding box center [857, 621] width 577 height 78
type textarea "its crawl count so i think it means user agent"
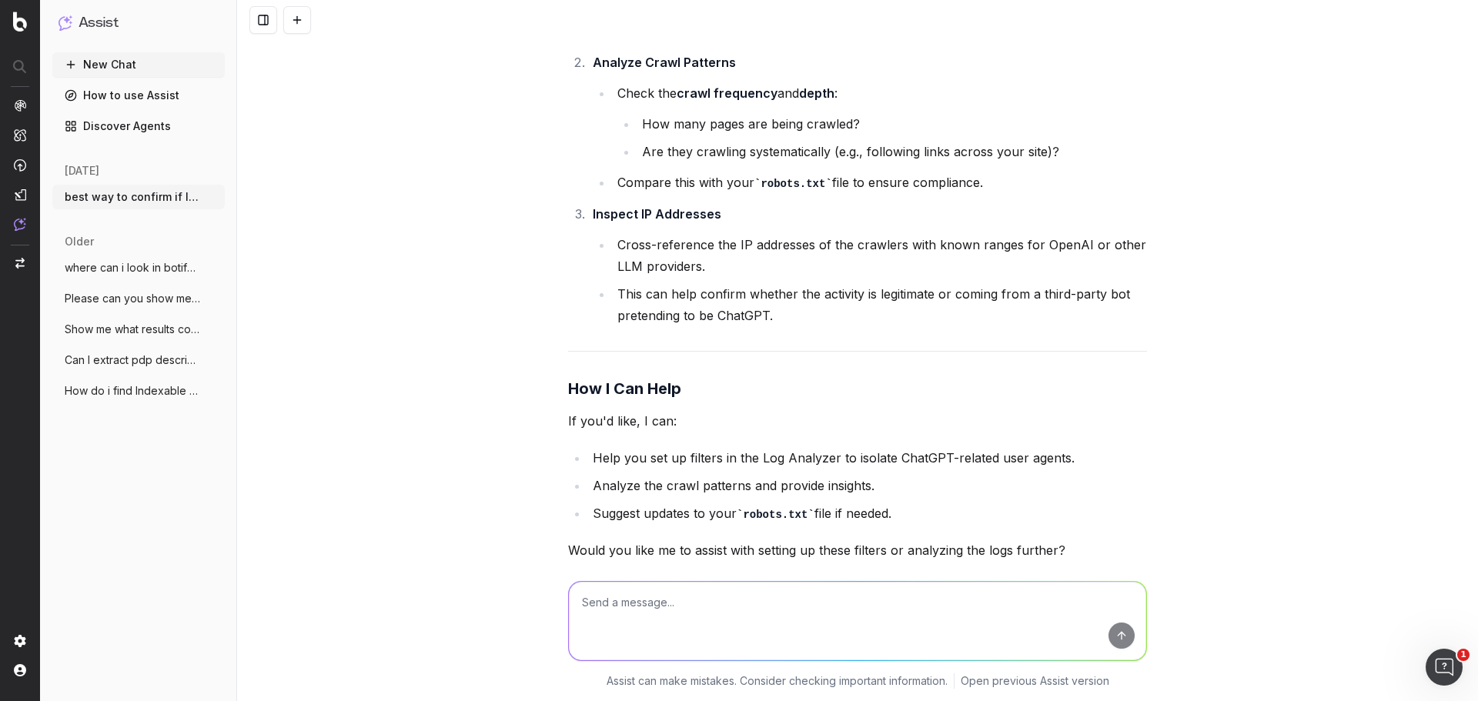
scroll to position [6900, 0]
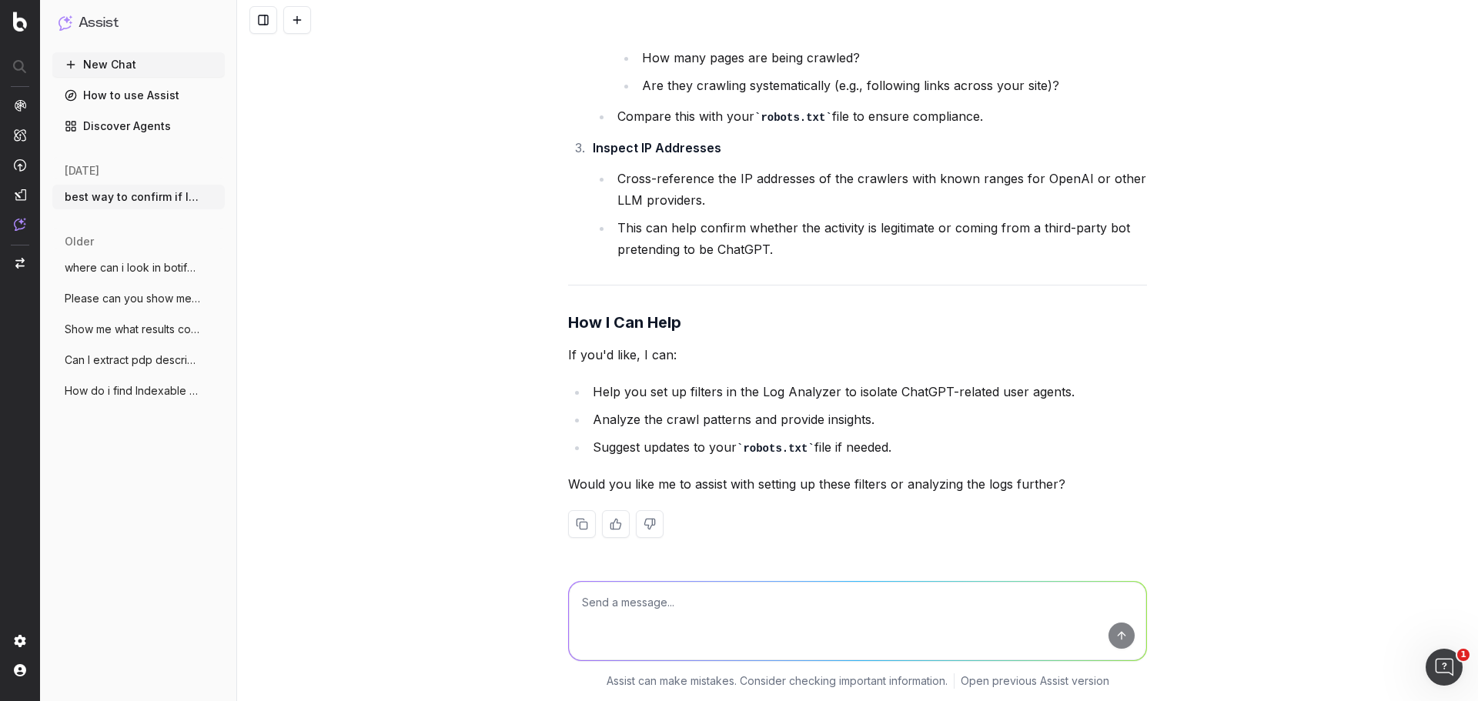
click at [707, 590] on textarea at bounding box center [857, 621] width 577 height 78
paste textarea "Does your robots.txt file allow agents, LLMs, and search crawlers to crawl your…"
type textarea "if i paste in robots.txt file for UK & USA can you answer this question for me …"
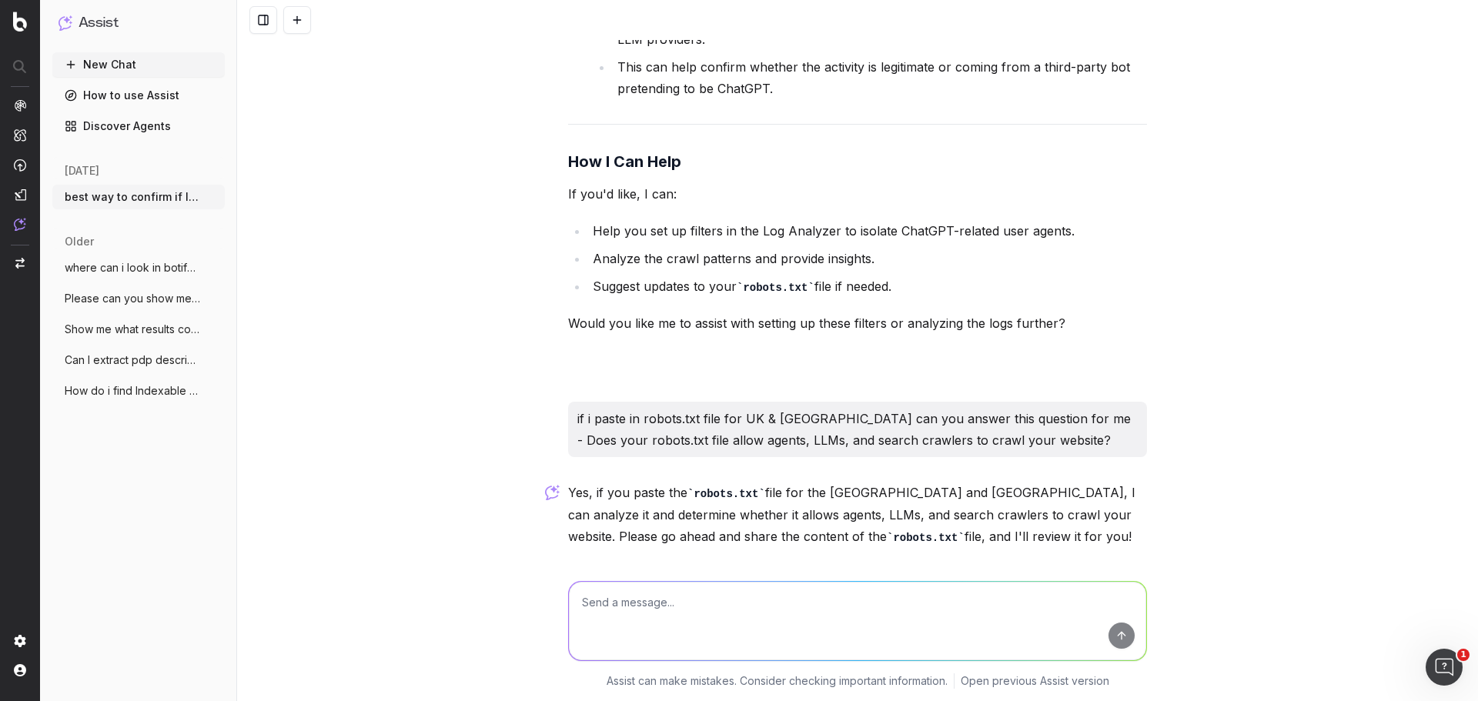
scroll to position [7113, 0]
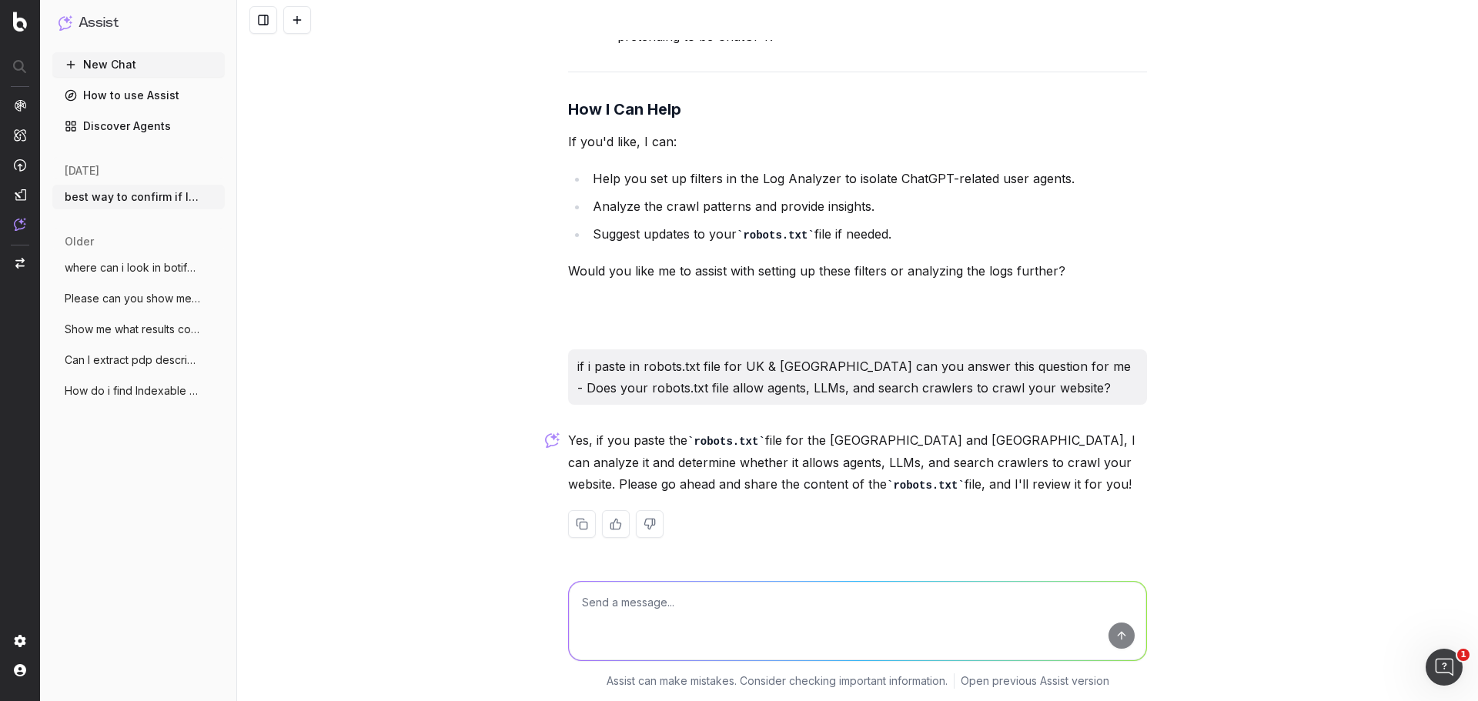
click at [732, 609] on textarea at bounding box center [857, 621] width 577 height 78
paste textarea "**********"
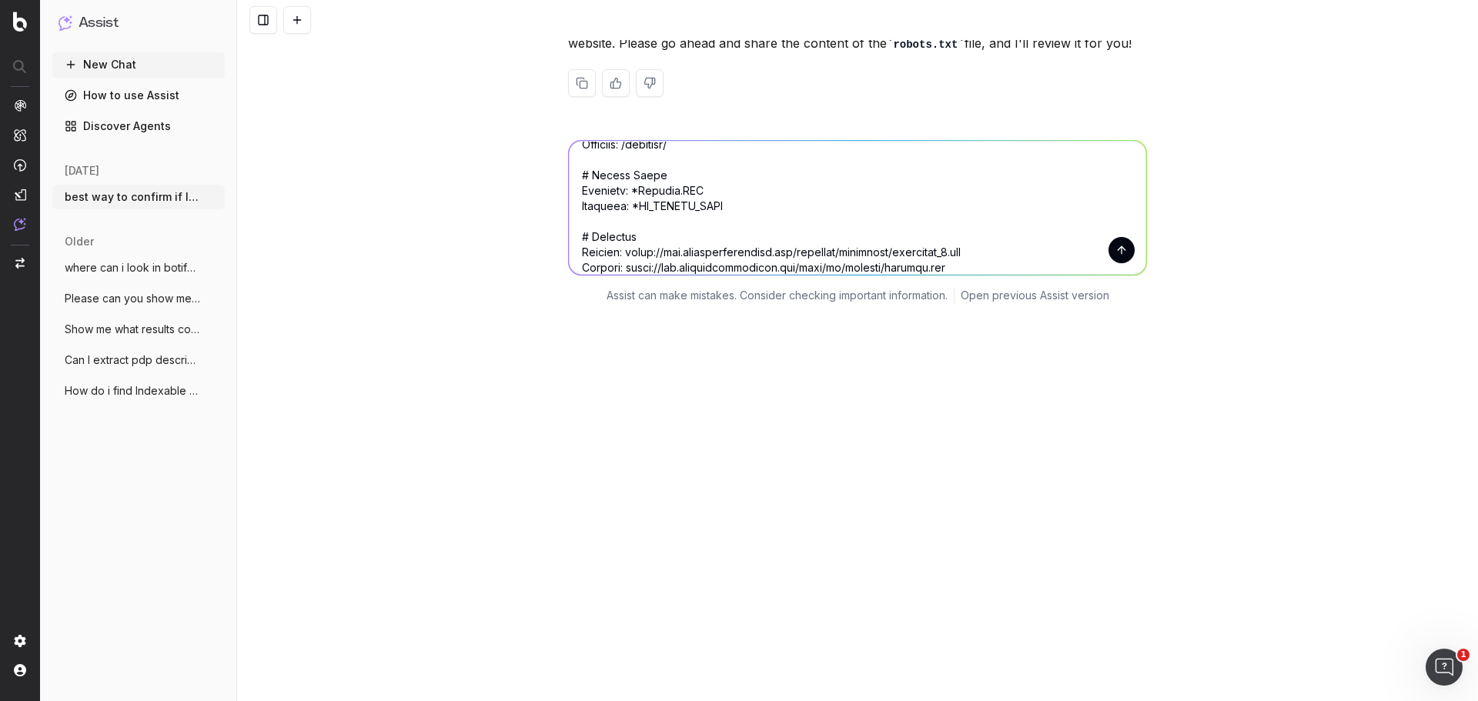
scroll to position [7507, 0]
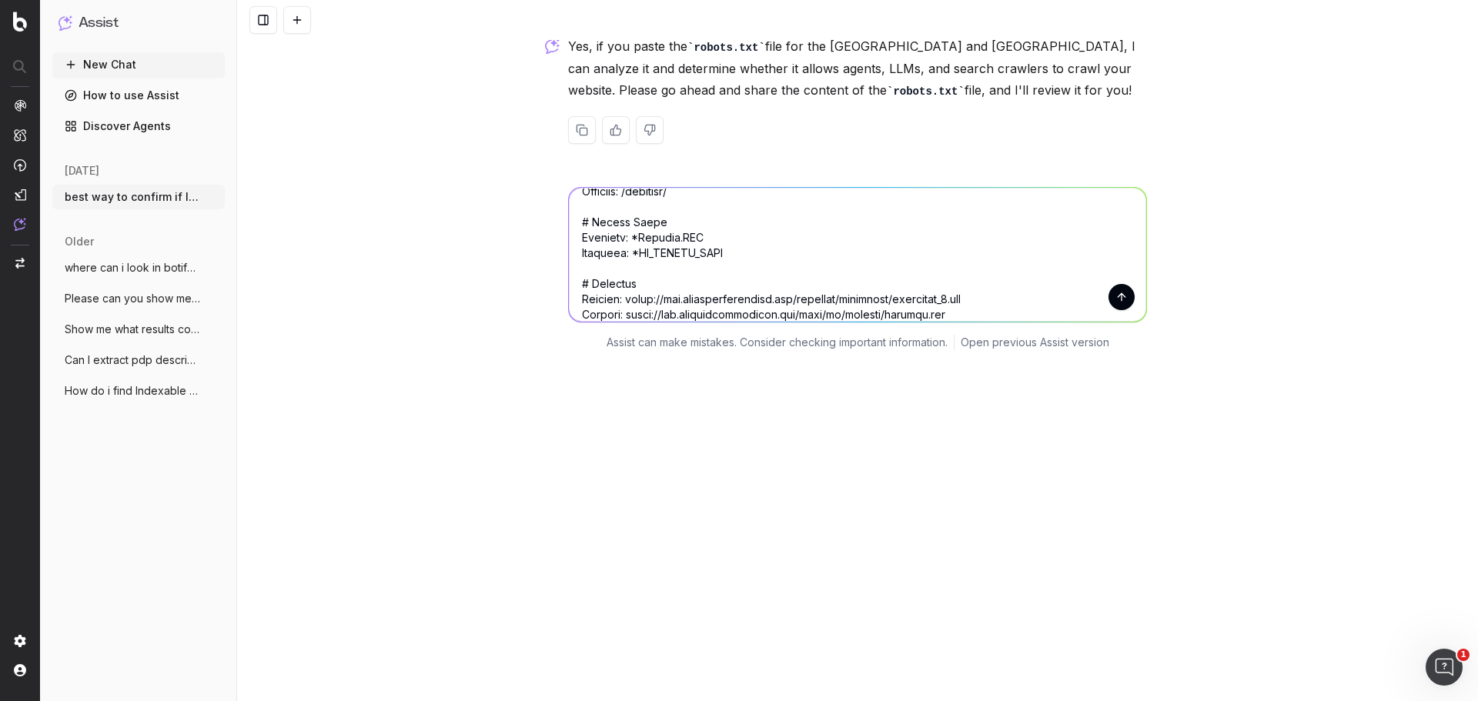
type textarea "**********"
click at [1111, 297] on button "submit" at bounding box center [1121, 297] width 26 height 26
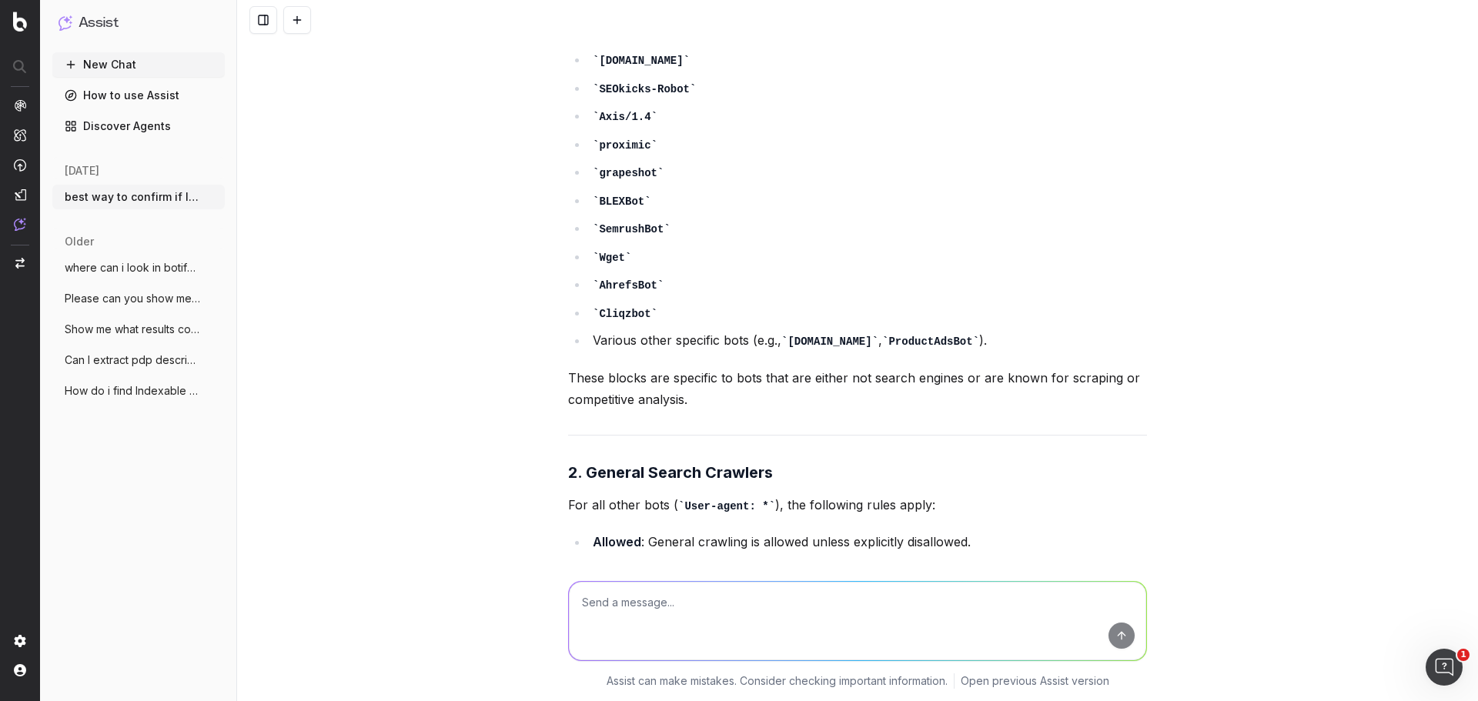
scroll to position [12063, 0]
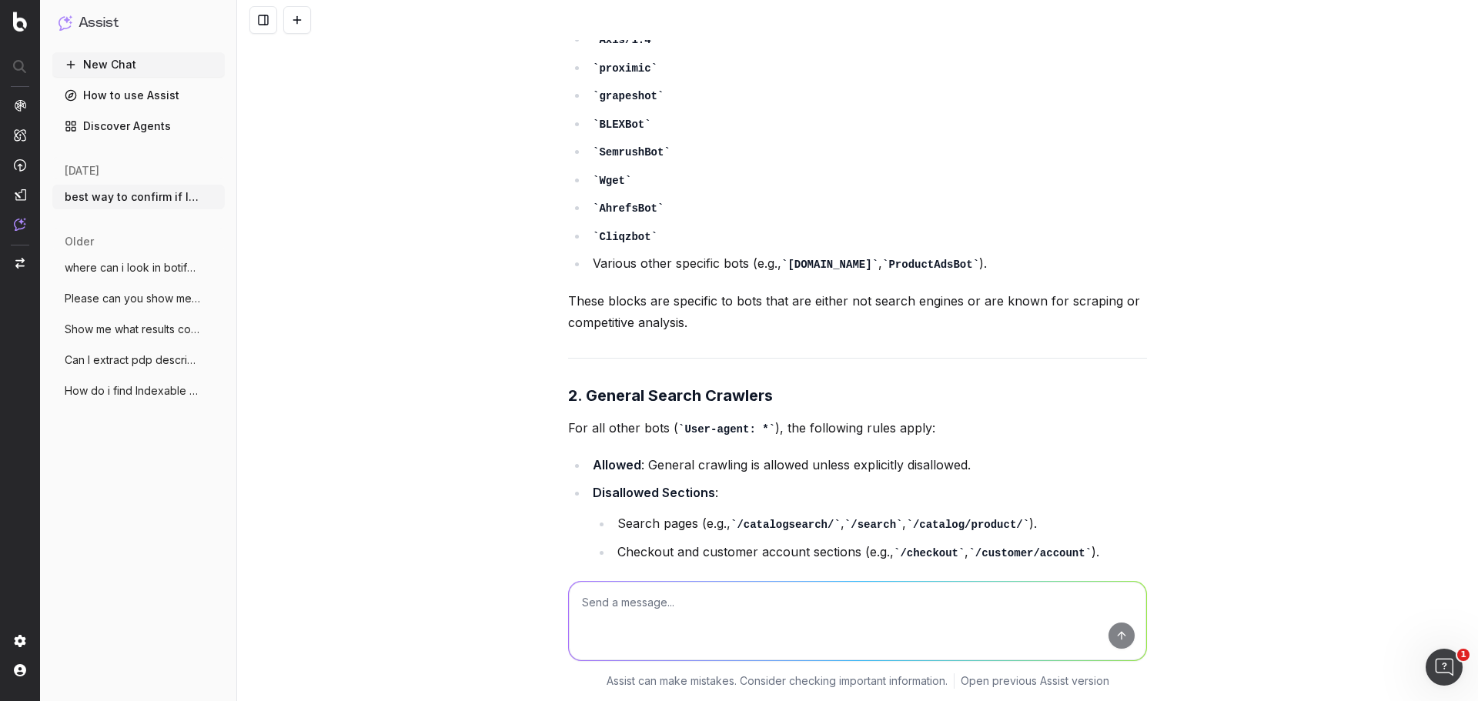
click at [991, 333] on p "These blocks are specific to bots that are either not search engines or are kno…" at bounding box center [857, 311] width 579 height 43
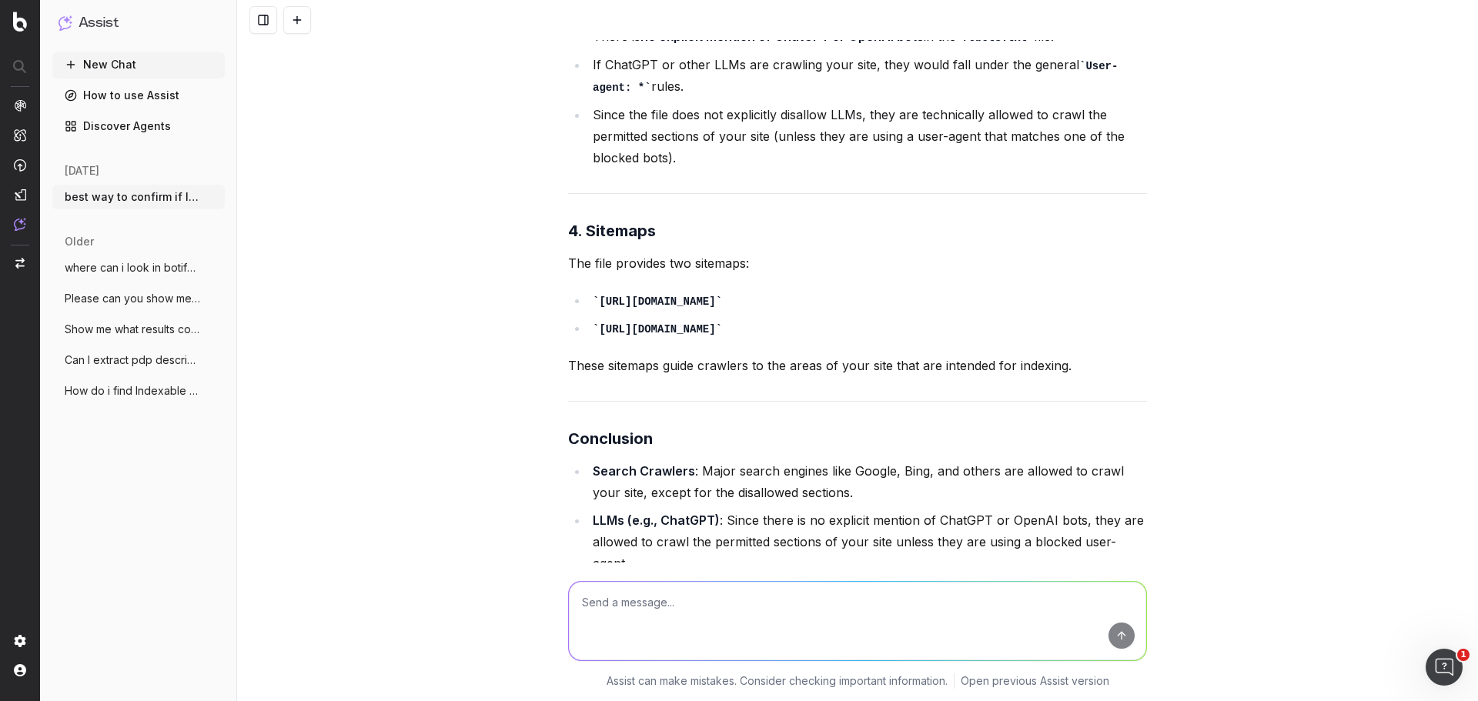
scroll to position [12909, 0]
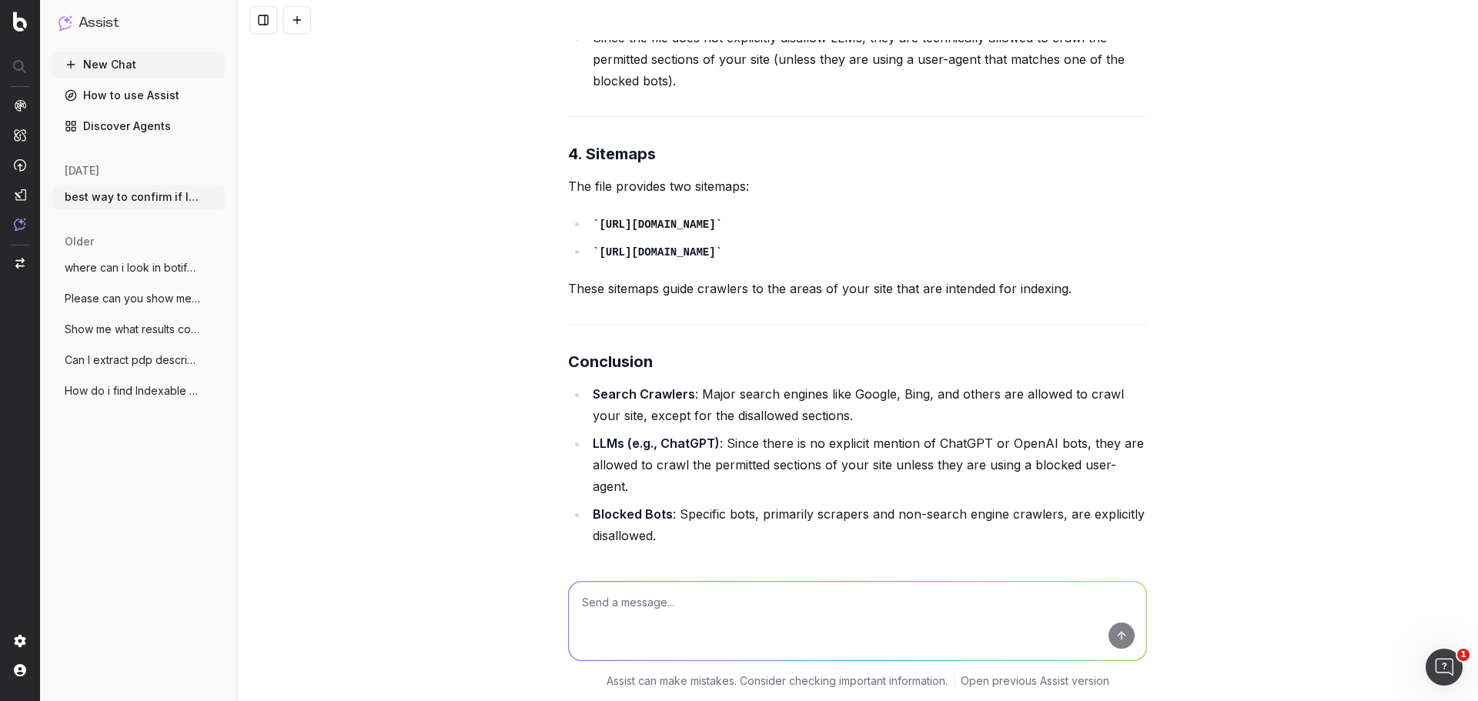
click at [623, 299] on p "These sitemaps guide crawlers to the areas of your site that are intended for i…" at bounding box center [857, 289] width 579 height 22
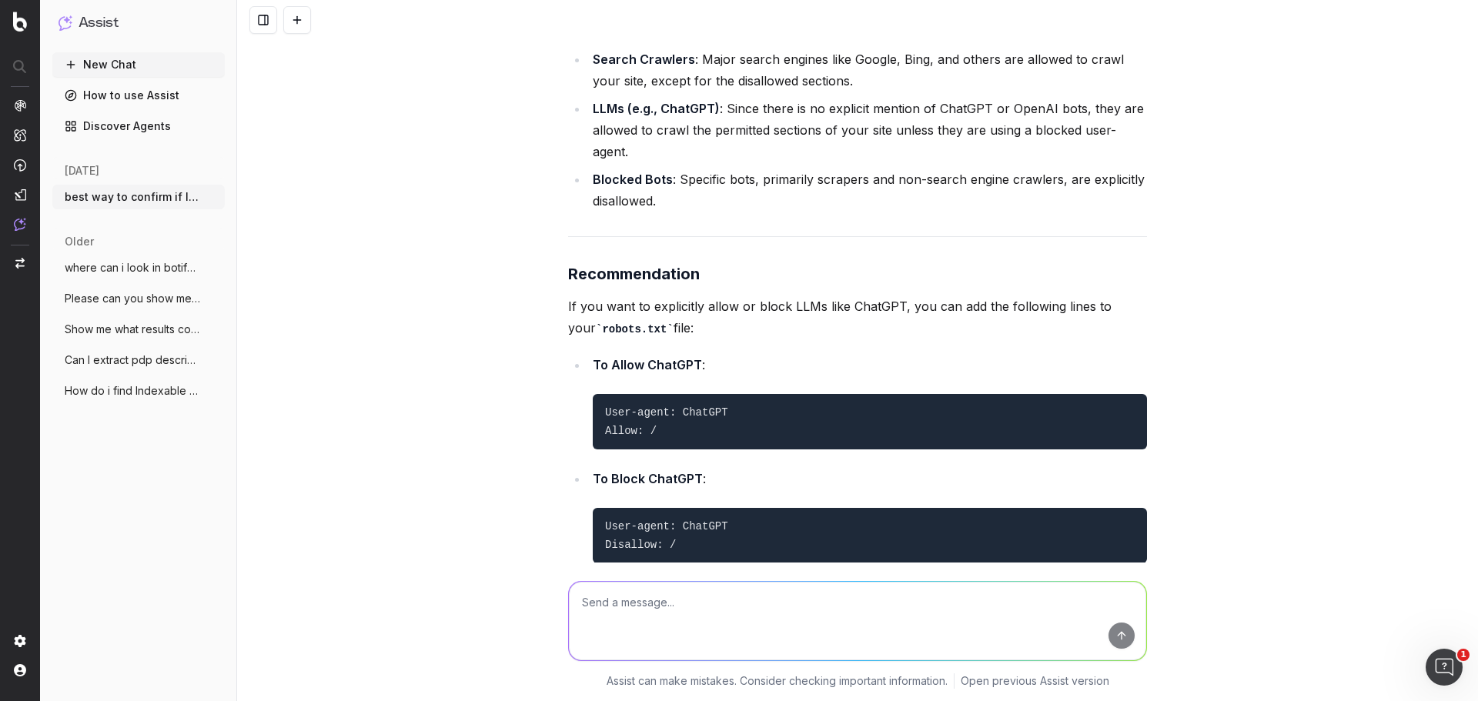
scroll to position [13294, 0]
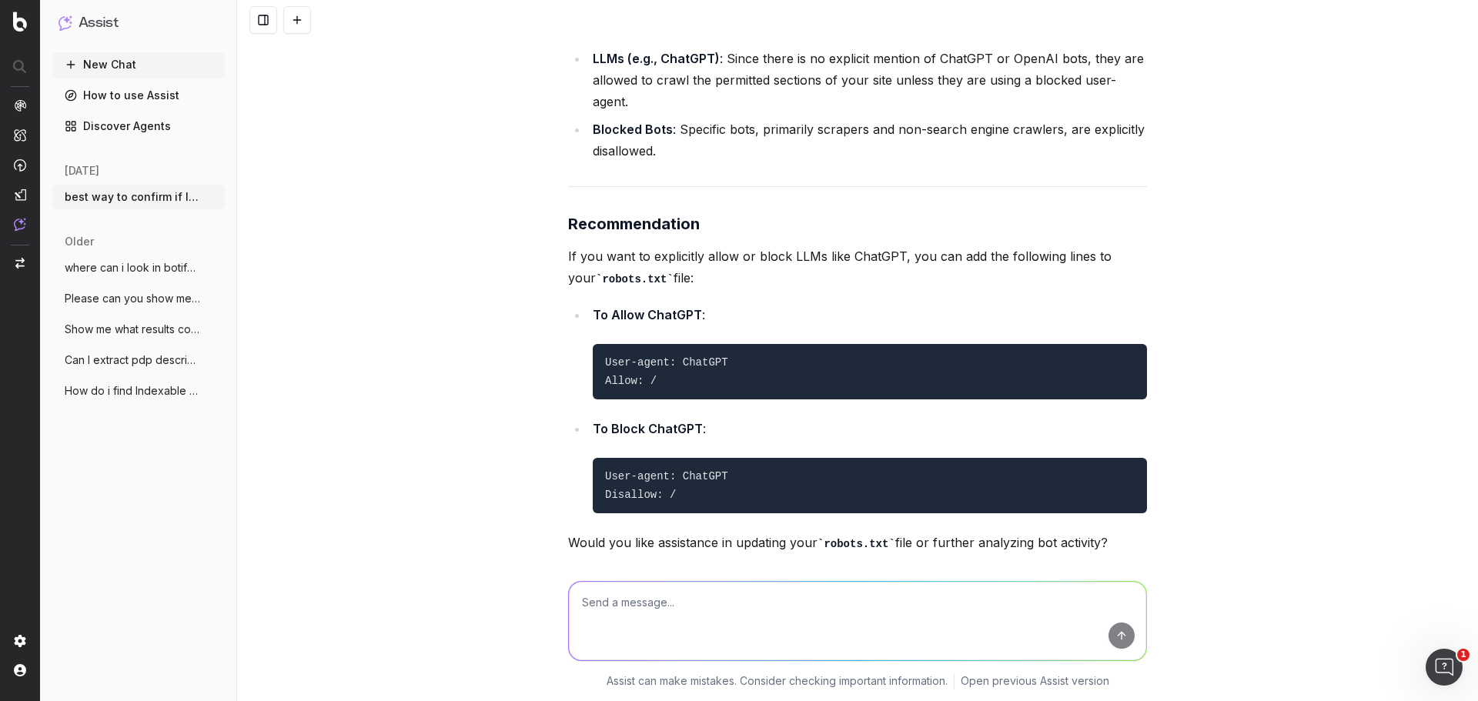
click at [639, 289] on p "If you want to explicitly allow or block LLMs like ChatGPT, you can add the fol…" at bounding box center [857, 267] width 579 height 44
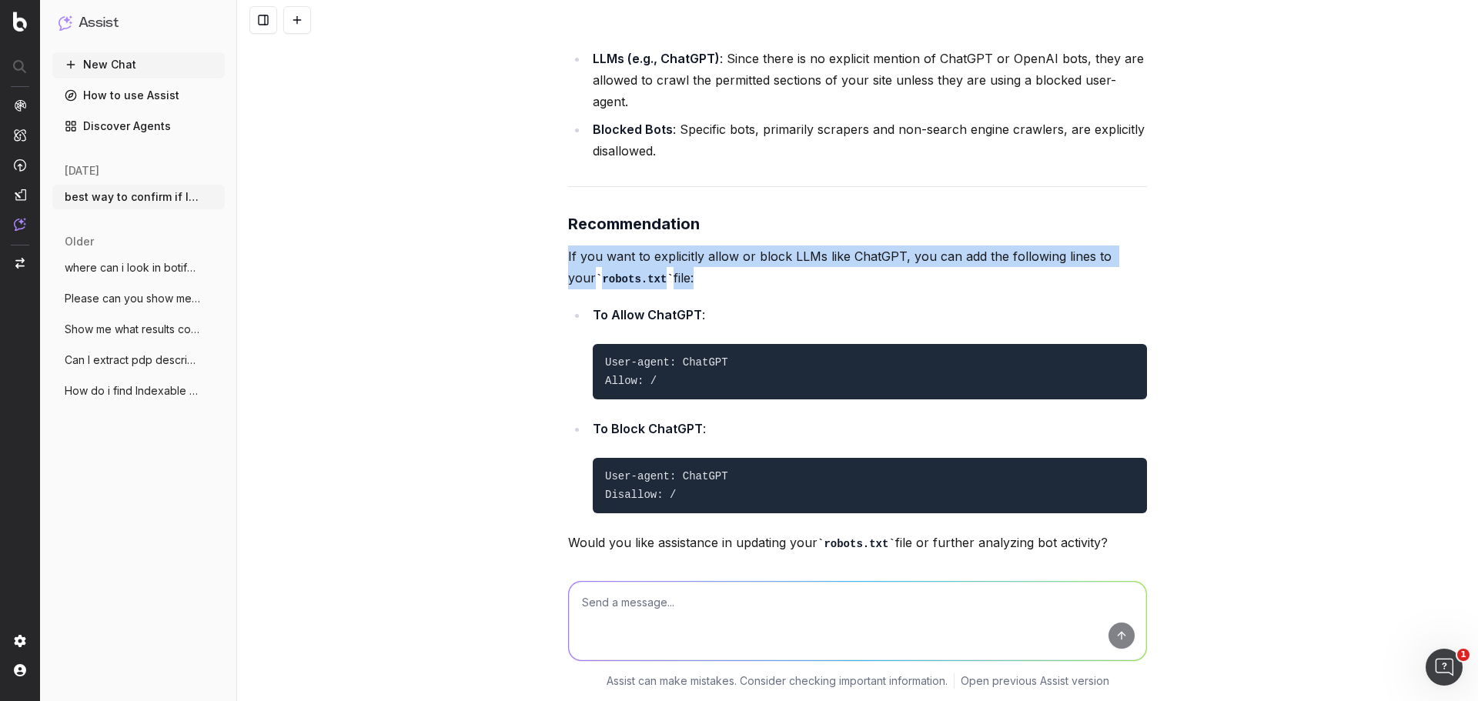
click at [639, 289] on p "If you want to explicitly allow or block LLMs like ChatGPT, you can add the fol…" at bounding box center [857, 267] width 579 height 44
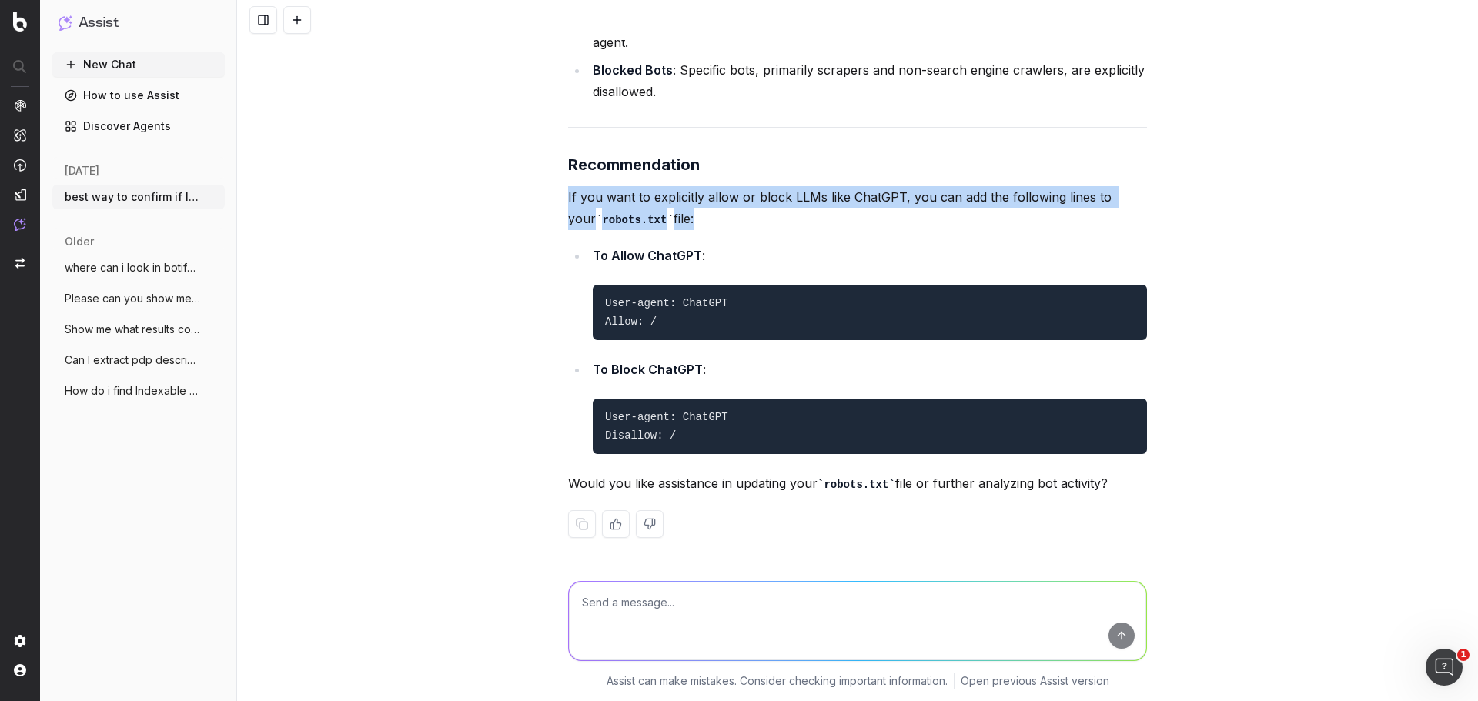
scroll to position [13418, 0]
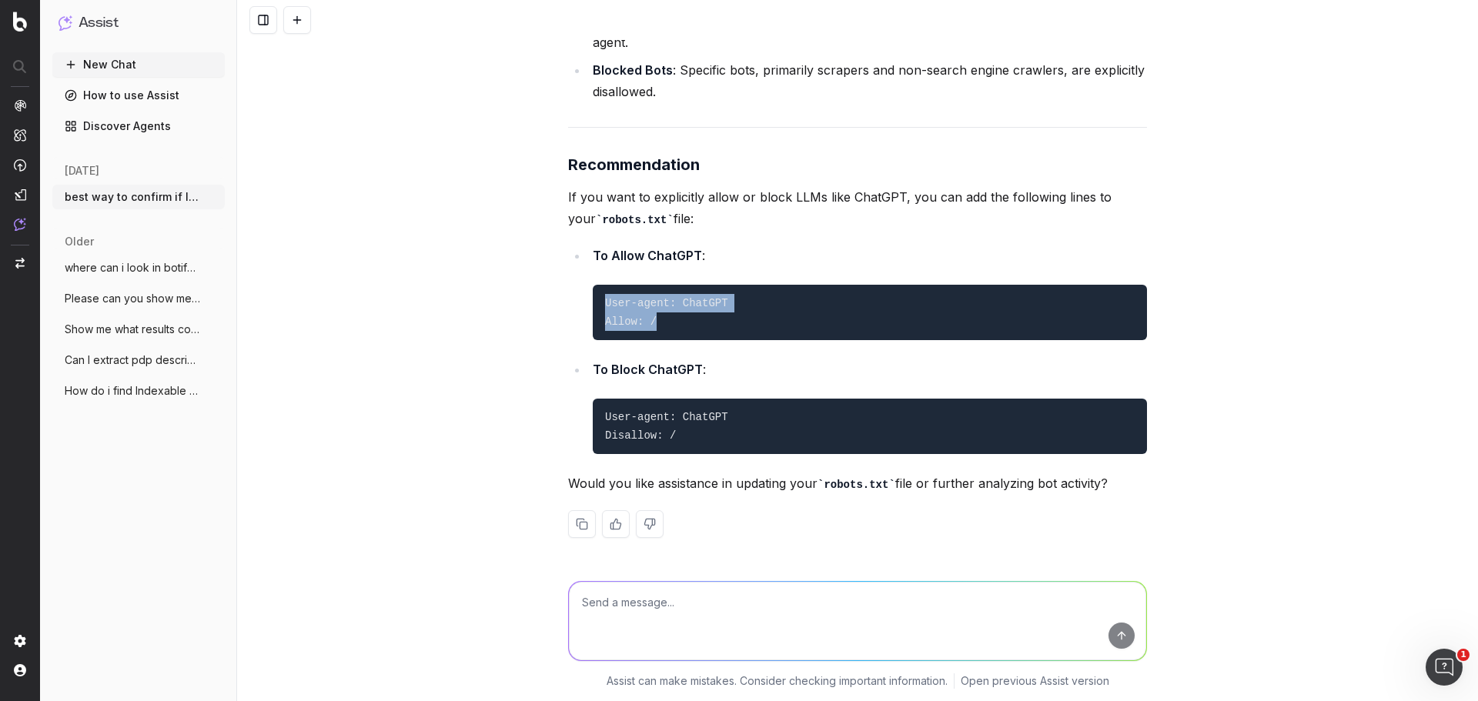
drag, startPoint x: 585, startPoint y: 316, endPoint x: 583, endPoint y: 302, distance: 14.0
click at [588, 302] on li "To Allow ChatGPT : User-agent: ChatGPT Allow: /" at bounding box center [867, 292] width 559 height 95
copy code "User-agent: ChatGPT Allow: /"
click at [769, 598] on textarea at bounding box center [857, 621] width 577 height 78
paste textarea "Are your pages primarily HTML?"
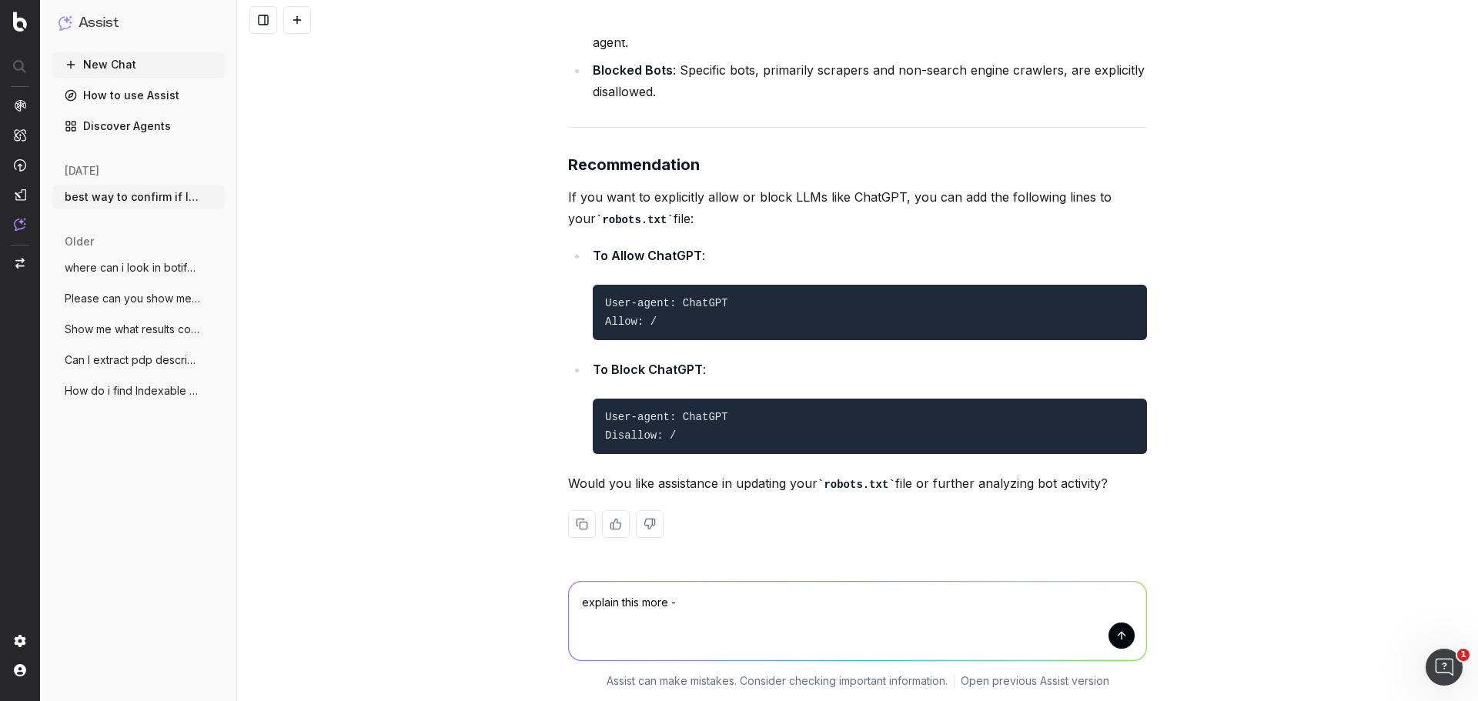
type textarea "explain this more - Are your pages primarily HTML?"
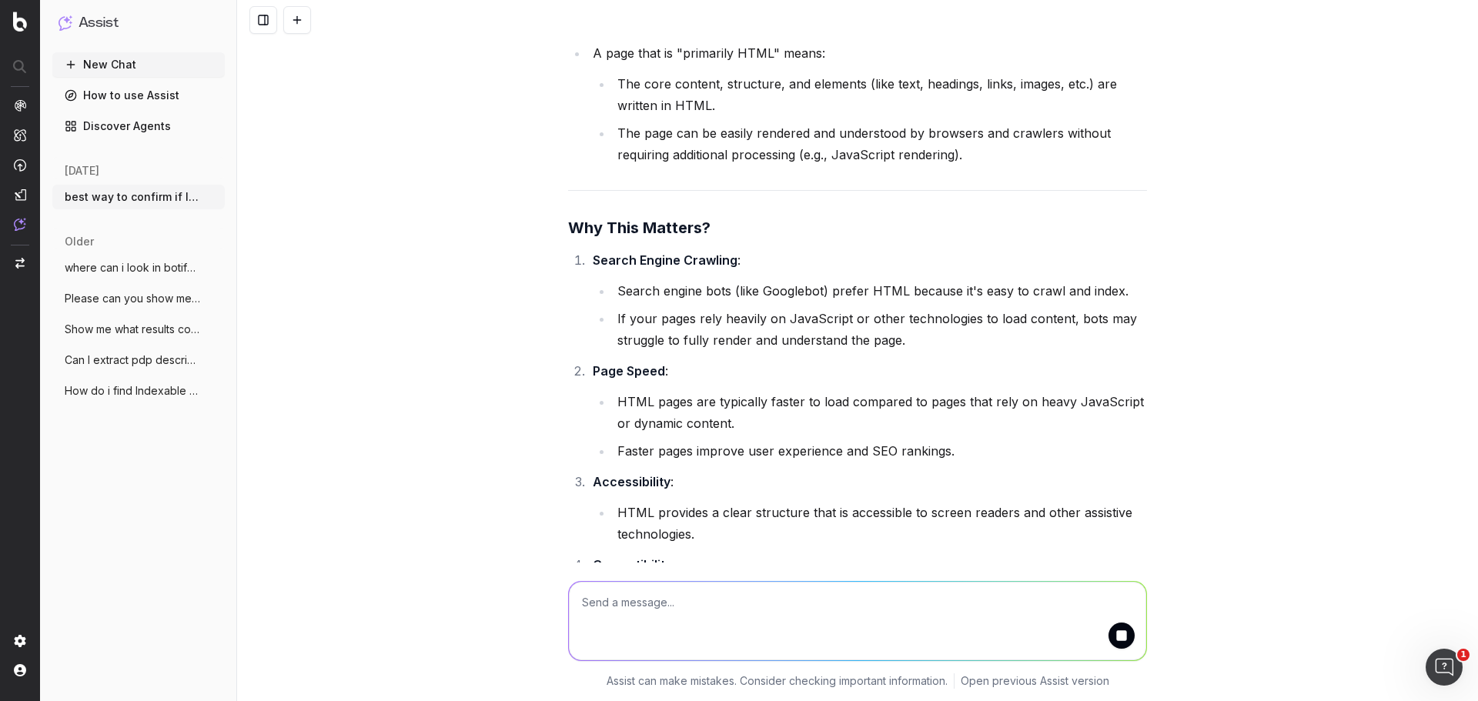
scroll to position [14107, 0]
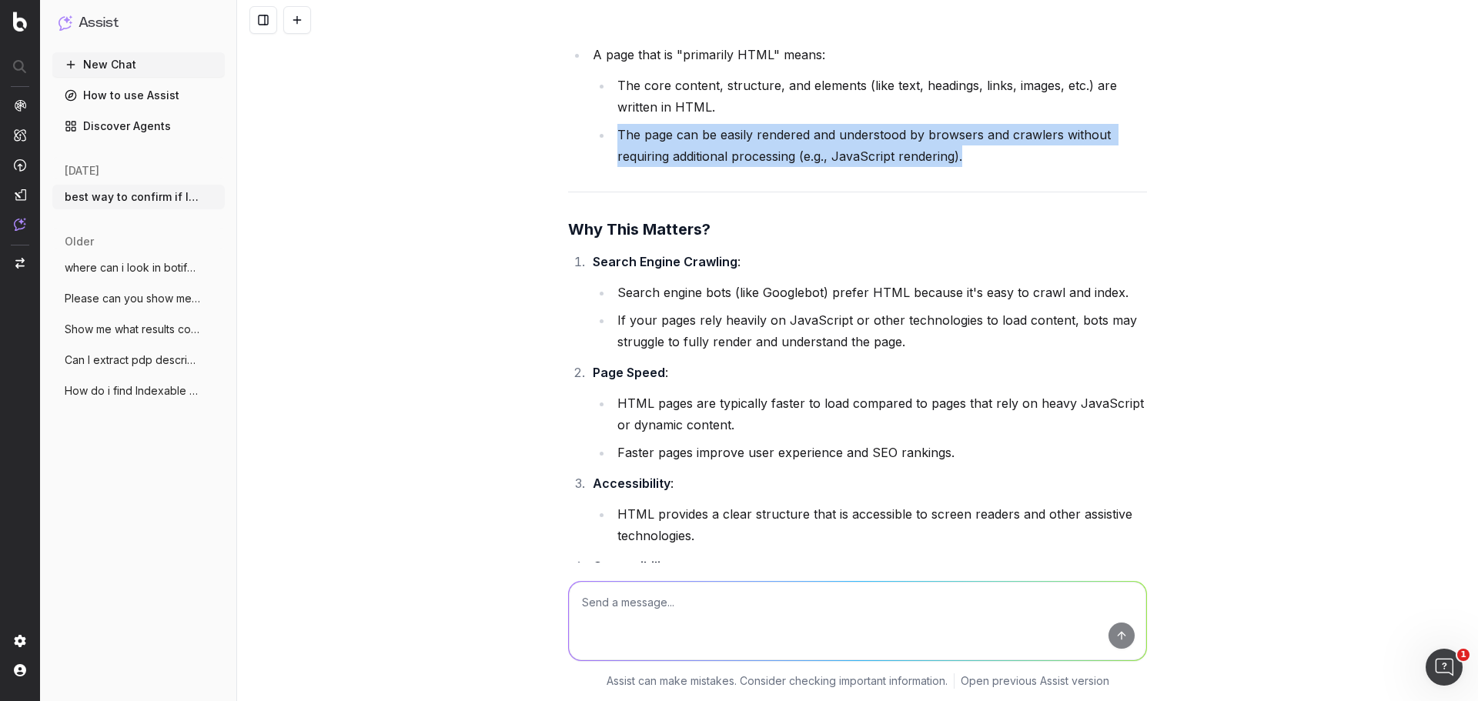
drag, startPoint x: 613, startPoint y: 193, endPoint x: 1004, endPoint y: 230, distance: 393.4
click at [1005, 167] on li "The page can be easily rendered and understood by browsers and crawlers without…" at bounding box center [880, 145] width 534 height 43
click at [1003, 167] on li "The page can be easily rendered and understood by browsers and crawlers without…" at bounding box center [880, 145] width 534 height 43
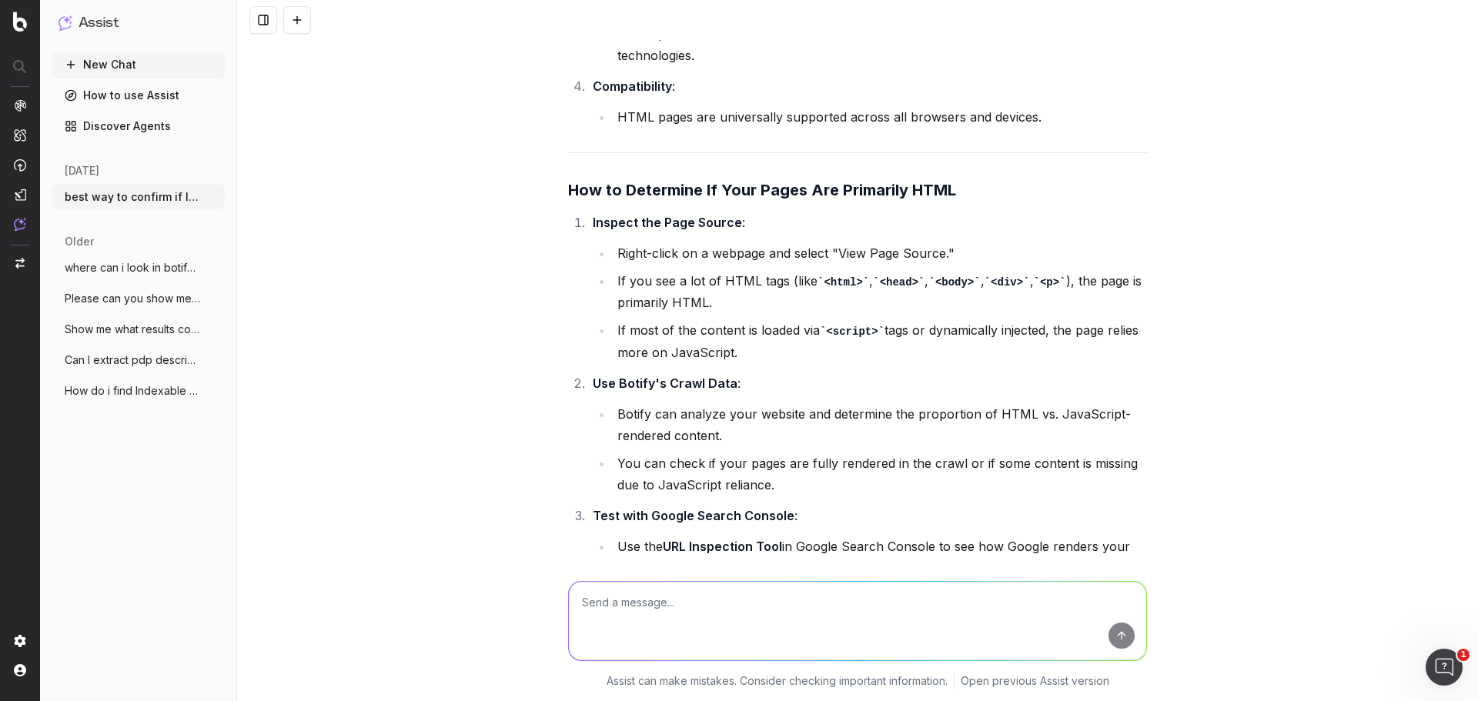
scroll to position [14645, 0]
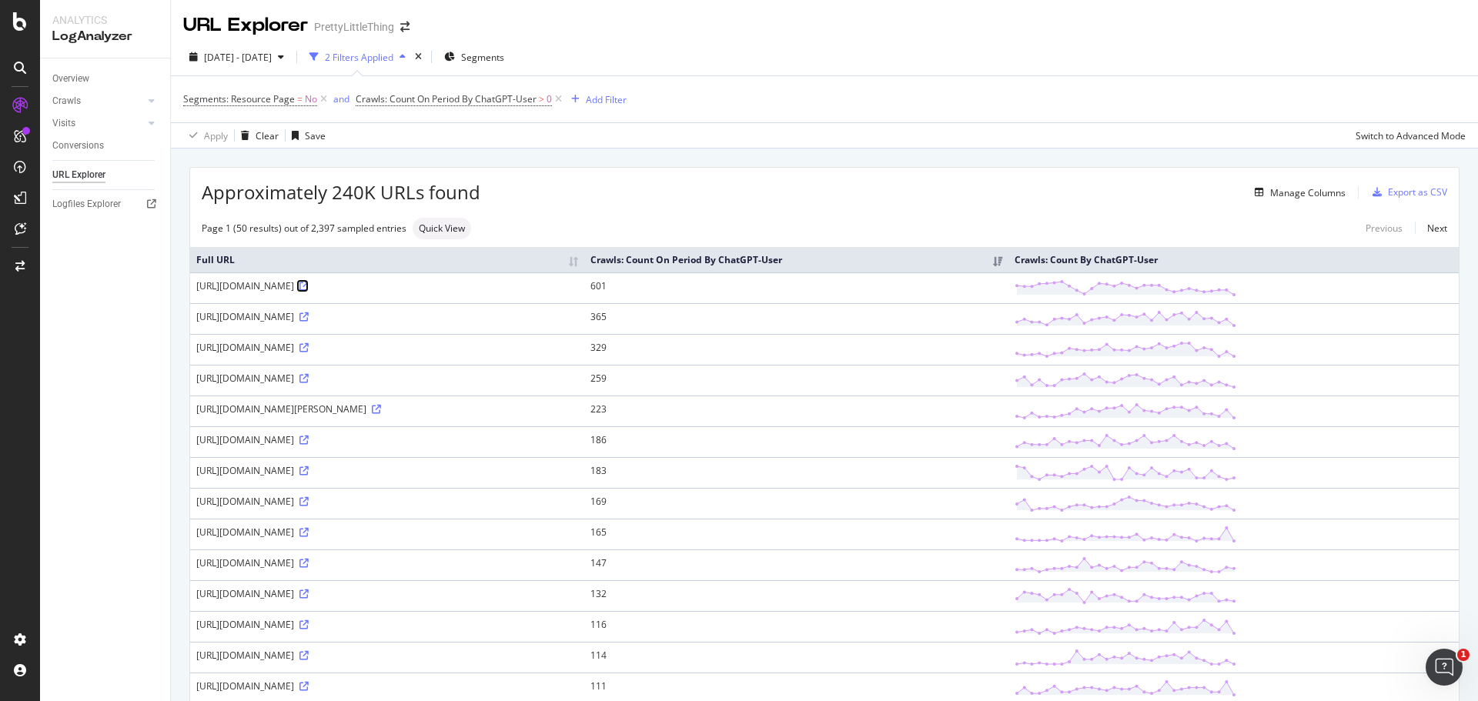
click at [309, 283] on icon at bounding box center [303, 286] width 9 height 9
click at [522, 100] on span "Crawls: Count On Period By ChatGPT-User" at bounding box center [446, 98] width 181 height 13
drag, startPoint x: 446, startPoint y: 139, endPoint x: 366, endPoint y: 138, distance: 80.8
click at [366, 138] on div "By ChatGPT-User Greater than 0 Cancel Add filter Apply" at bounding box center [453, 175] width 194 height 129
copy div "By ChatGPT-User"
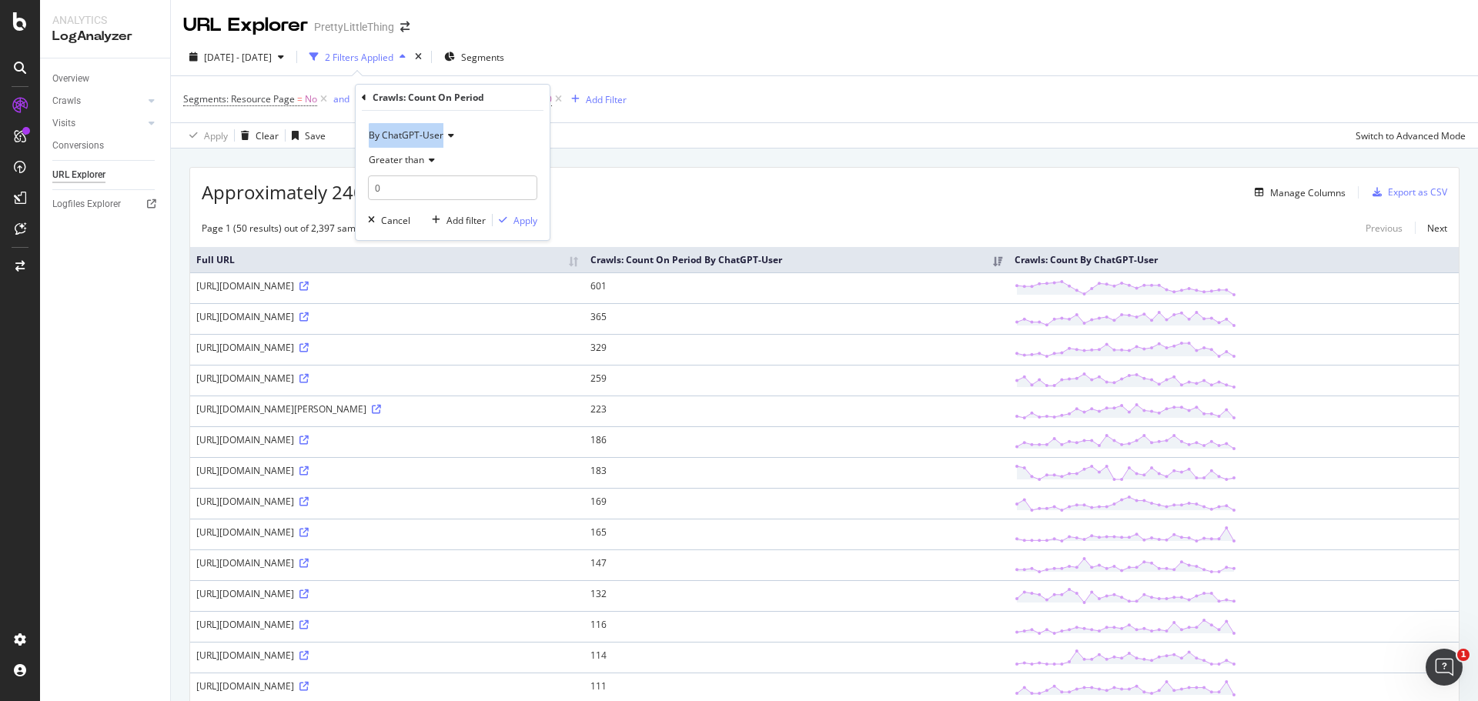
click at [429, 349] on div "https://www.prettylittlething.com/l-oreal-revitalift-filler-plumping-water-crea…" at bounding box center [387, 347] width 382 height 13
click at [431, 349] on div "https://www.prettylittlething.com/l-oreal-revitalift-filler-plumping-water-crea…" at bounding box center [387, 347] width 382 height 13
click at [713, 185] on div "Manage Columns" at bounding box center [912, 192] width 865 height 18
